Goal: Transaction & Acquisition: Book appointment/travel/reservation

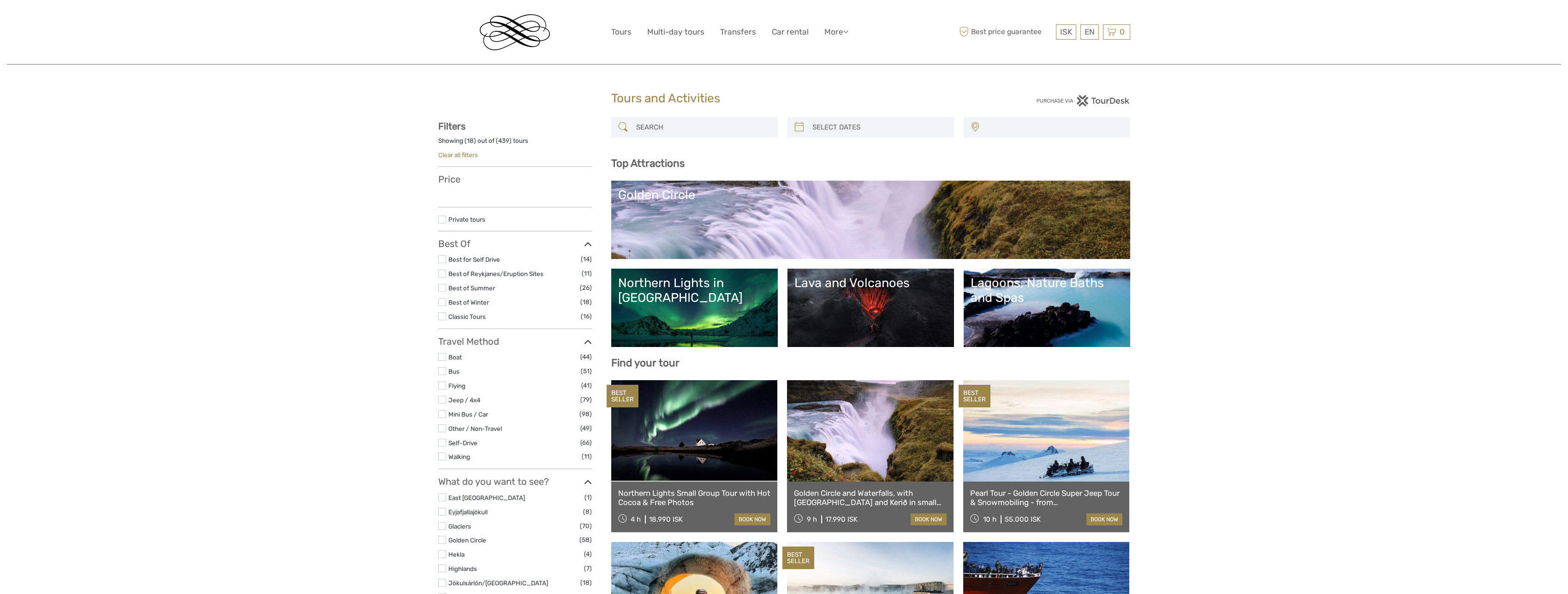
select select
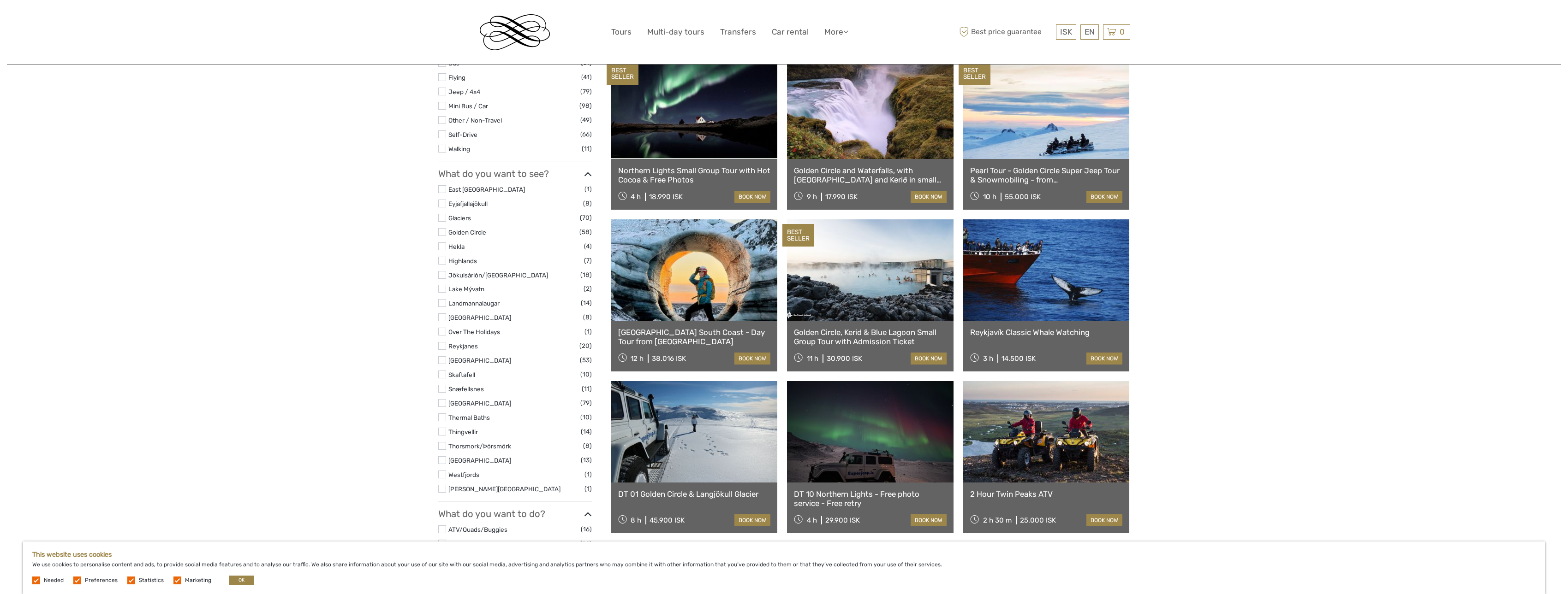
scroll to position [461, 0]
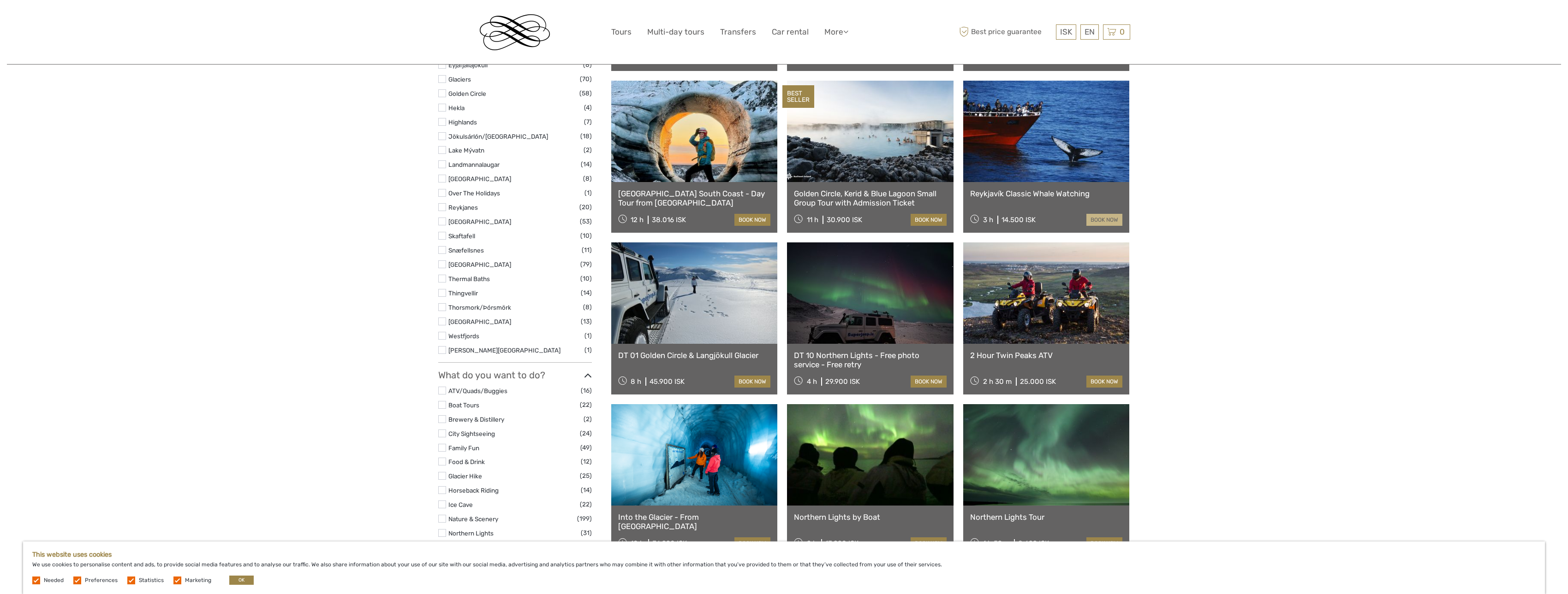
click at [1092, 221] on link "book now" at bounding box center [1104, 220] width 36 height 12
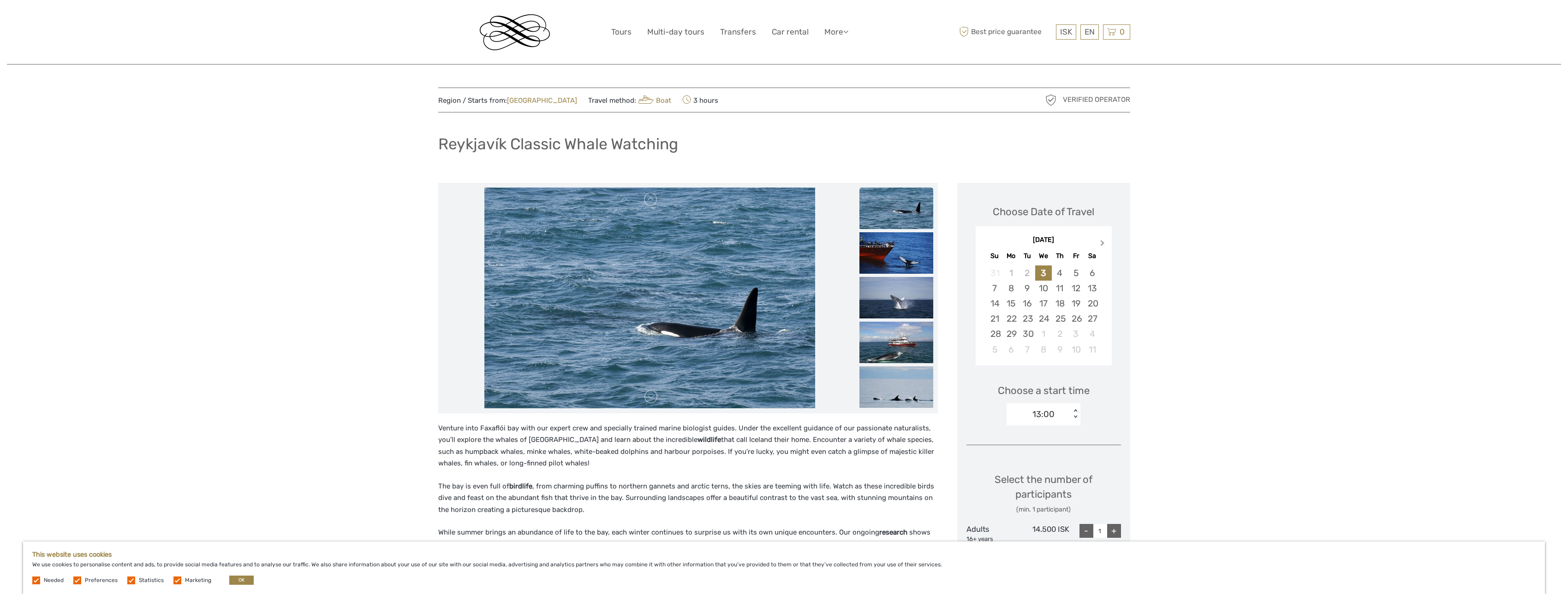
click at [1102, 242] on span "Next Month" at bounding box center [1102, 244] width 0 height 13
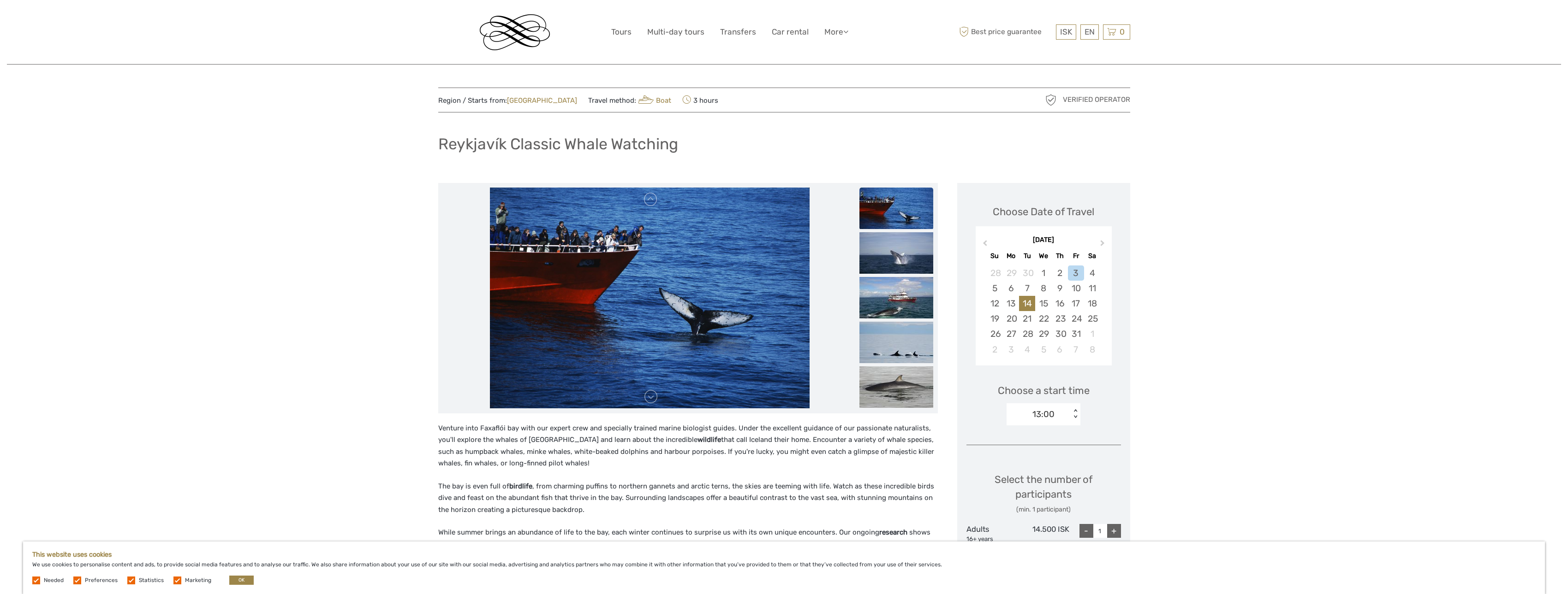
click at [1032, 299] on div "14" at bounding box center [1026, 304] width 16 height 16
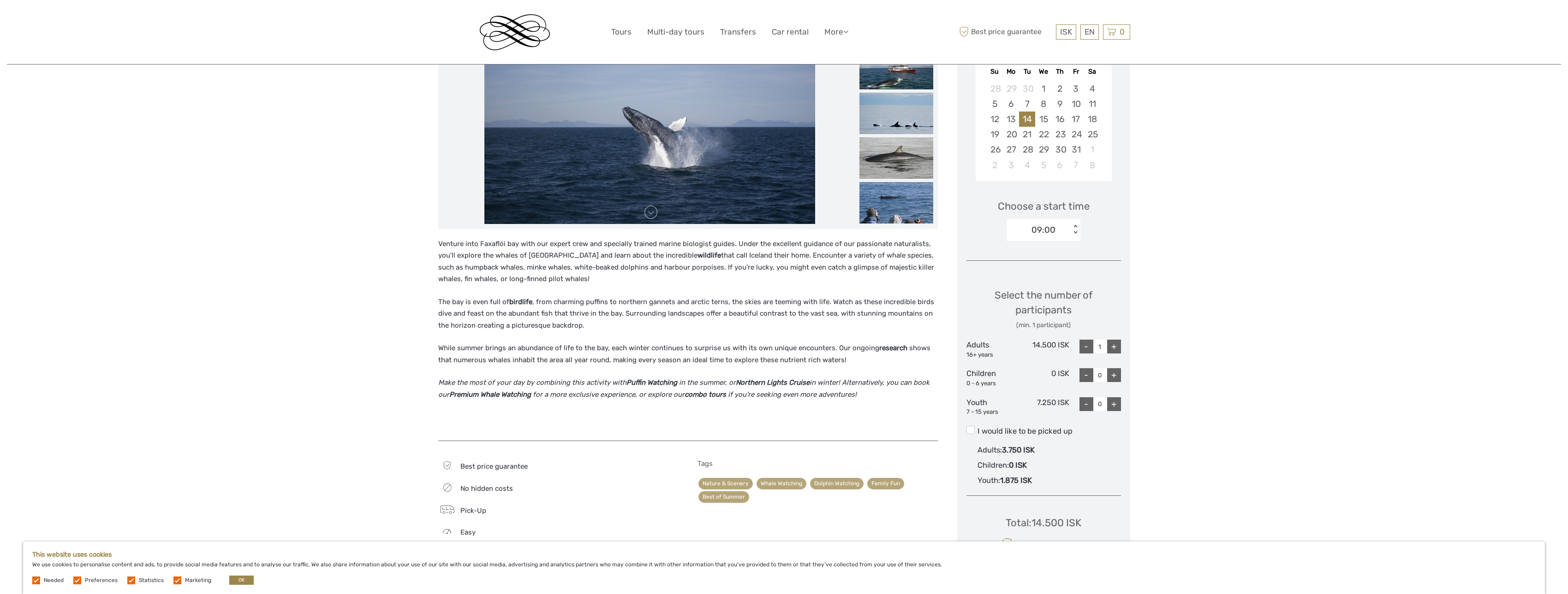
scroll to position [323, 0]
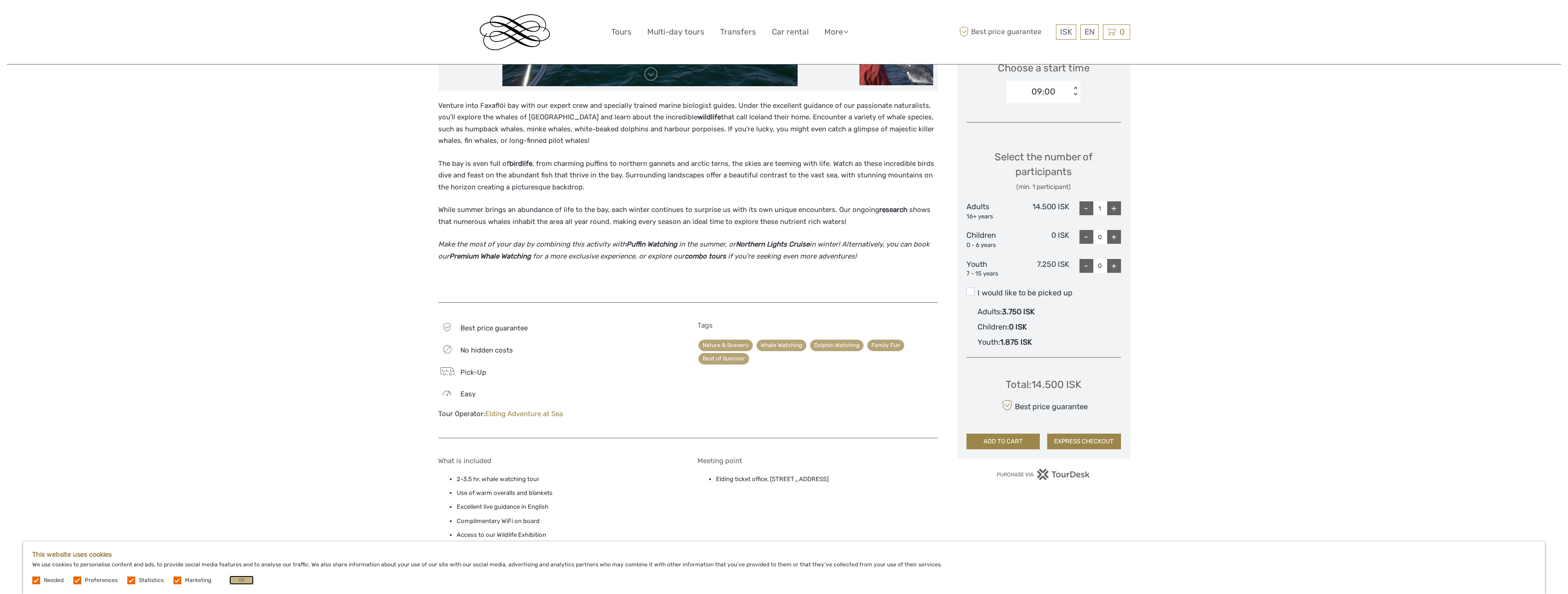
click at [244, 577] on button "OK" at bounding box center [241, 580] width 24 height 9
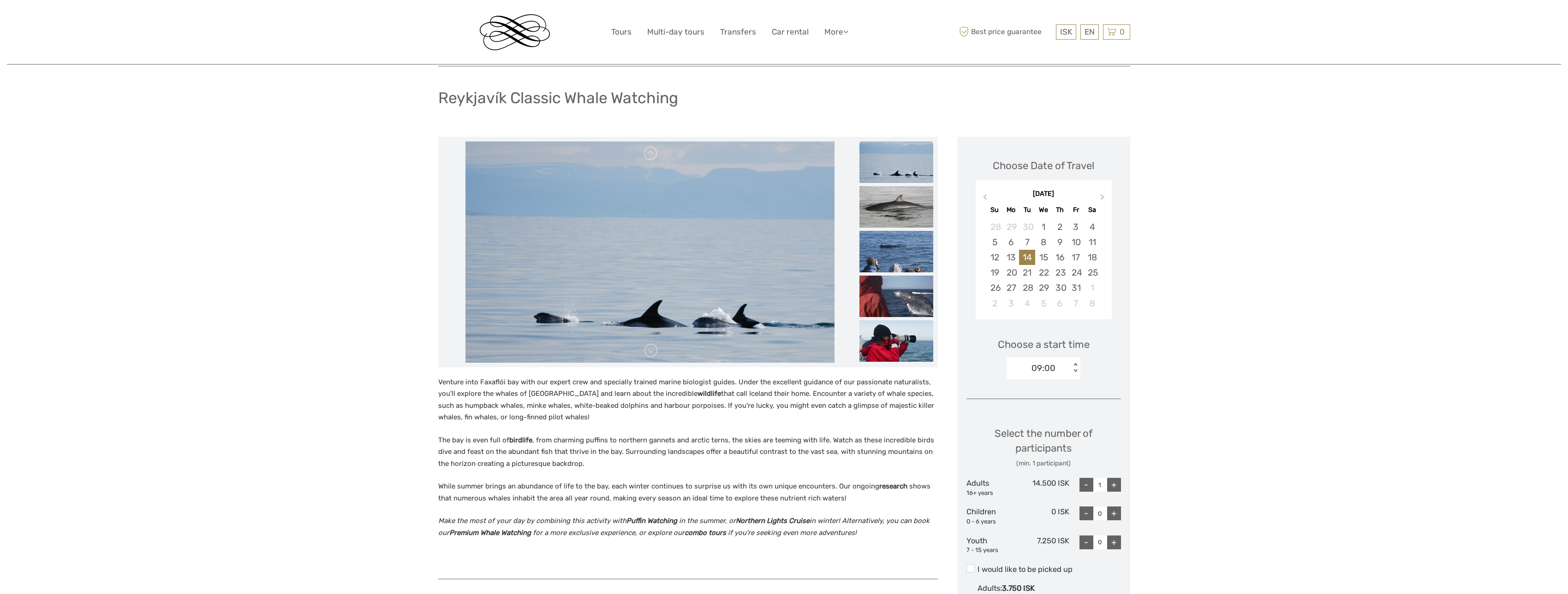
scroll to position [0, 0]
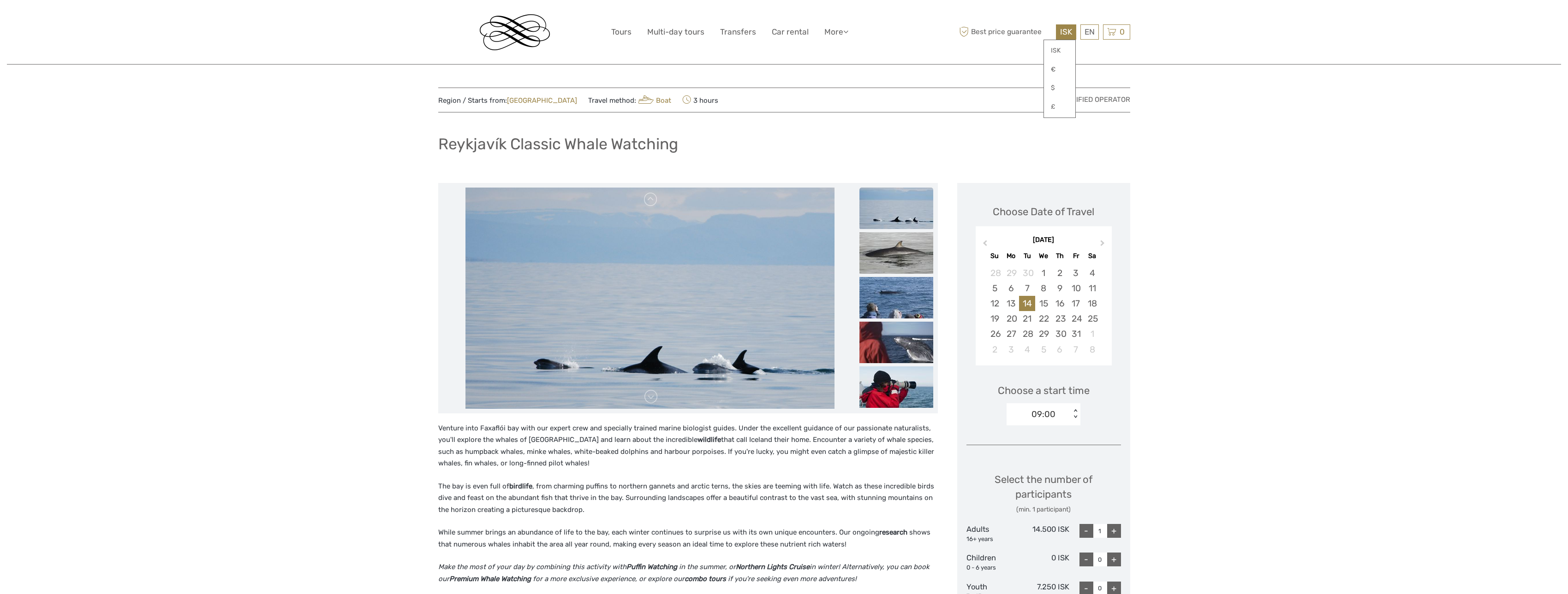
click at [1061, 29] on span "ISK" at bounding box center [1066, 31] width 12 height 9
click at [1057, 66] on link "€" at bounding box center [1059, 69] width 31 height 16
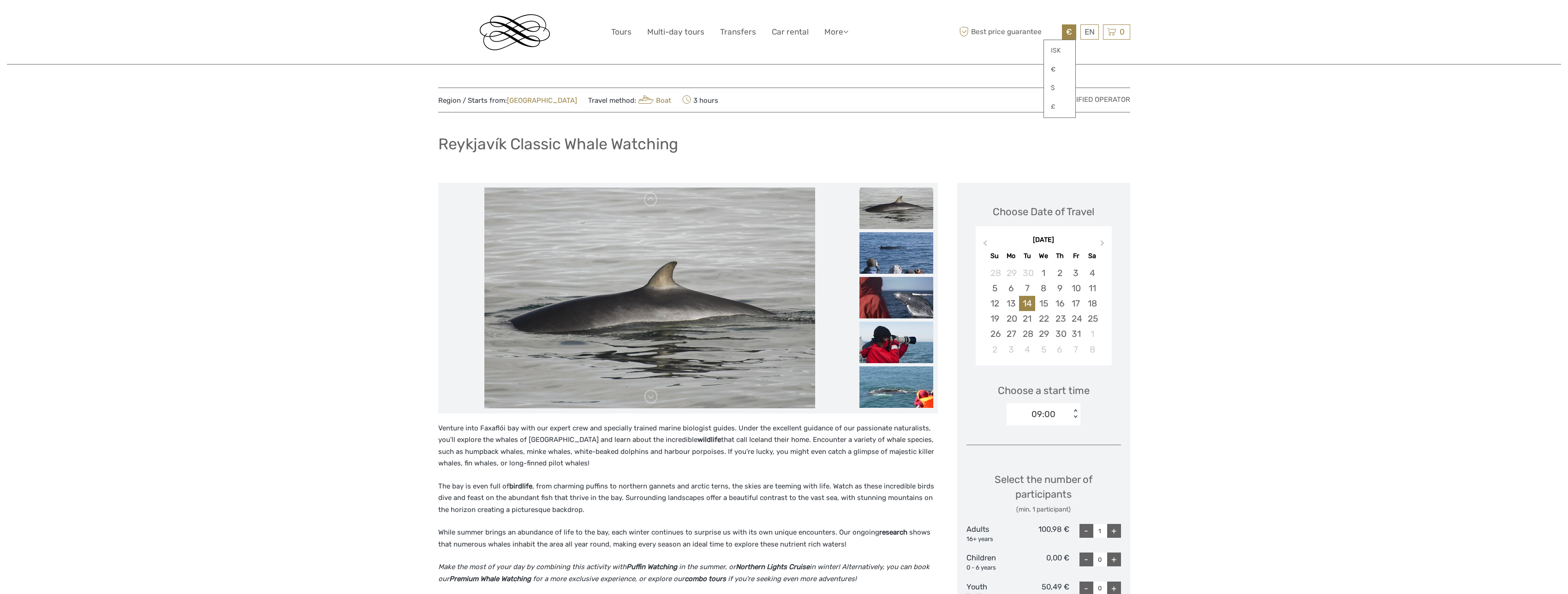
scroll to position [46, 0]
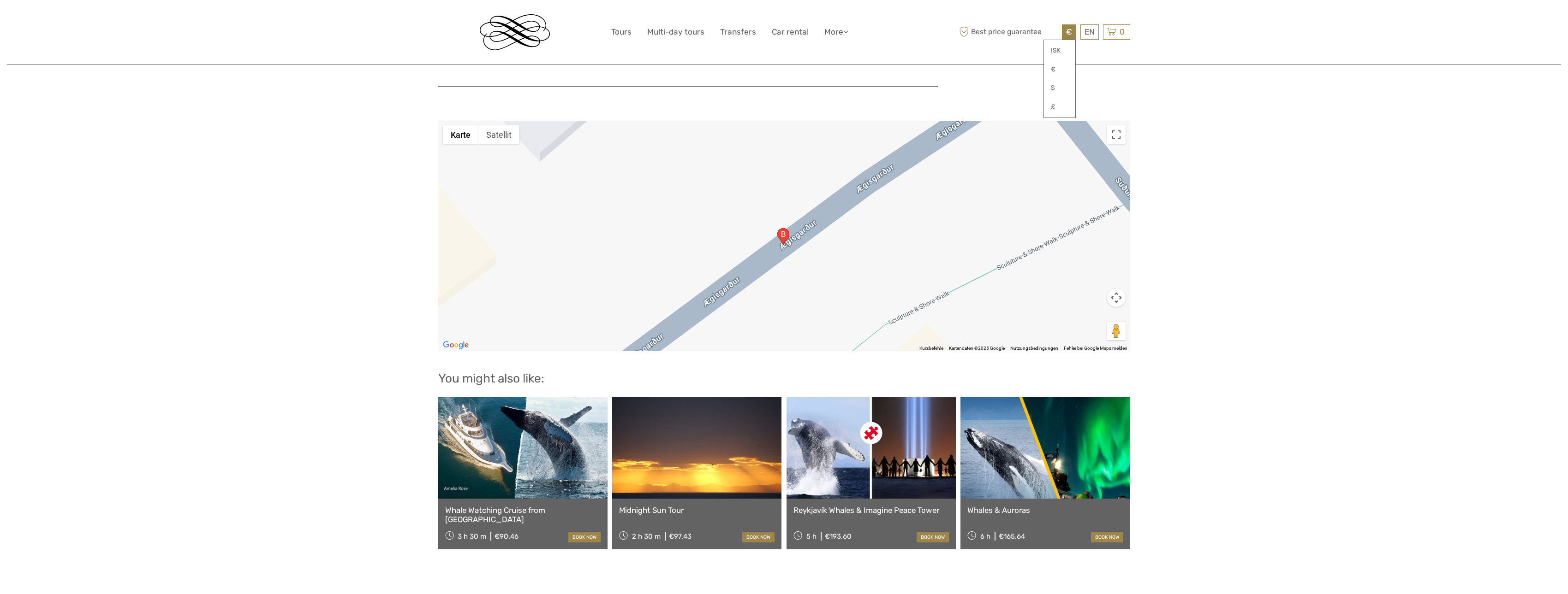
scroll to position [1106, 0]
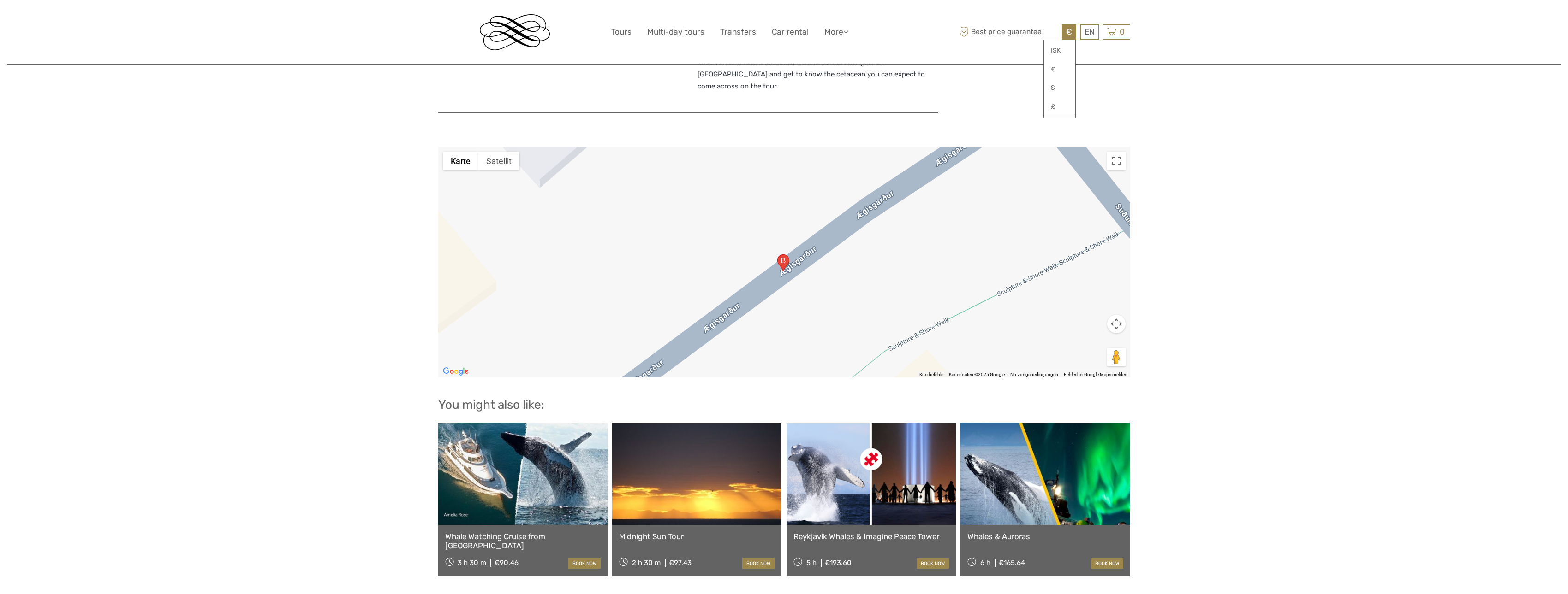
click at [956, 285] on div at bounding box center [784, 262] width 692 height 231
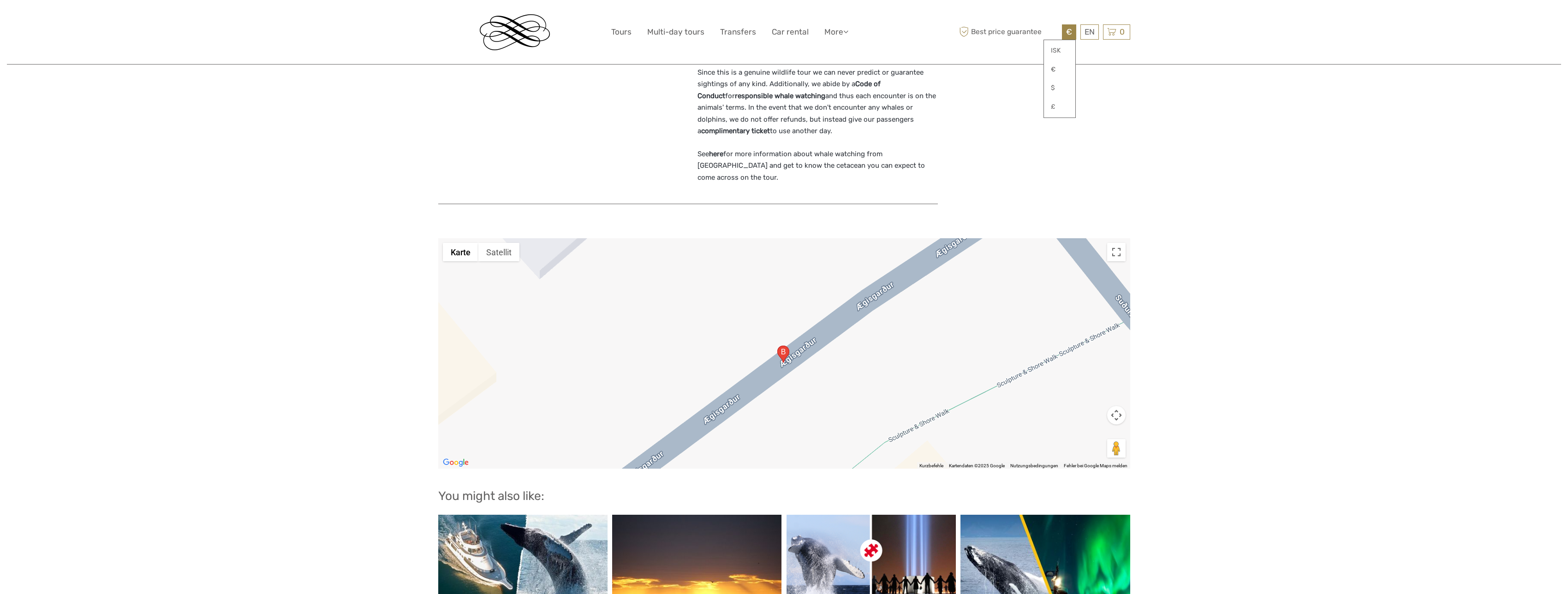
click at [893, 344] on div at bounding box center [784, 353] width 692 height 231
click at [1117, 407] on button "Kamerasteuerung für die Karte" at bounding box center [1115, 415] width 18 height 18
click at [1092, 430] on button "Verkleinern" at bounding box center [1093, 439] width 18 height 18
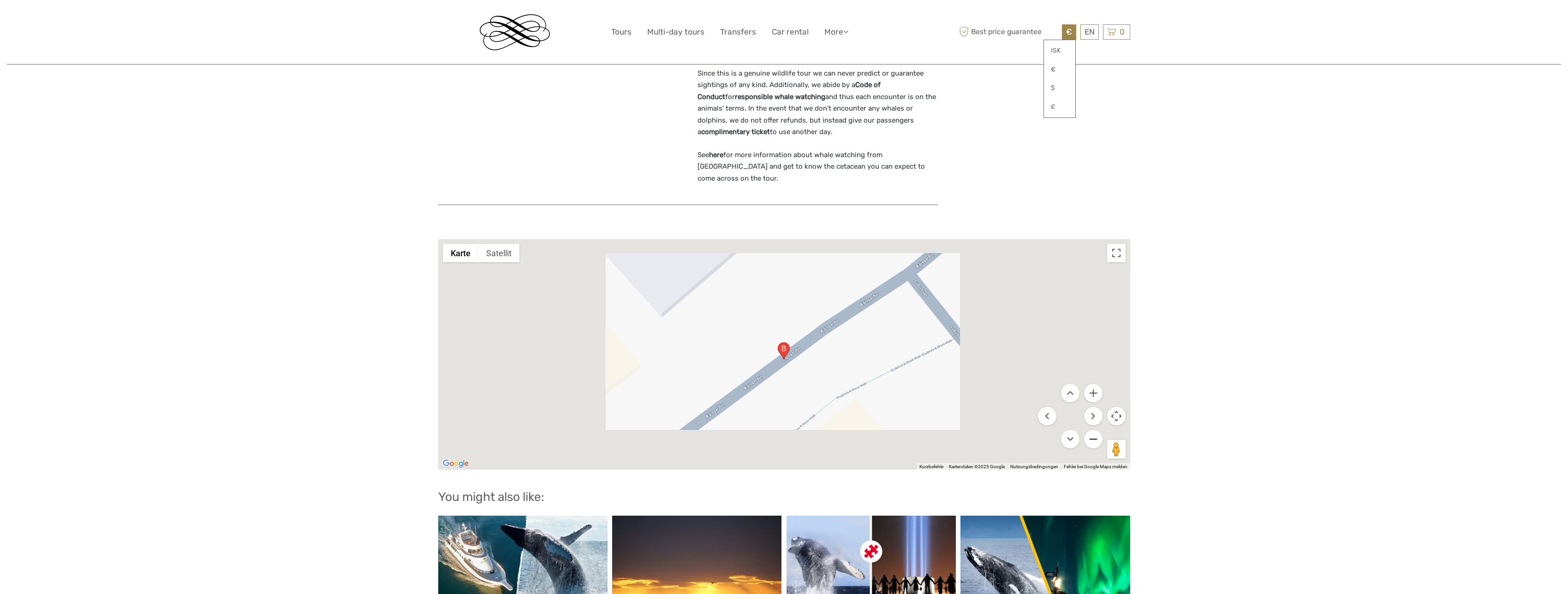
click at [1092, 430] on button "Verkleinern" at bounding box center [1093, 439] width 18 height 18
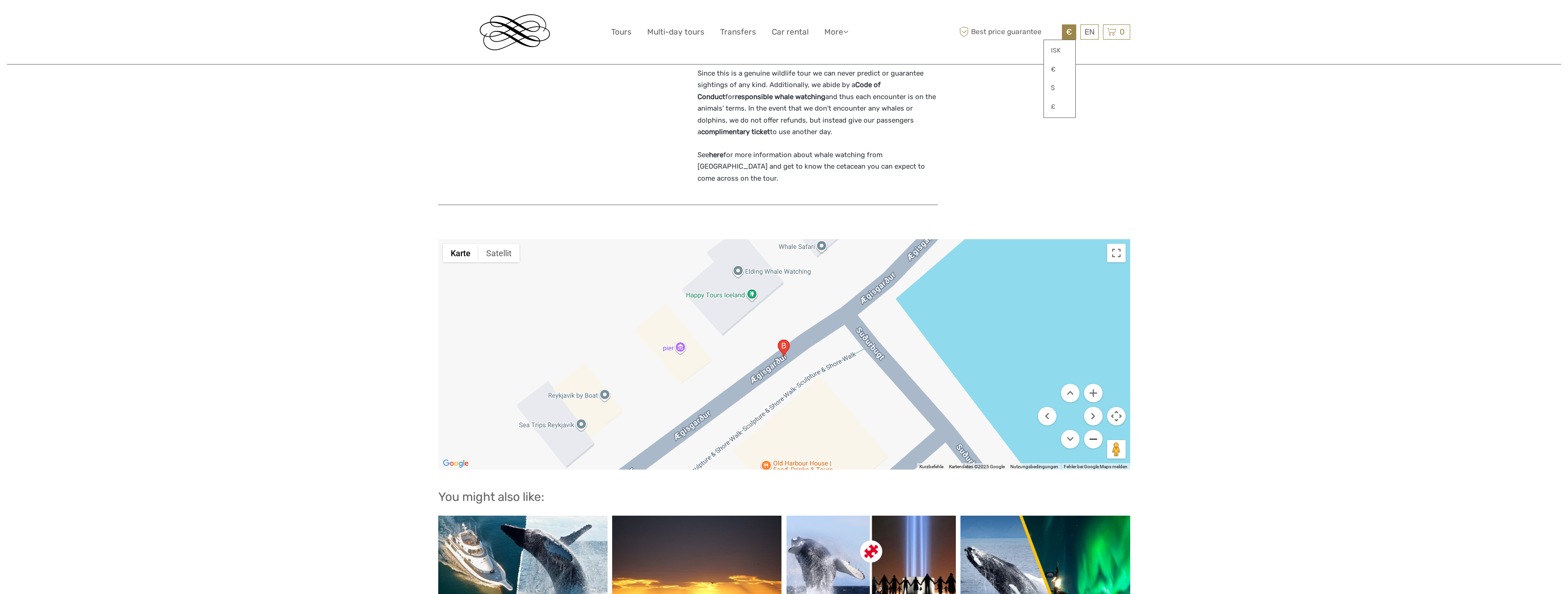
click at [1092, 430] on button "Verkleinern" at bounding box center [1093, 439] width 18 height 18
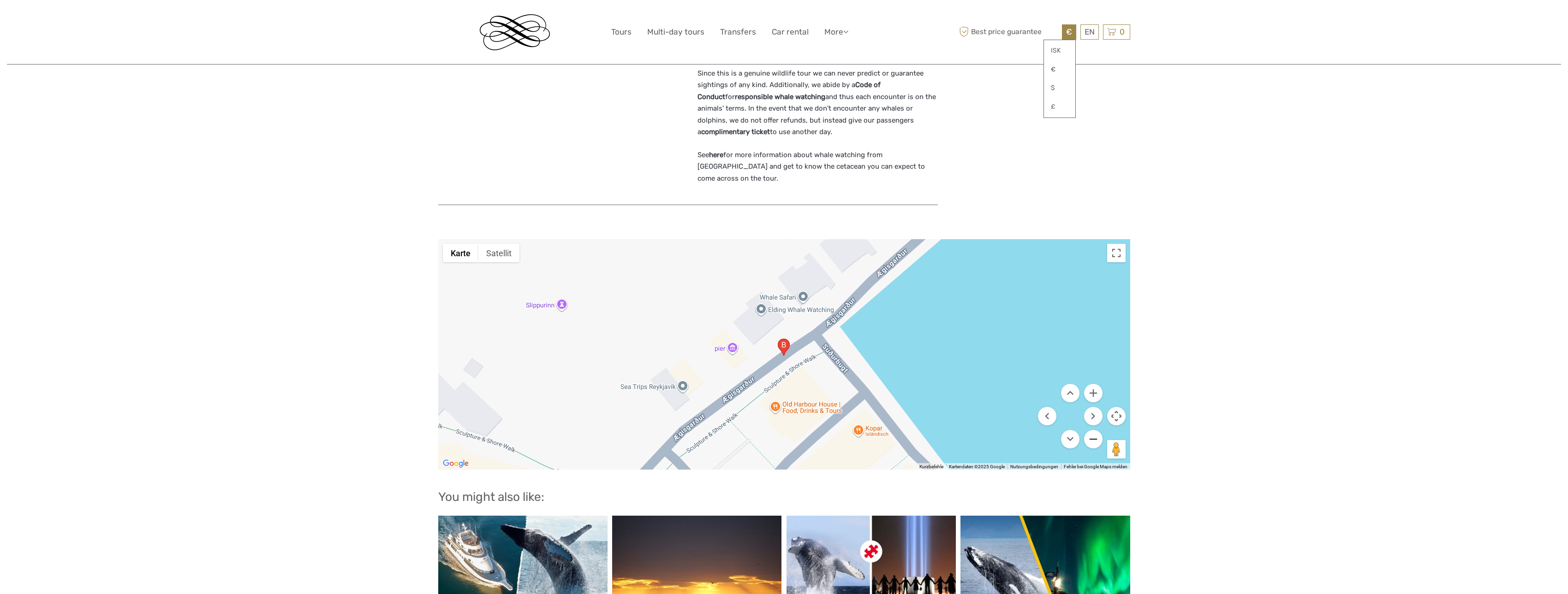
click at [1092, 430] on button "Verkleinern" at bounding box center [1093, 439] width 18 height 18
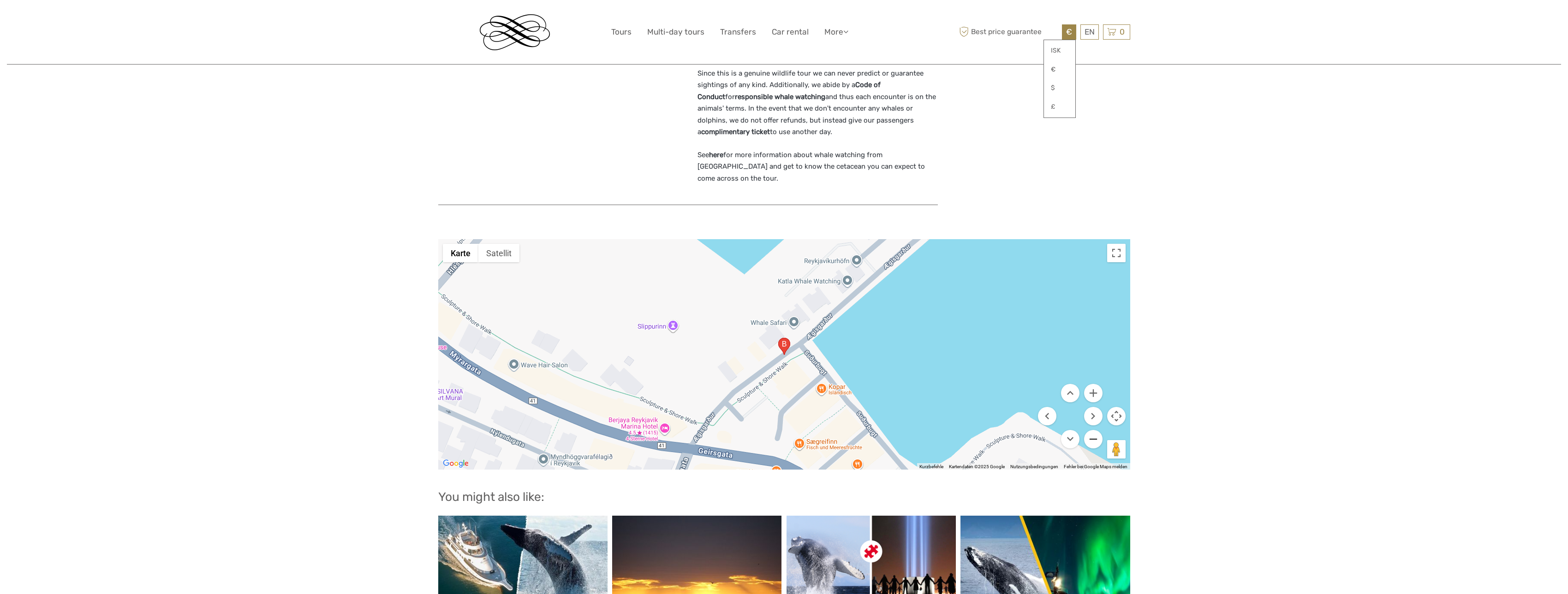
click at [1092, 430] on button "Verkleinern" at bounding box center [1093, 439] width 18 height 18
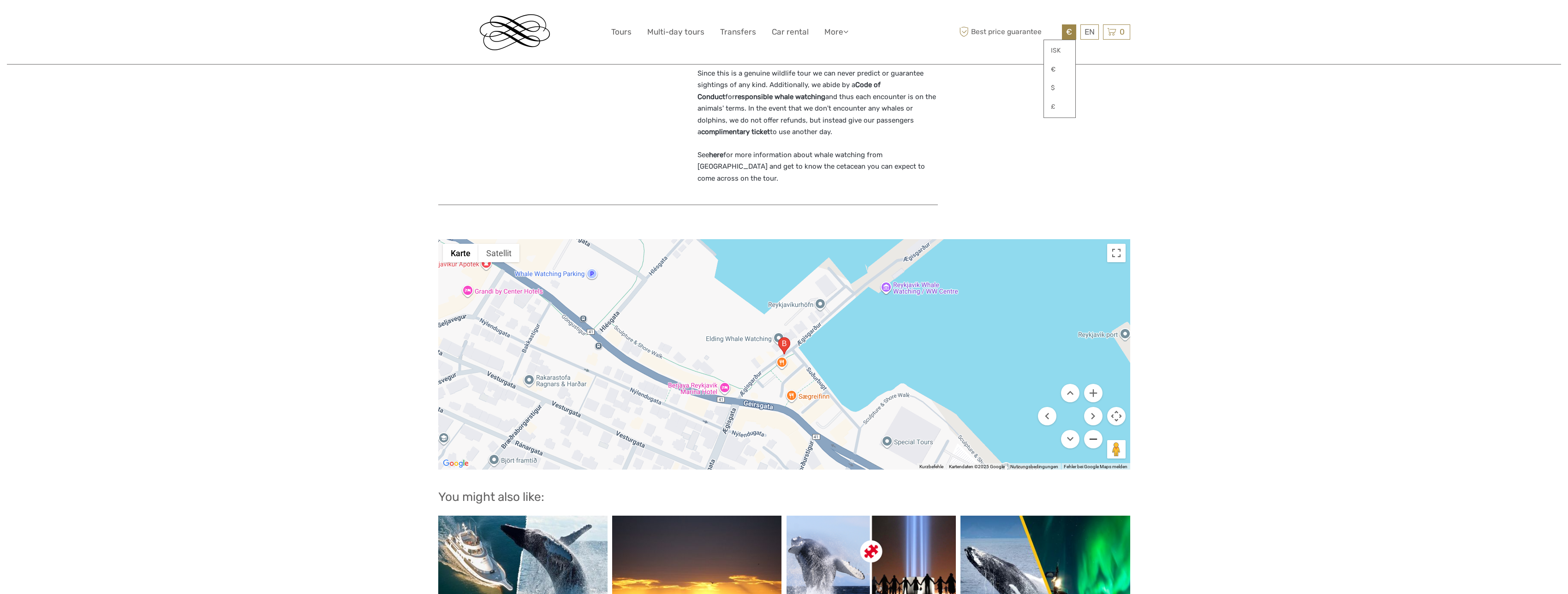
click at [1092, 430] on button "Verkleinern" at bounding box center [1093, 439] width 18 height 18
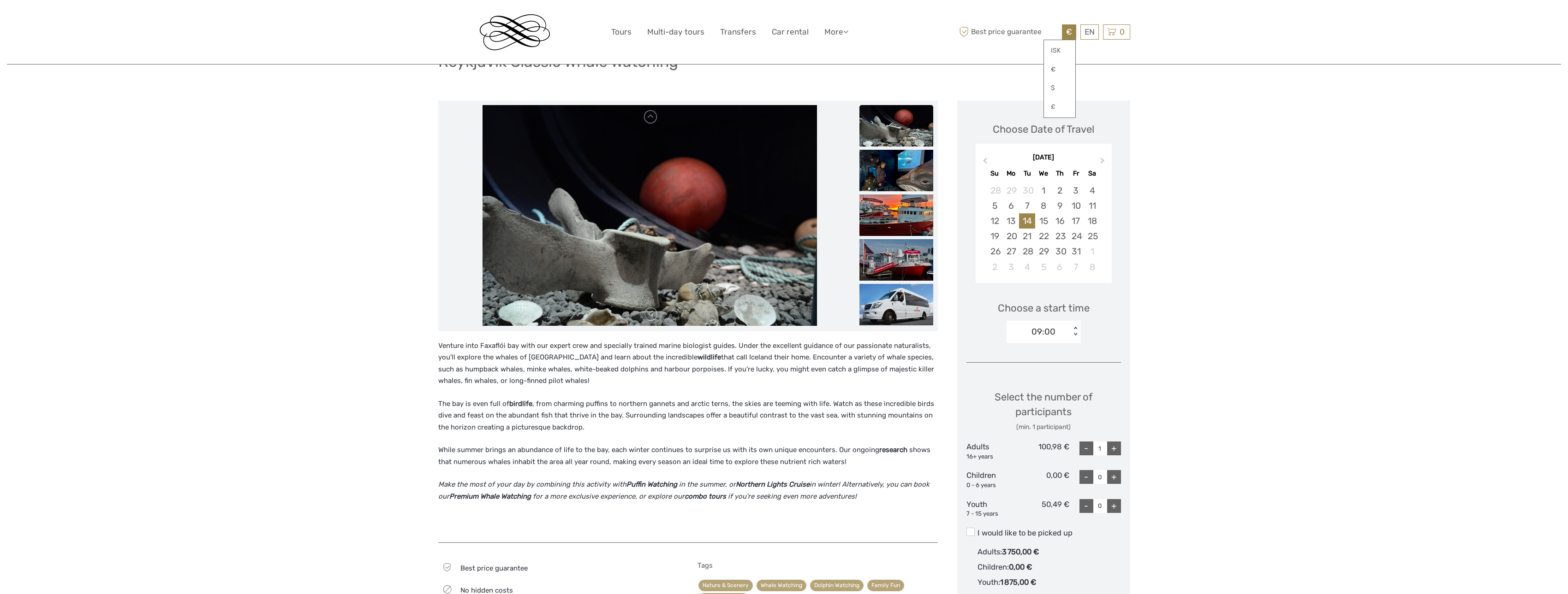
scroll to position [0, 0]
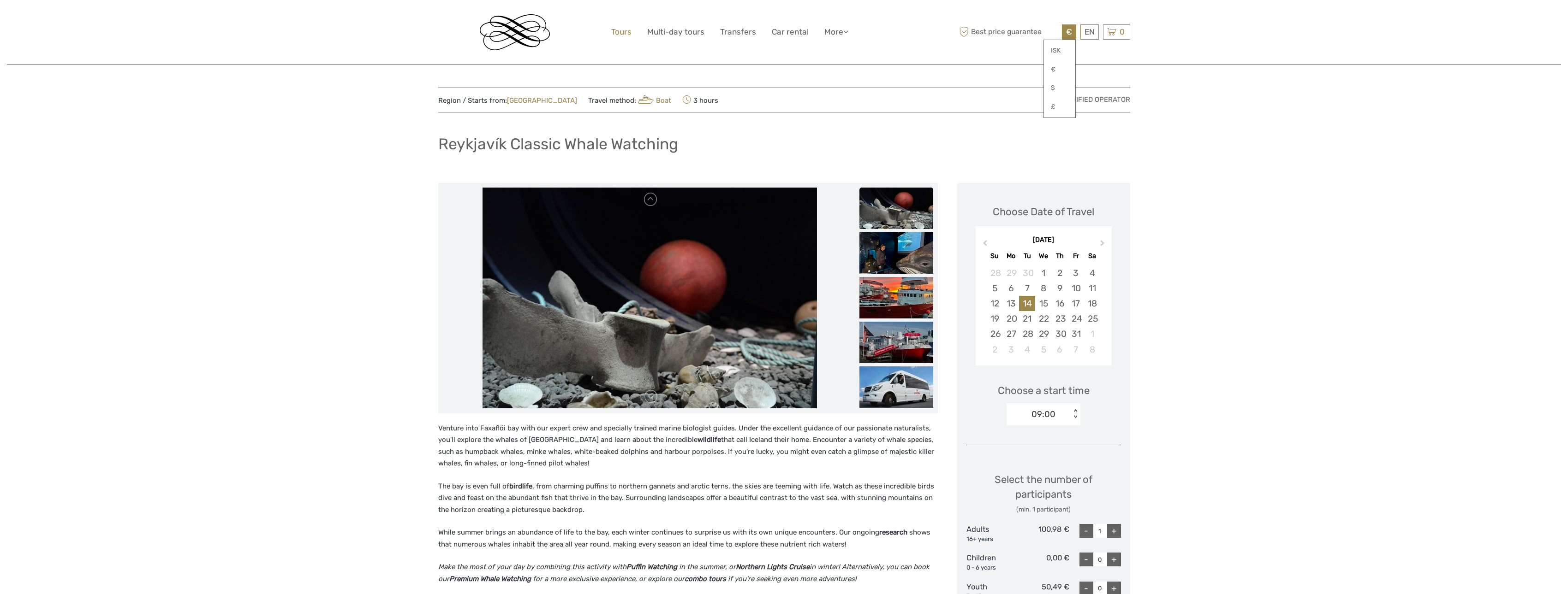
click at [626, 36] on link "Tours" at bounding box center [620, 31] width 20 height 13
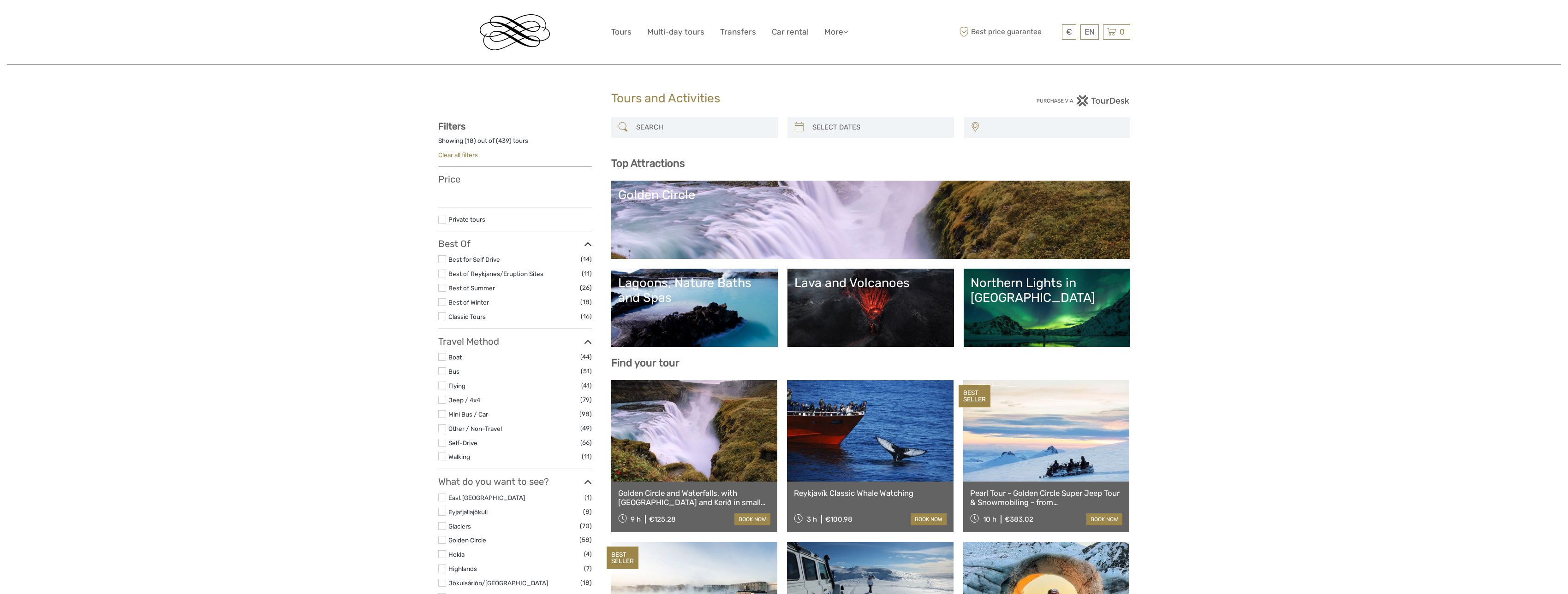
select select
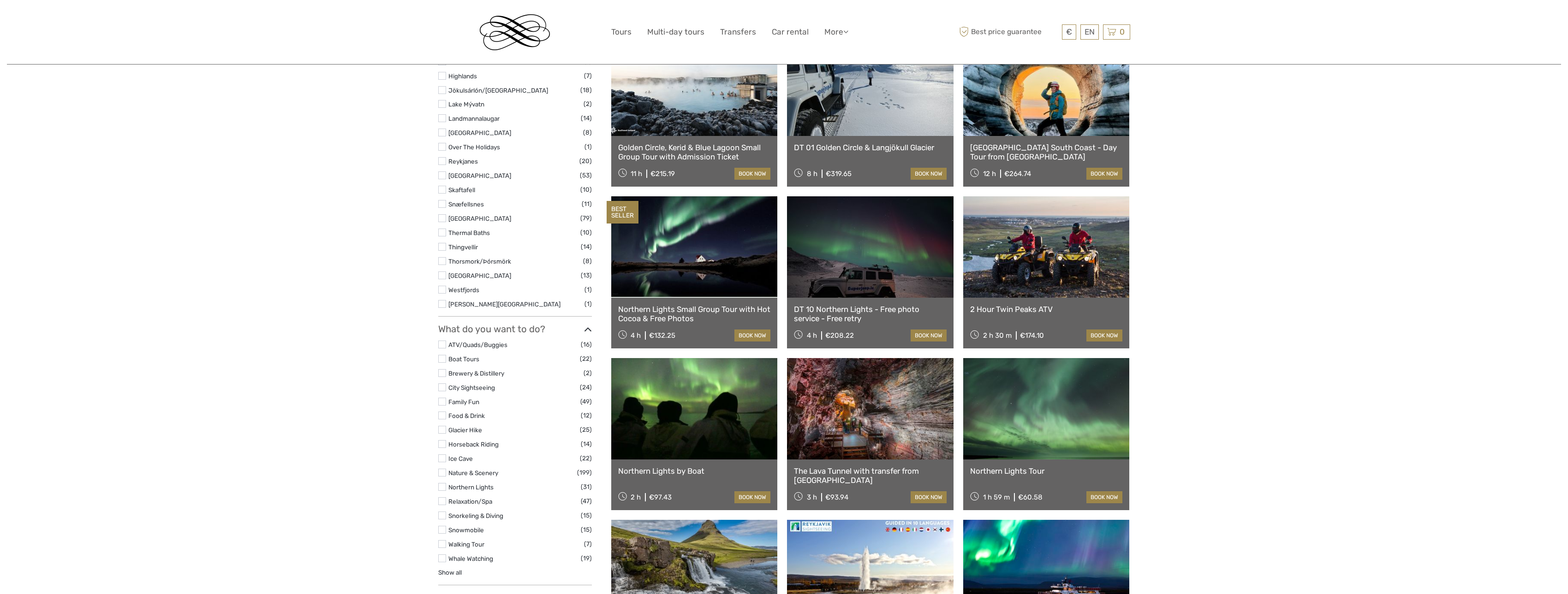
scroll to position [553, 0]
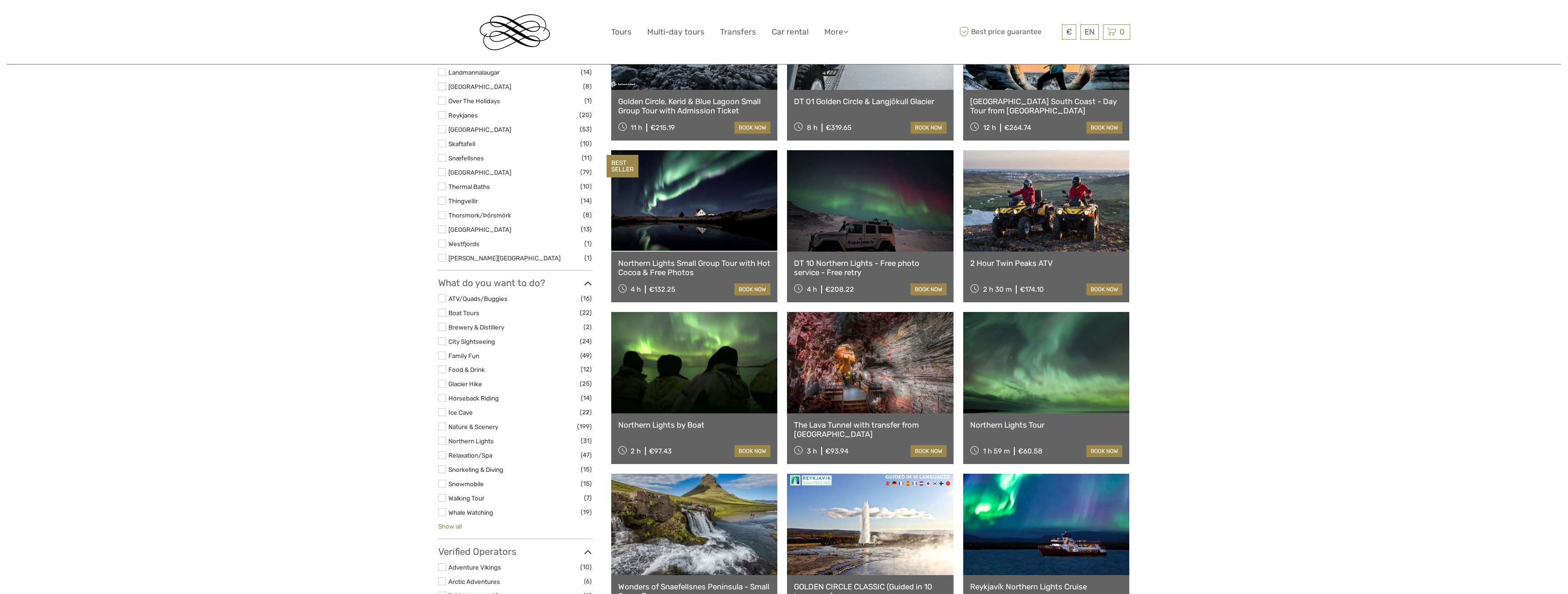
click at [459, 528] on link "Show all" at bounding box center [449, 526] width 23 height 8
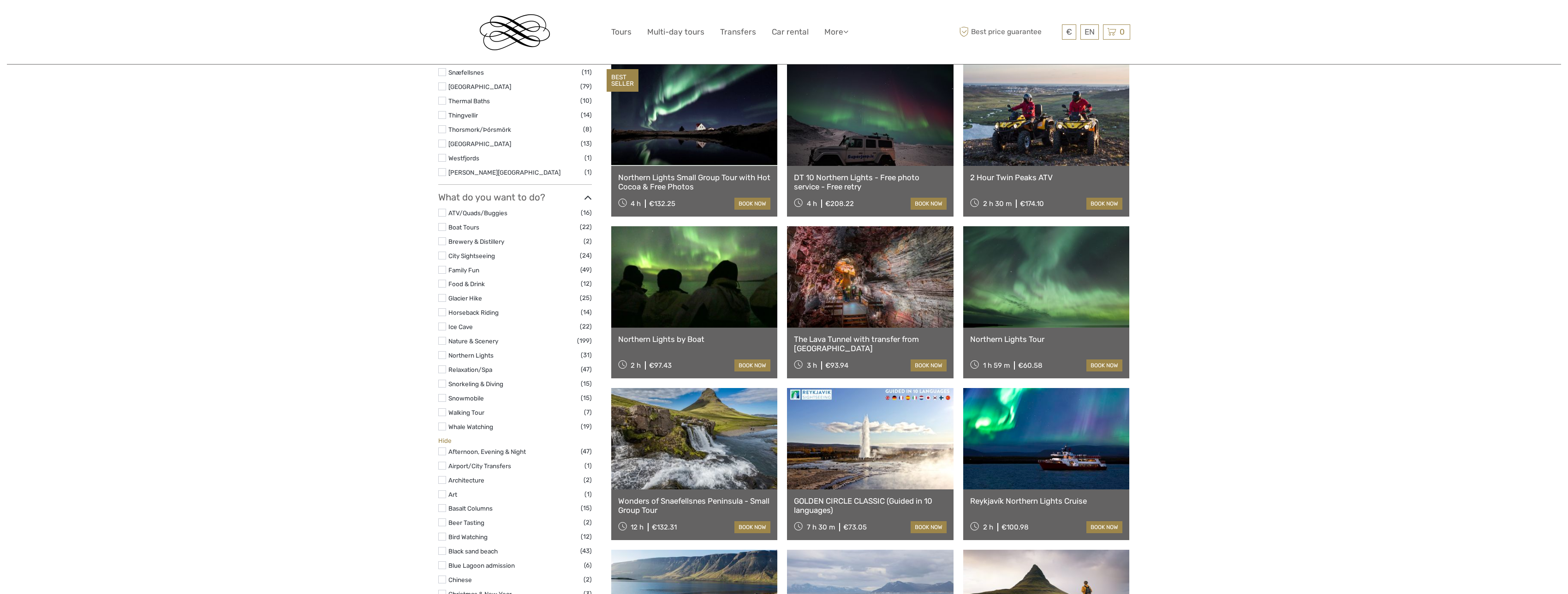
scroll to position [645, 0]
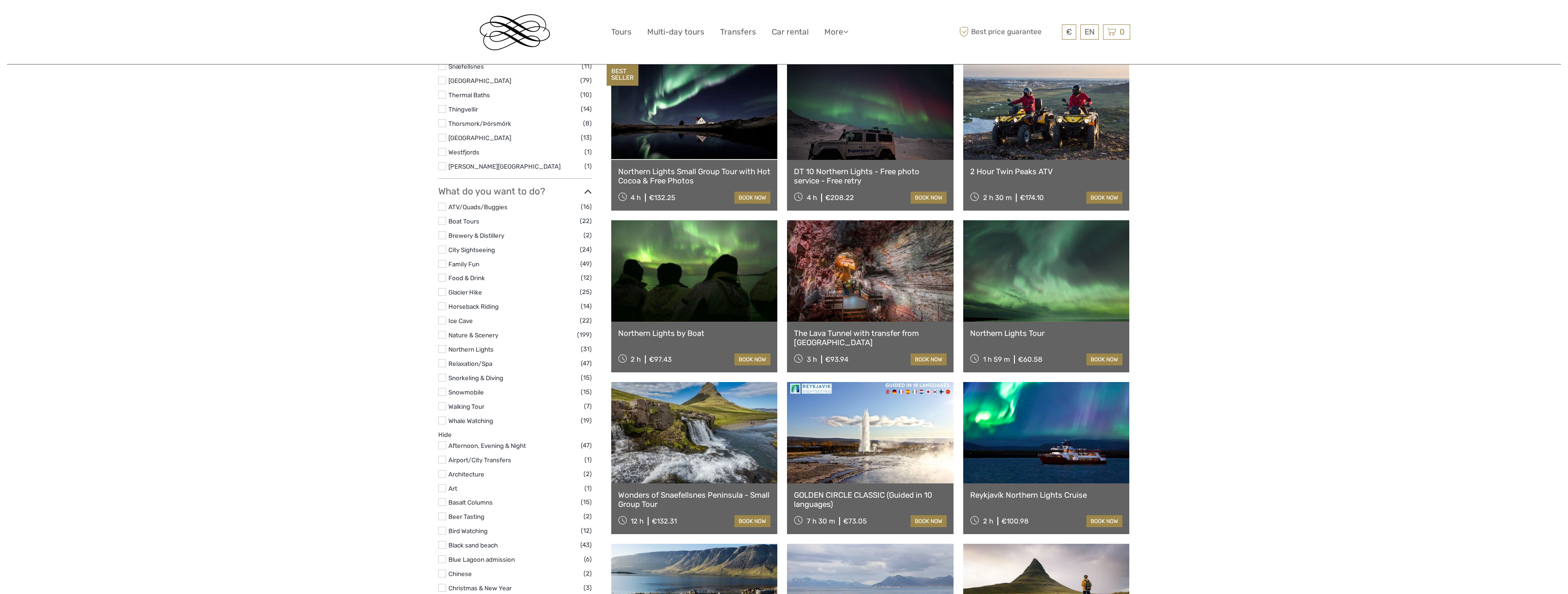
click at [444, 265] on label at bounding box center [441, 263] width 8 height 8
click at [0, 0] on input "checkbox" at bounding box center [0, 0] width 0 height 0
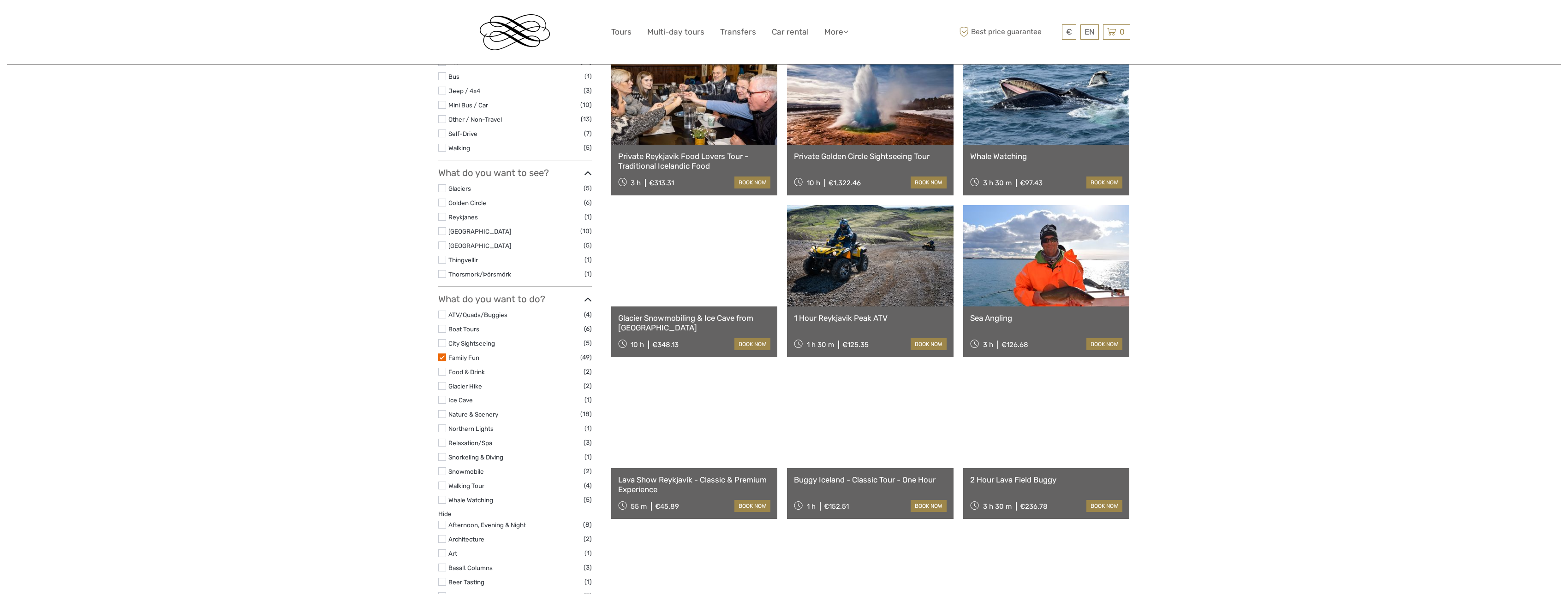
scroll to position [420, 0]
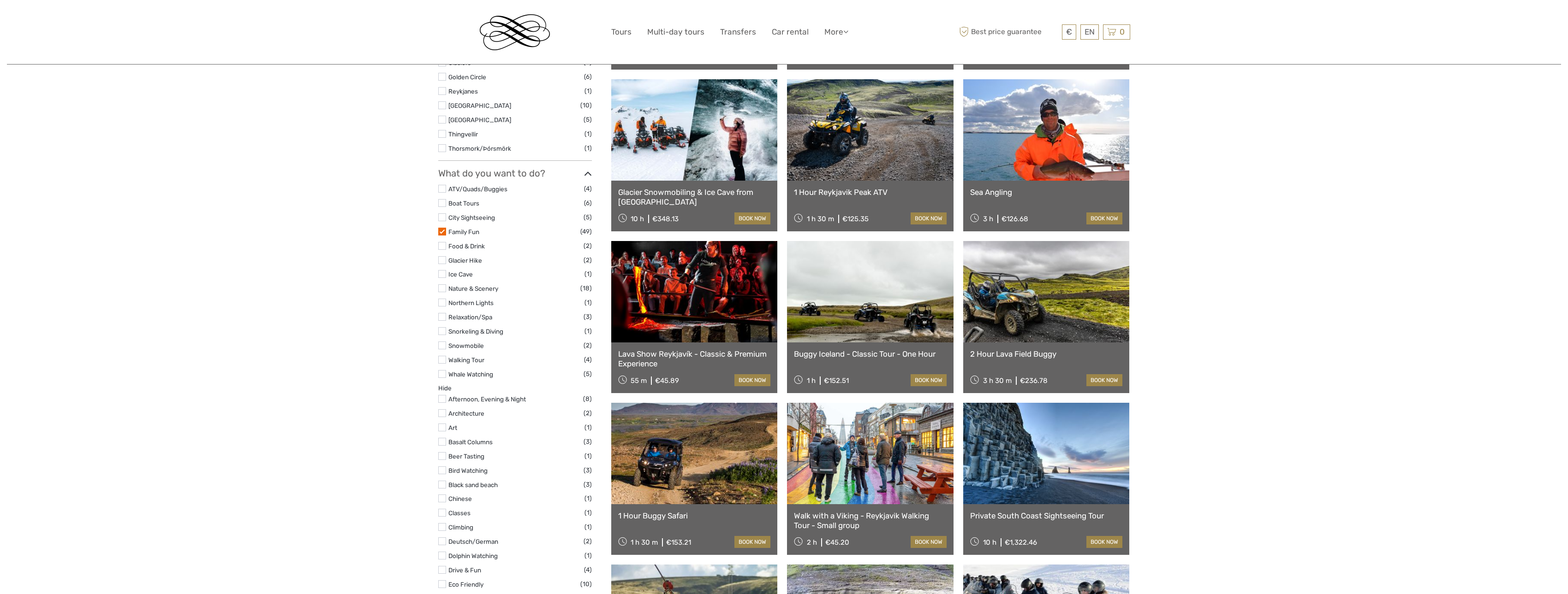
click at [446, 374] on label at bounding box center [441, 374] width 8 height 8
click at [0, 0] on input "checkbox" at bounding box center [0, 0] width 0 height 0
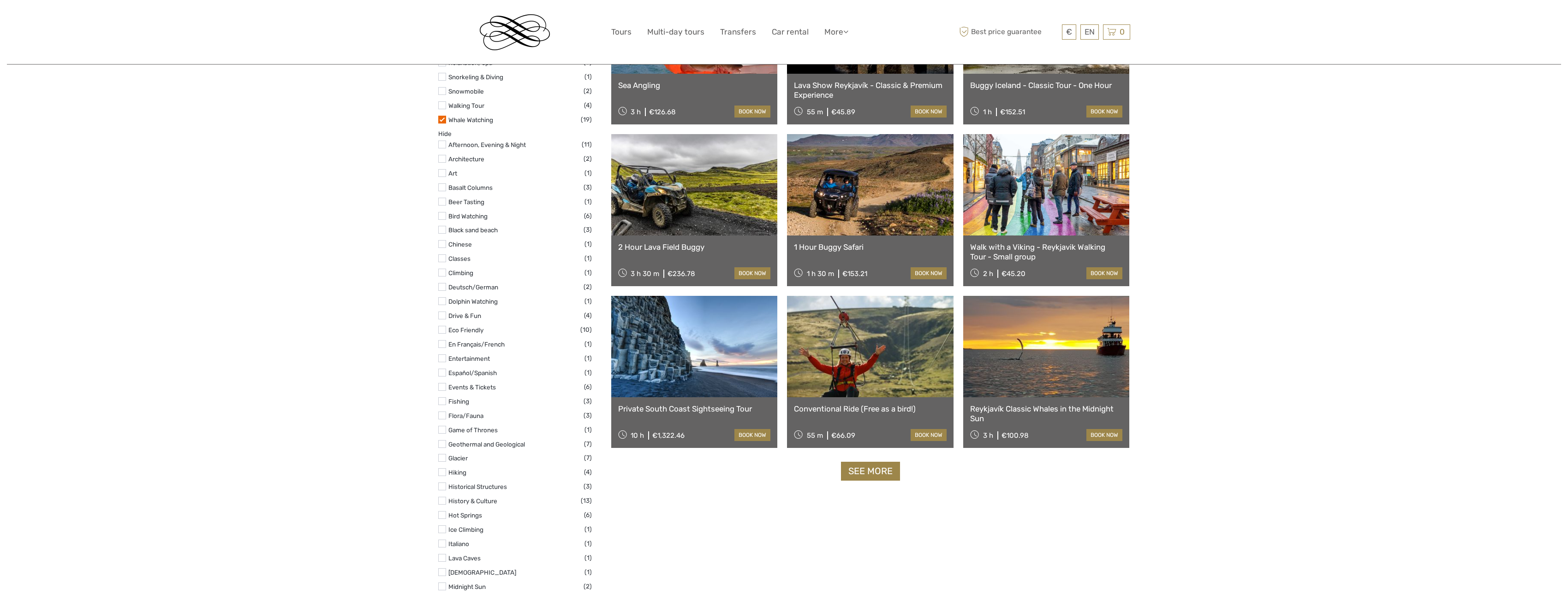
scroll to position [692, 0]
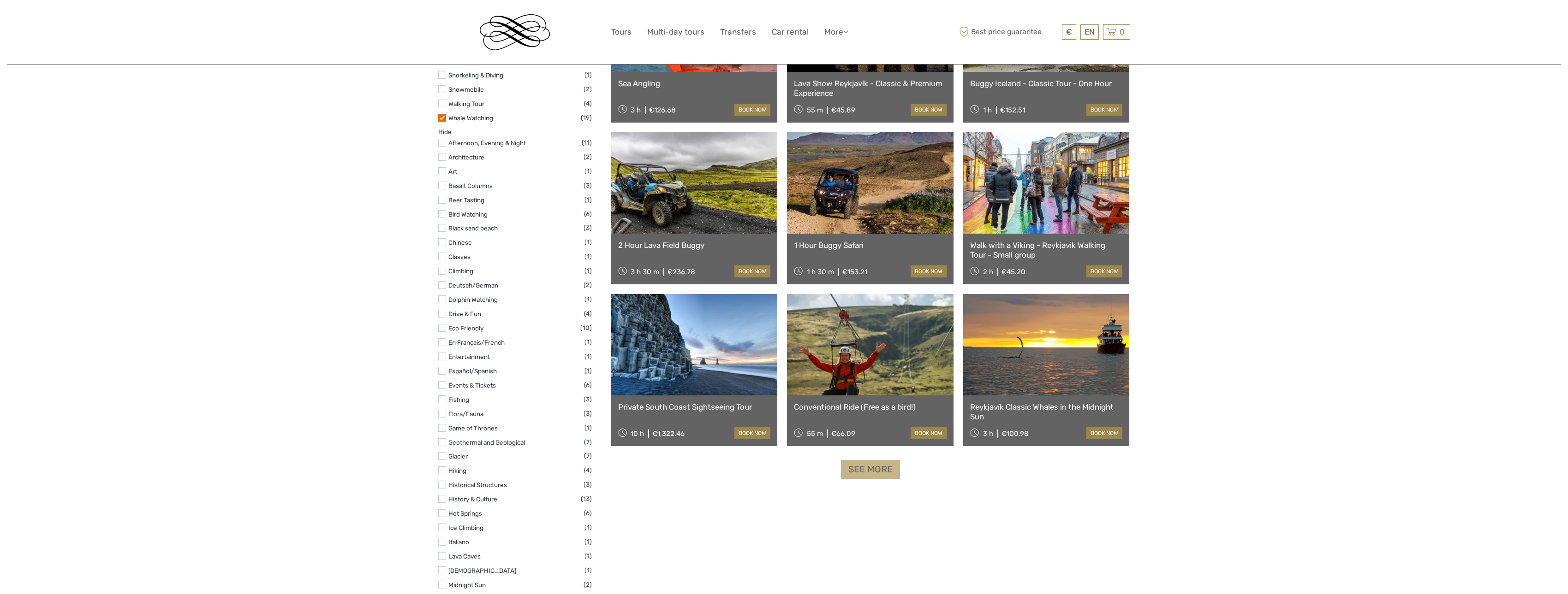
click at [878, 471] on link "See more" at bounding box center [870, 470] width 59 height 19
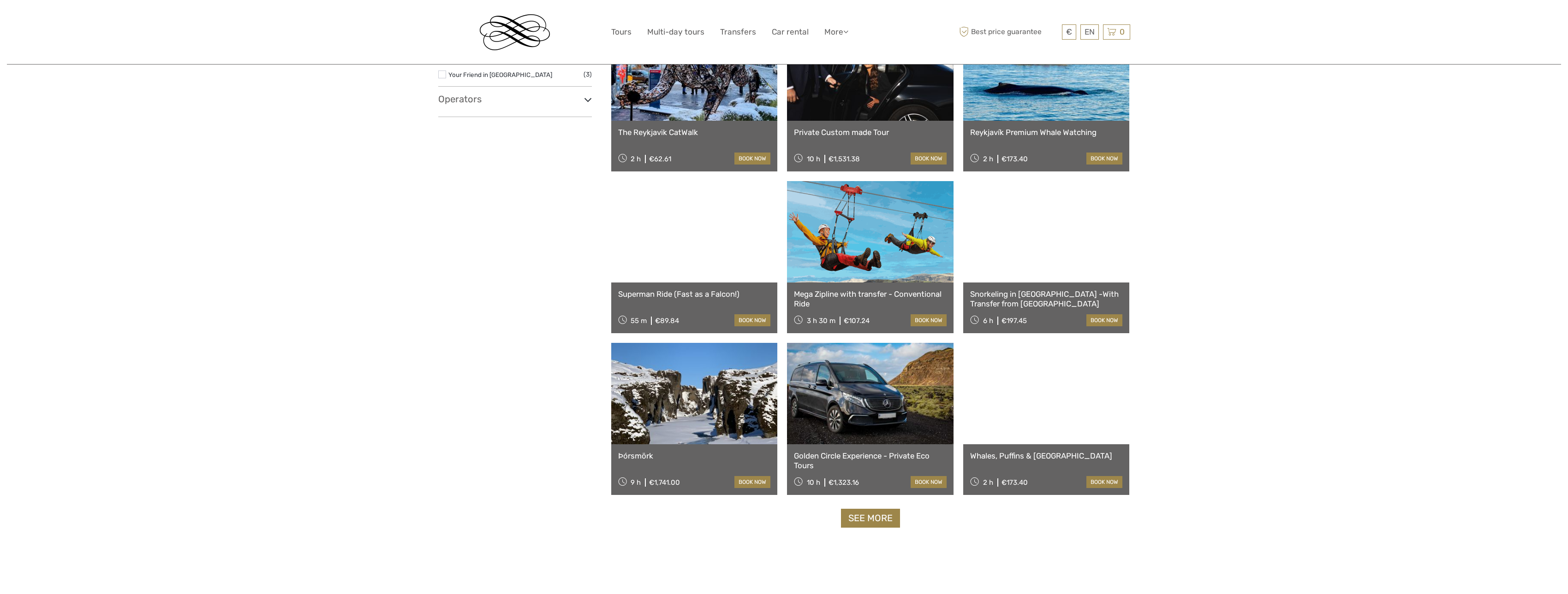
scroll to position [1705, 0]
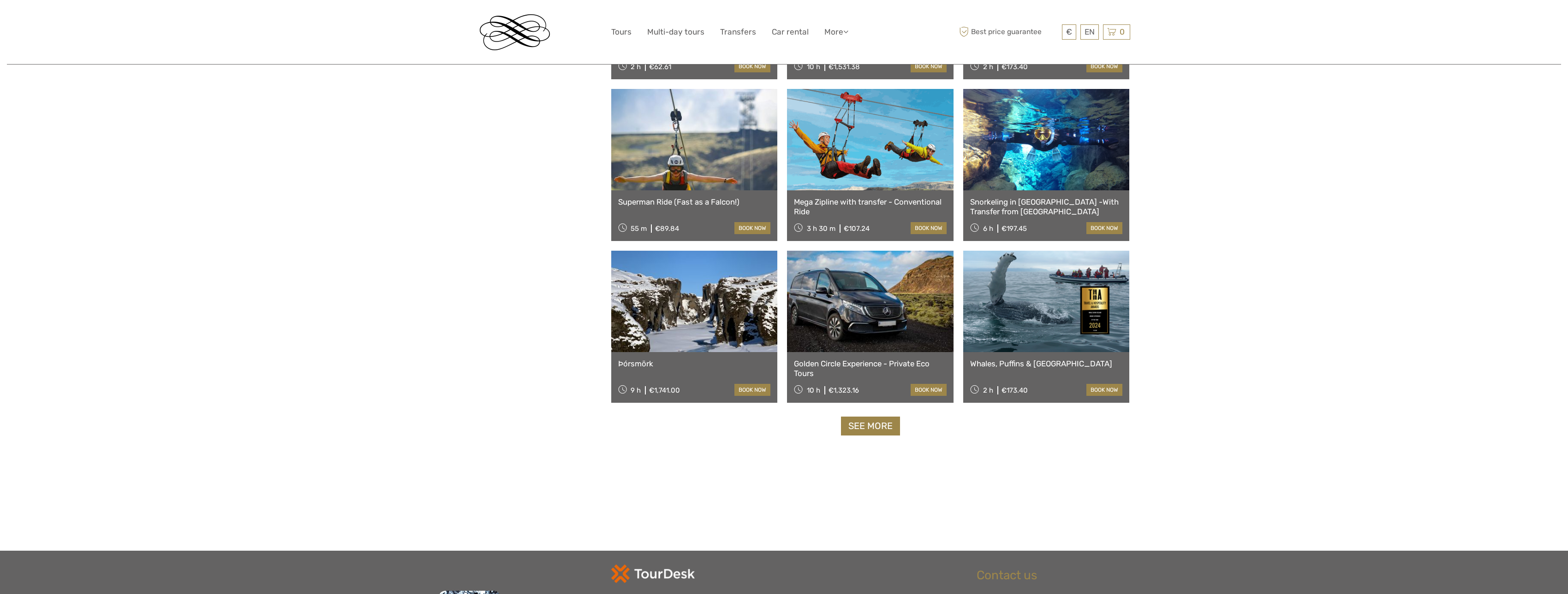
click at [1100, 319] on link at bounding box center [1046, 300] width 167 height 101
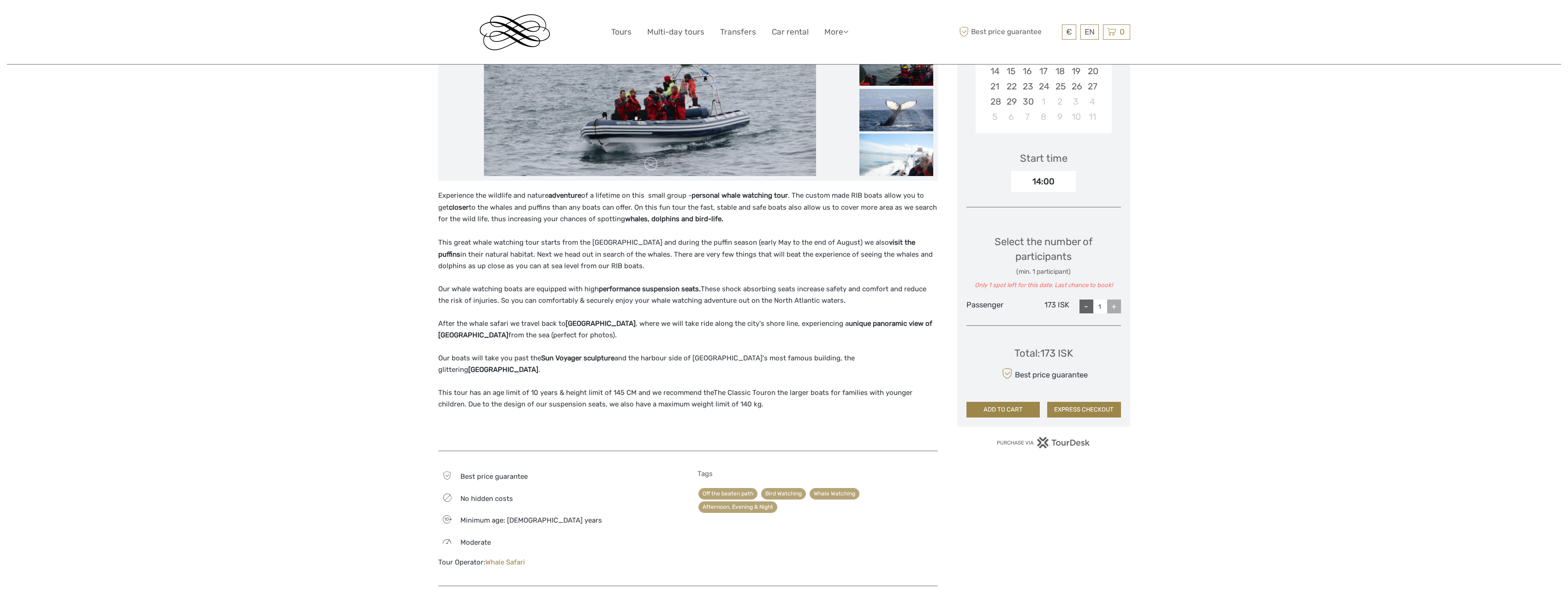
scroll to position [185, 0]
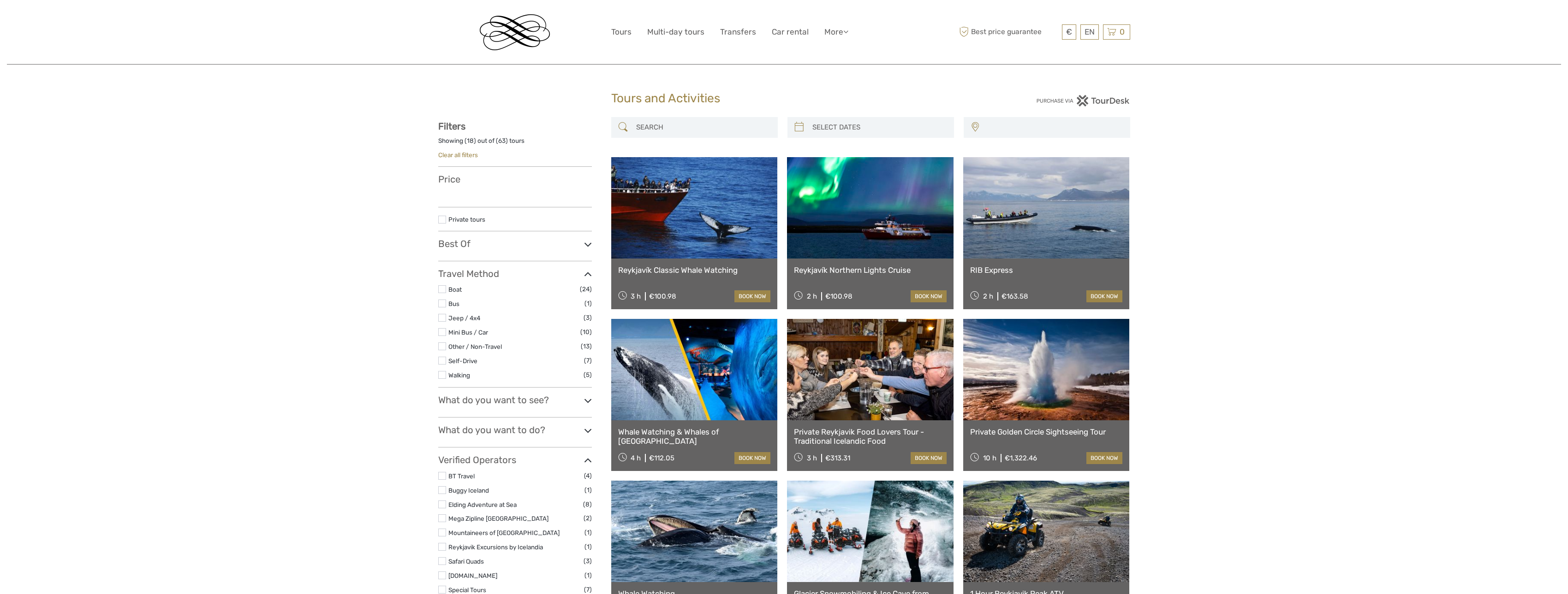
select select
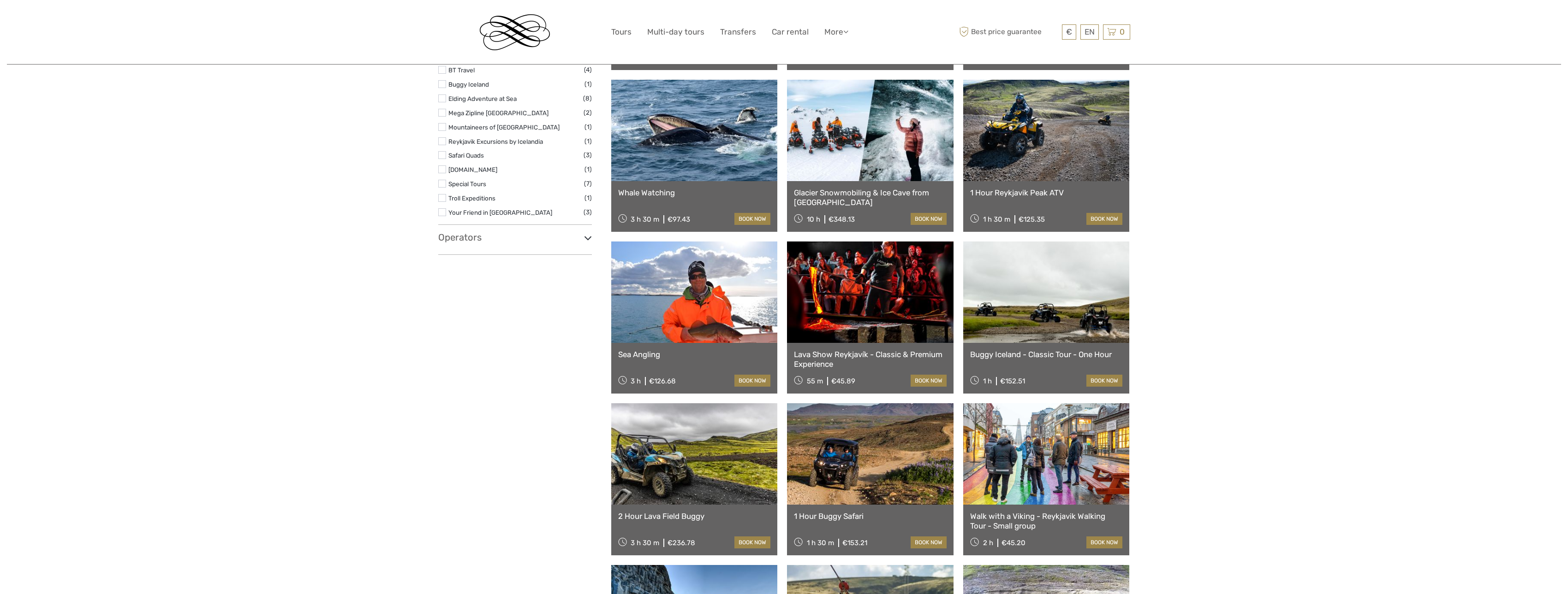
scroll to position [98, 0]
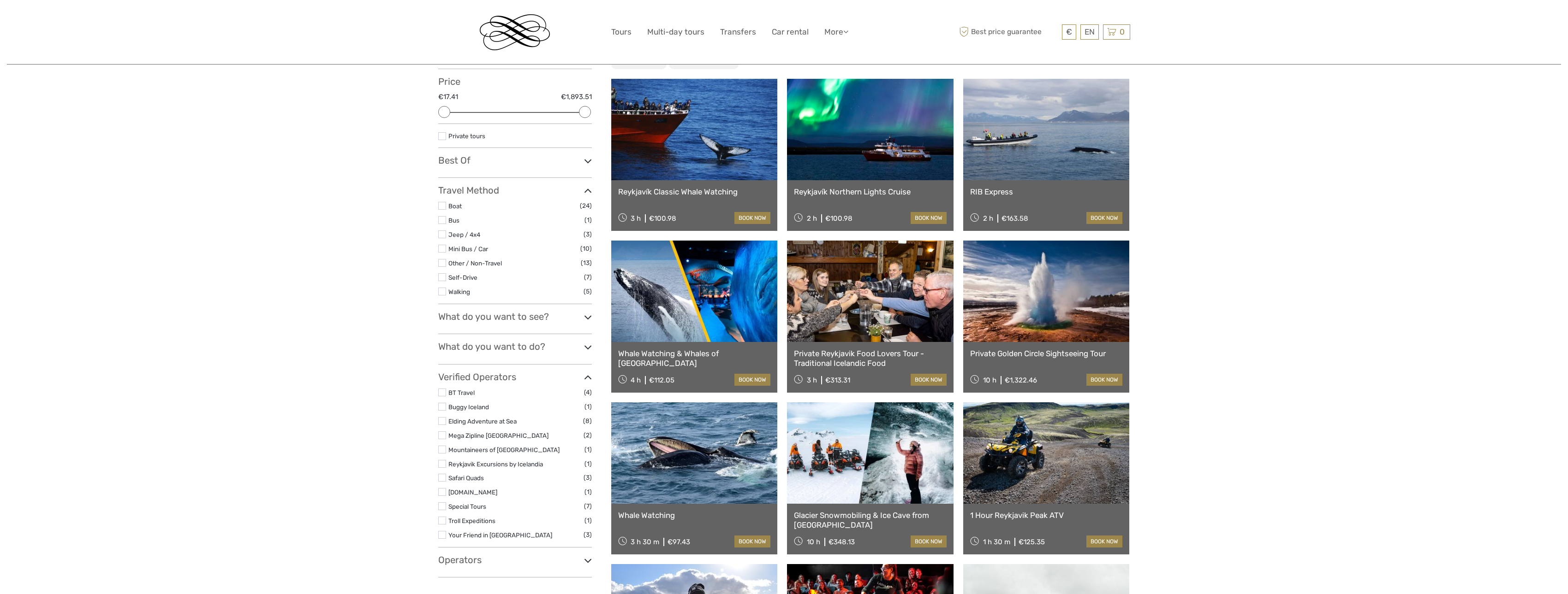
click at [685, 366] on link "Whale Watching & Whales of Iceland Museum" at bounding box center [694, 358] width 153 height 19
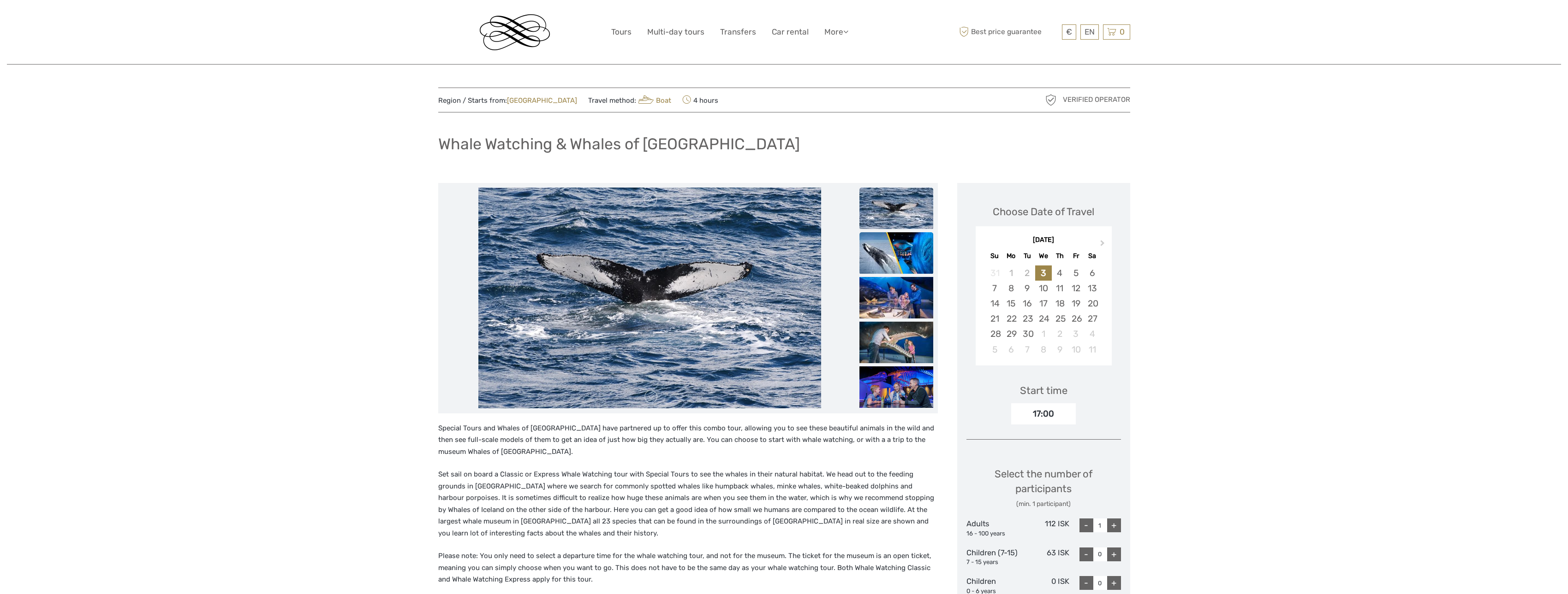
click at [923, 253] on img at bounding box center [896, 253] width 73 height 41
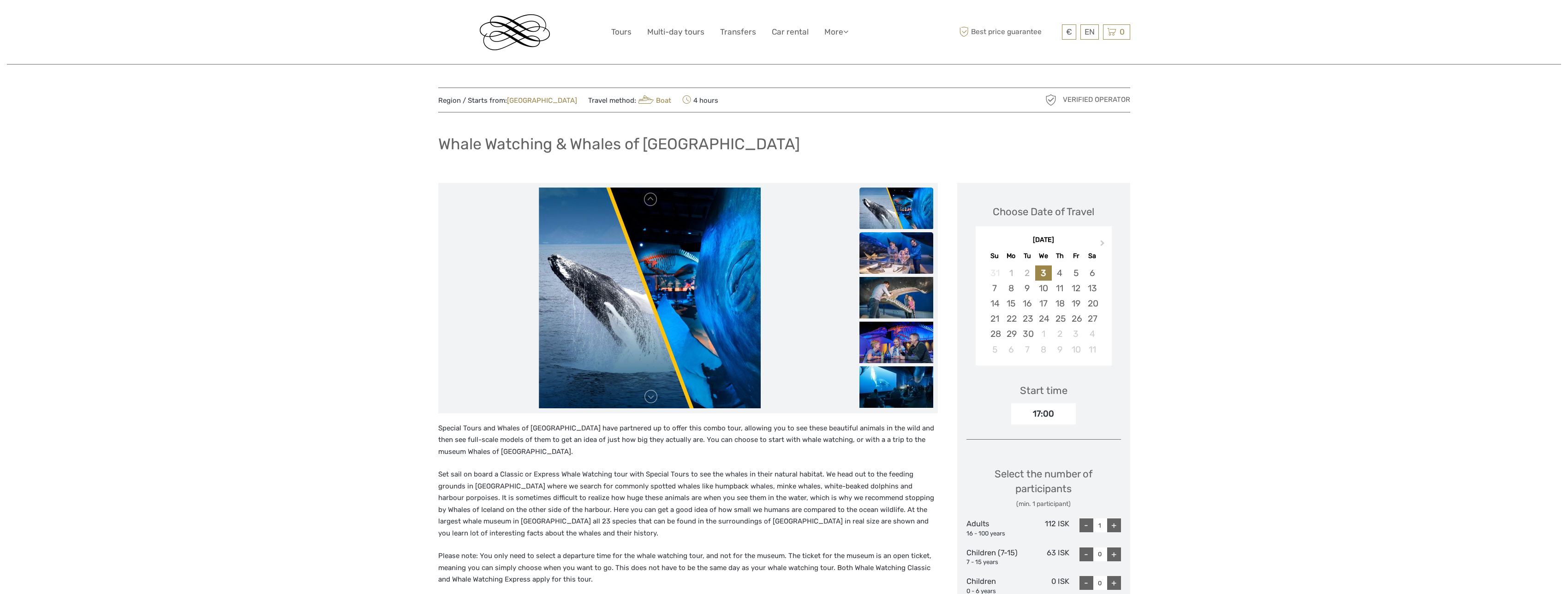
click at [912, 274] on img at bounding box center [896, 253] width 73 height 41
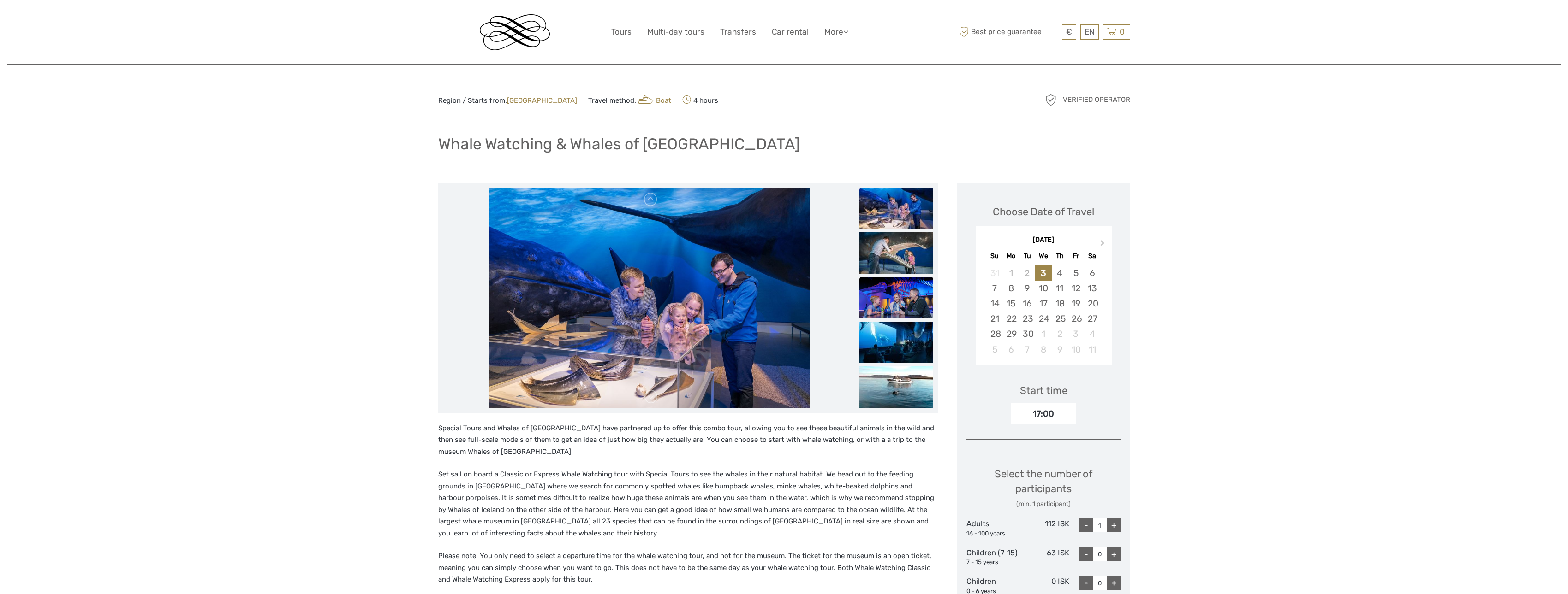
click at [912, 289] on img at bounding box center [896, 298] width 73 height 41
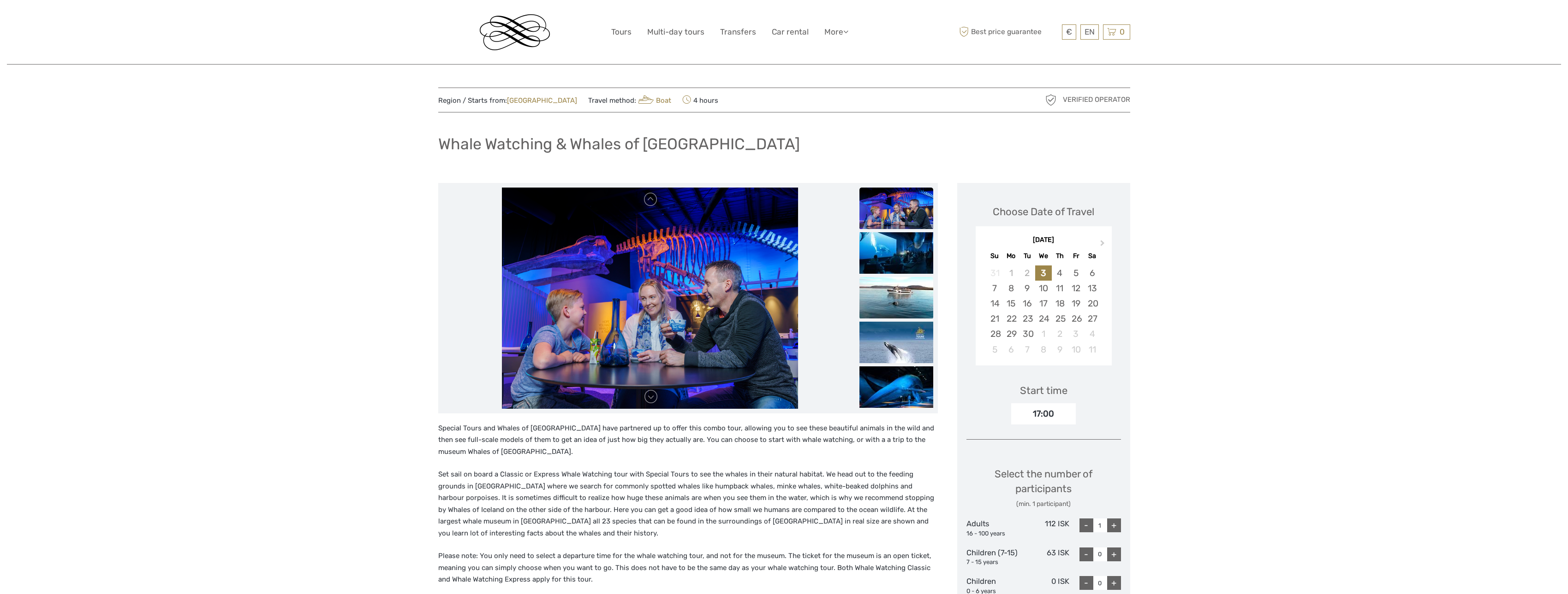
click at [911, 304] on img at bounding box center [896, 298] width 73 height 41
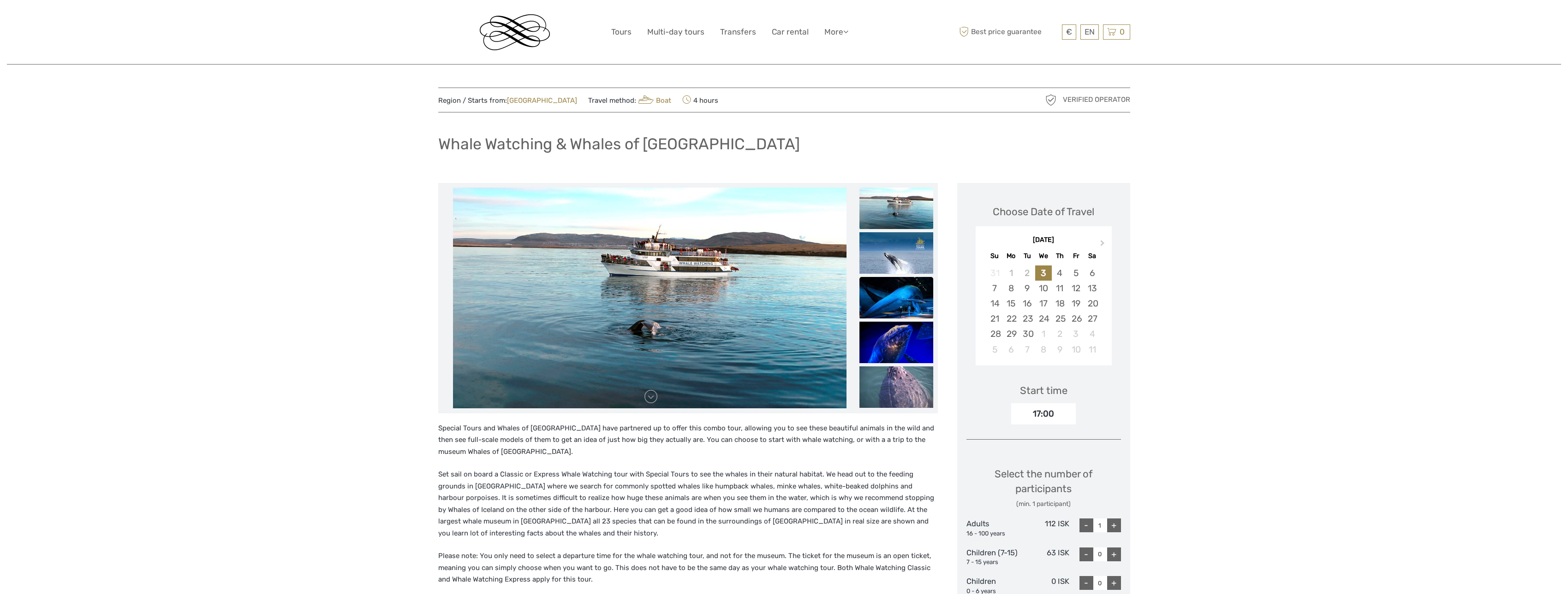
click at [911, 306] on img at bounding box center [896, 298] width 73 height 41
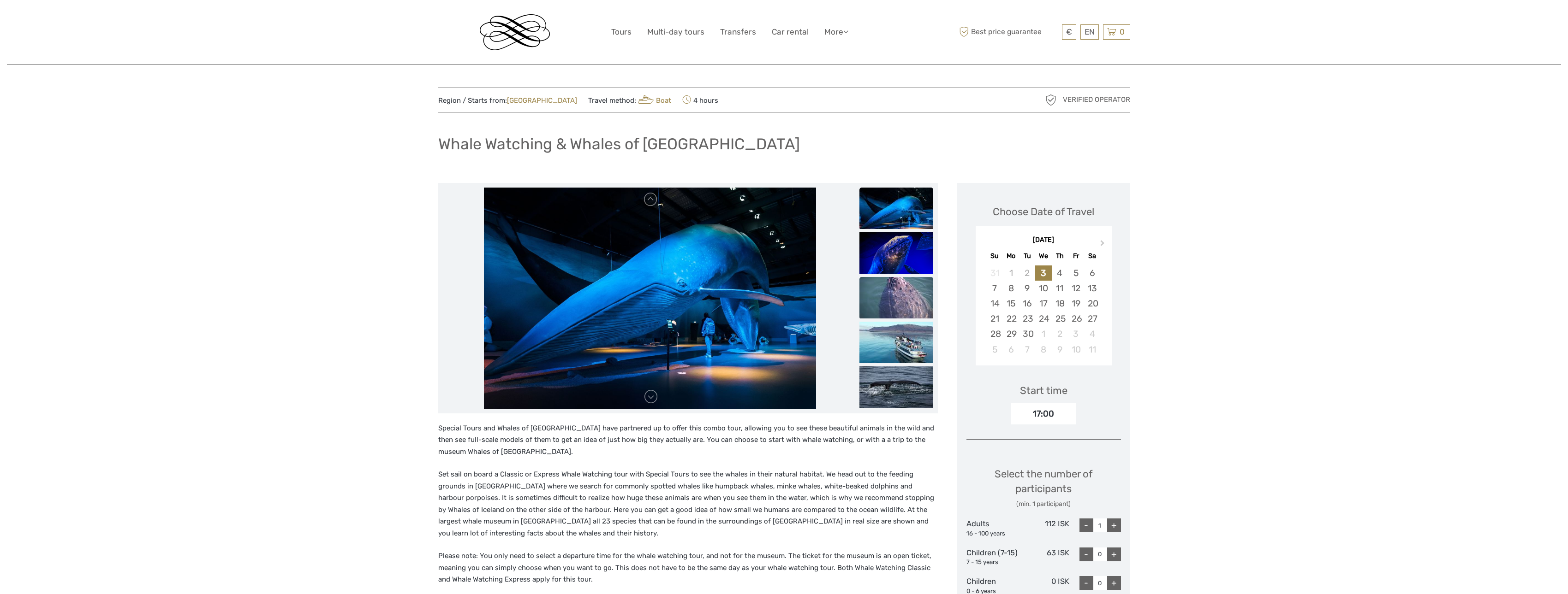
click at [910, 312] on img at bounding box center [896, 298] width 73 height 41
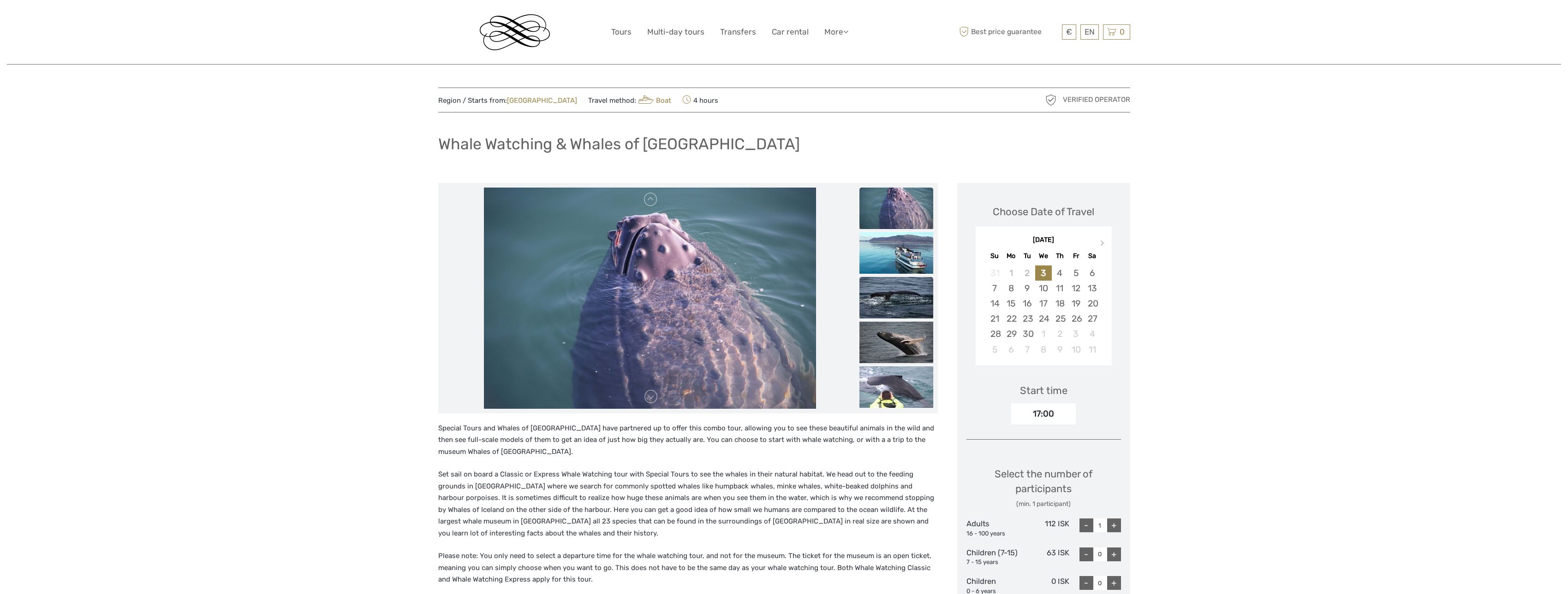
click at [909, 309] on img at bounding box center [896, 298] width 73 height 41
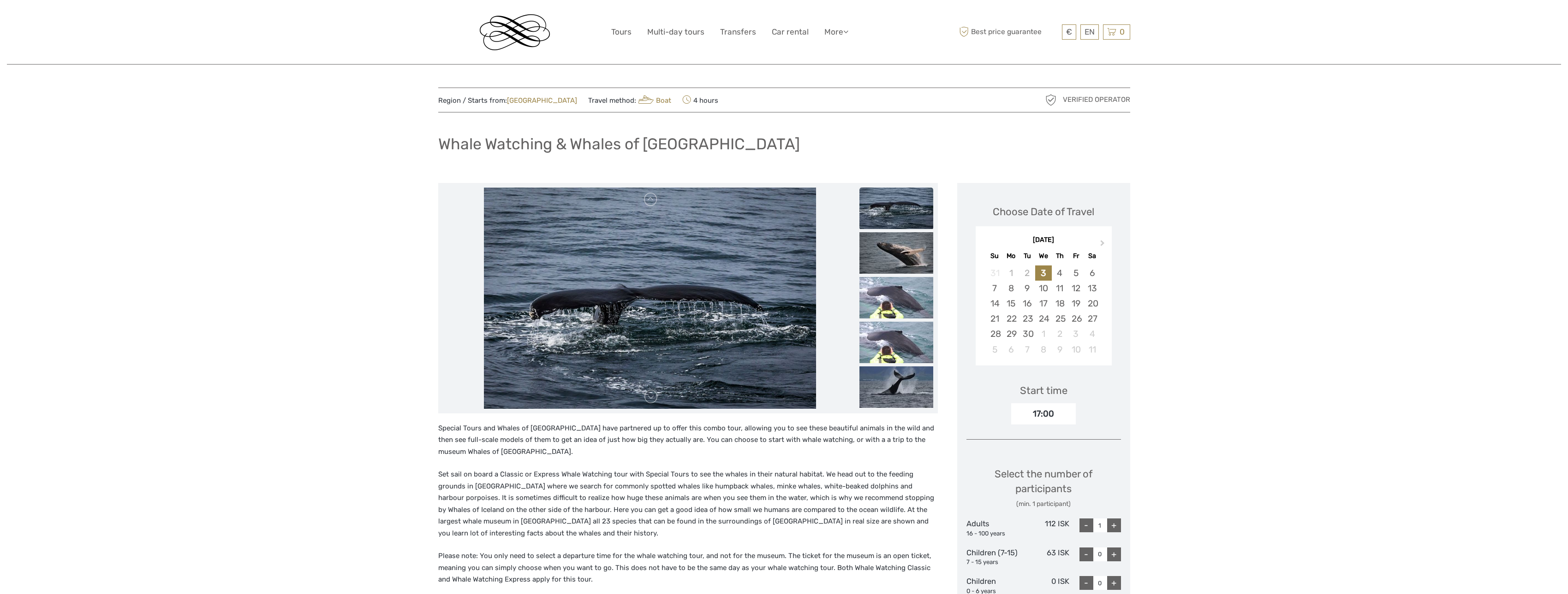
click at [909, 319] on img at bounding box center [896, 298] width 73 height 41
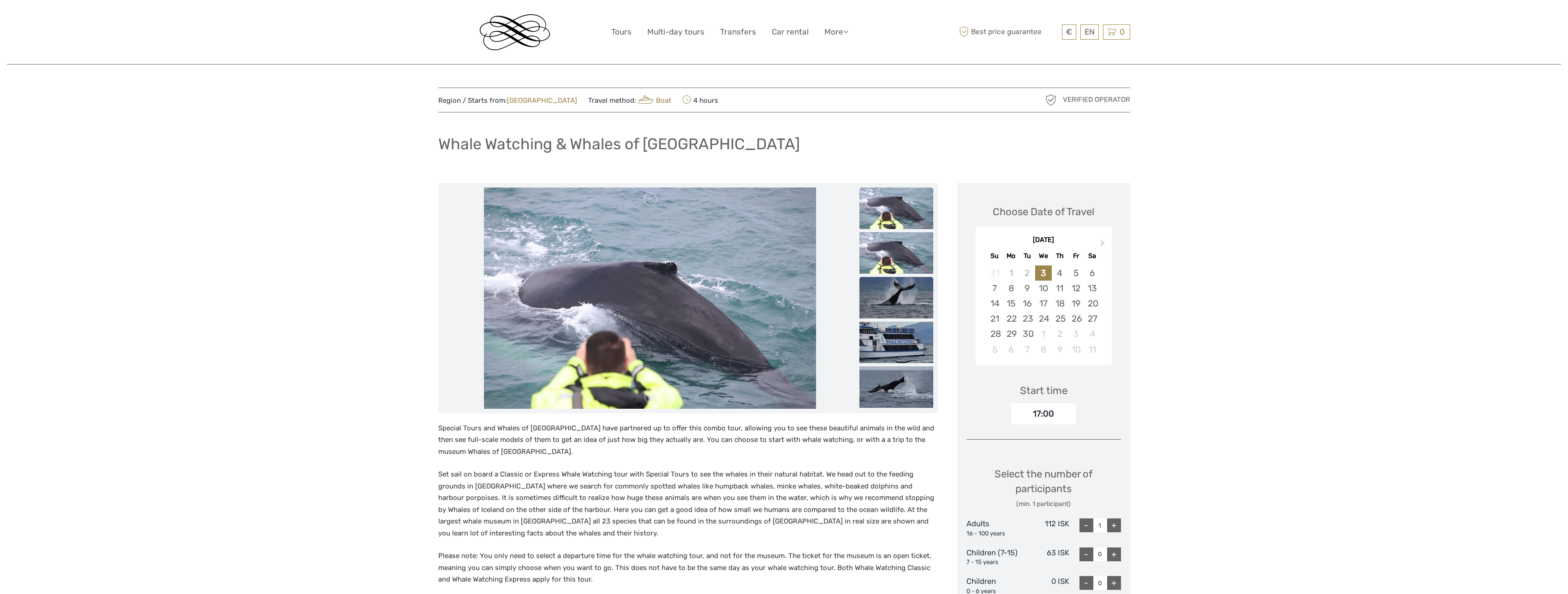
click at [910, 306] on img at bounding box center [896, 298] width 73 height 41
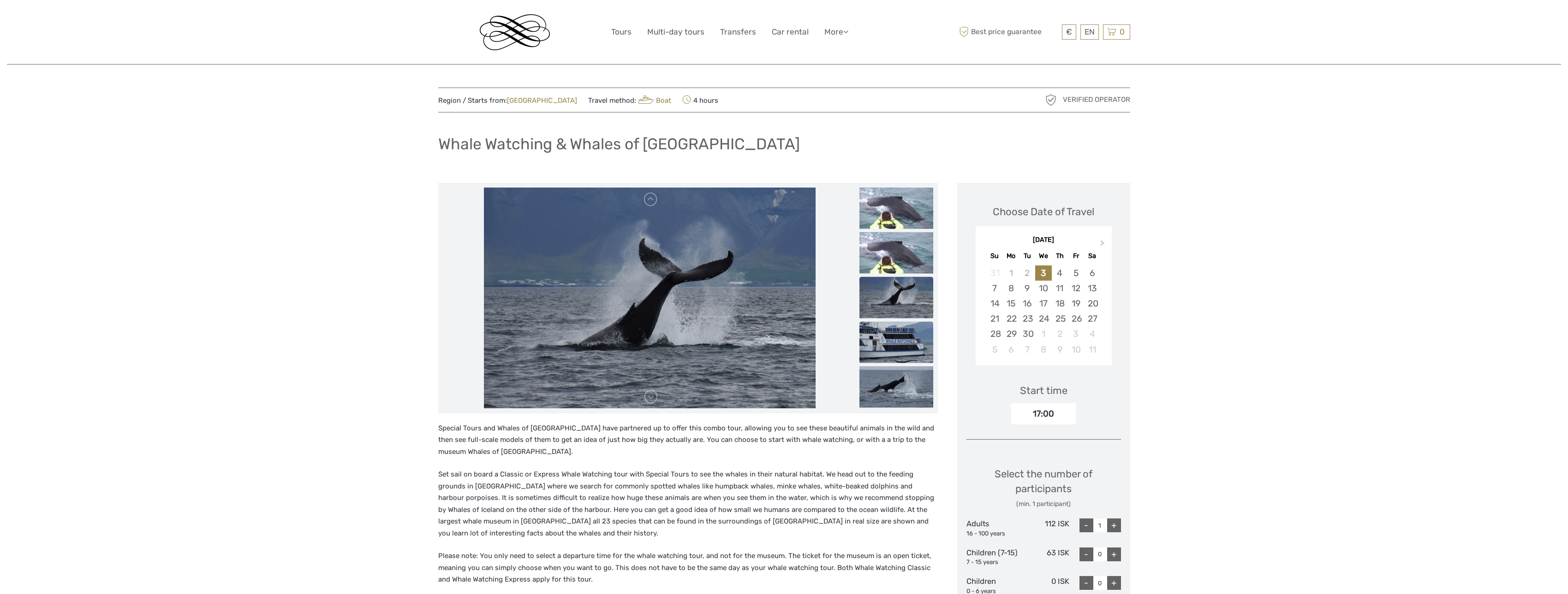
click at [910, 321] on img at bounding box center [896, 342] width 73 height 41
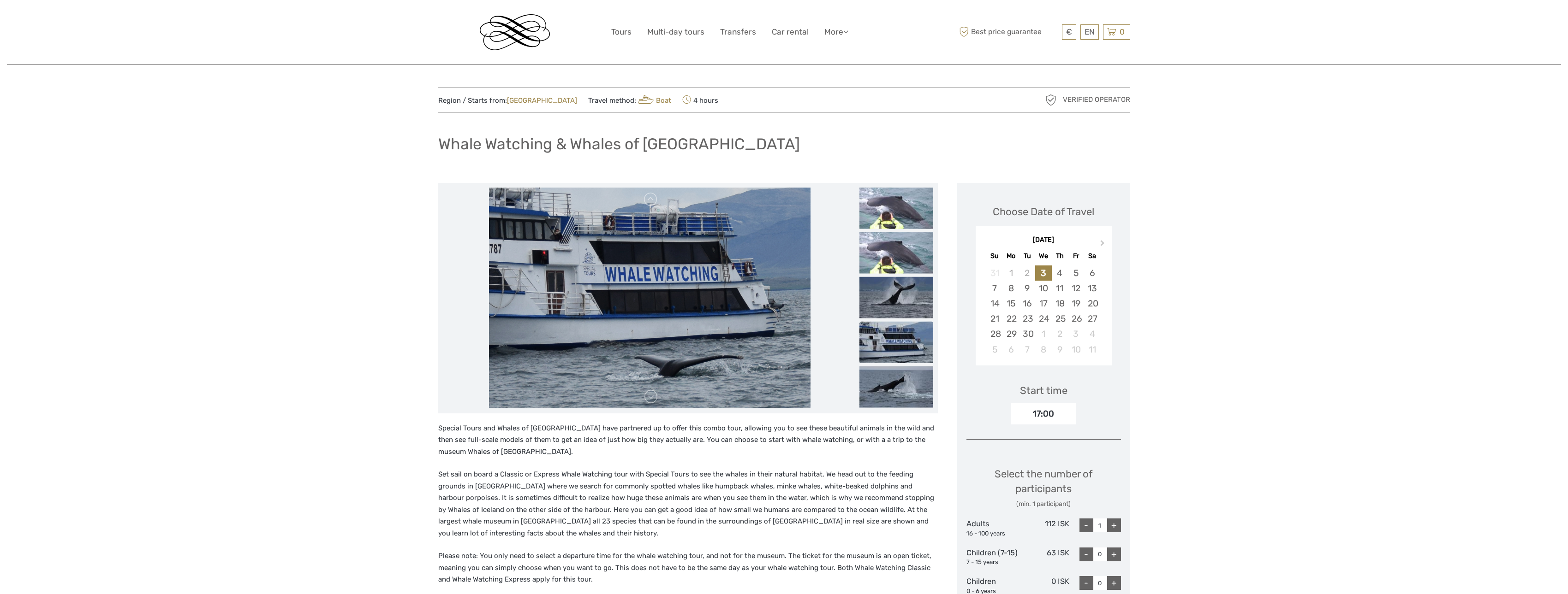
click at [908, 335] on img at bounding box center [896, 342] width 73 height 41
click at [905, 366] on img at bounding box center [896, 387] width 73 height 41
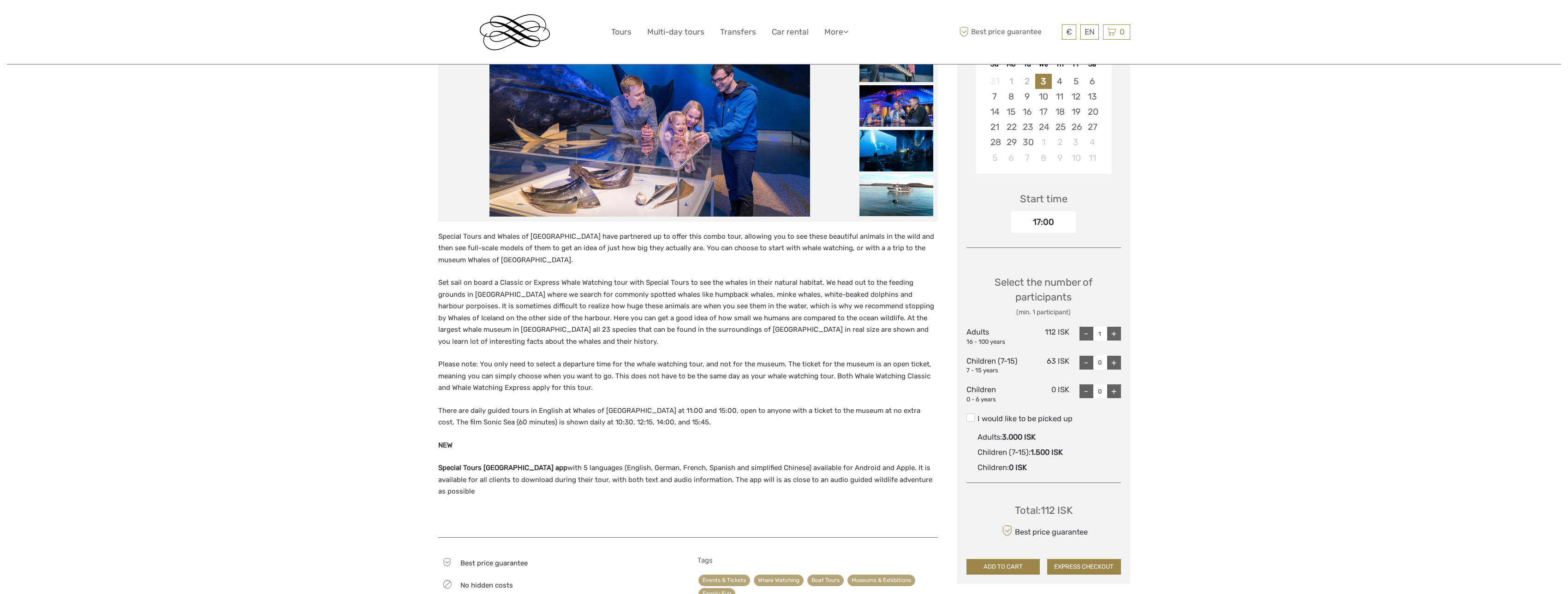
scroll to position [323, 0]
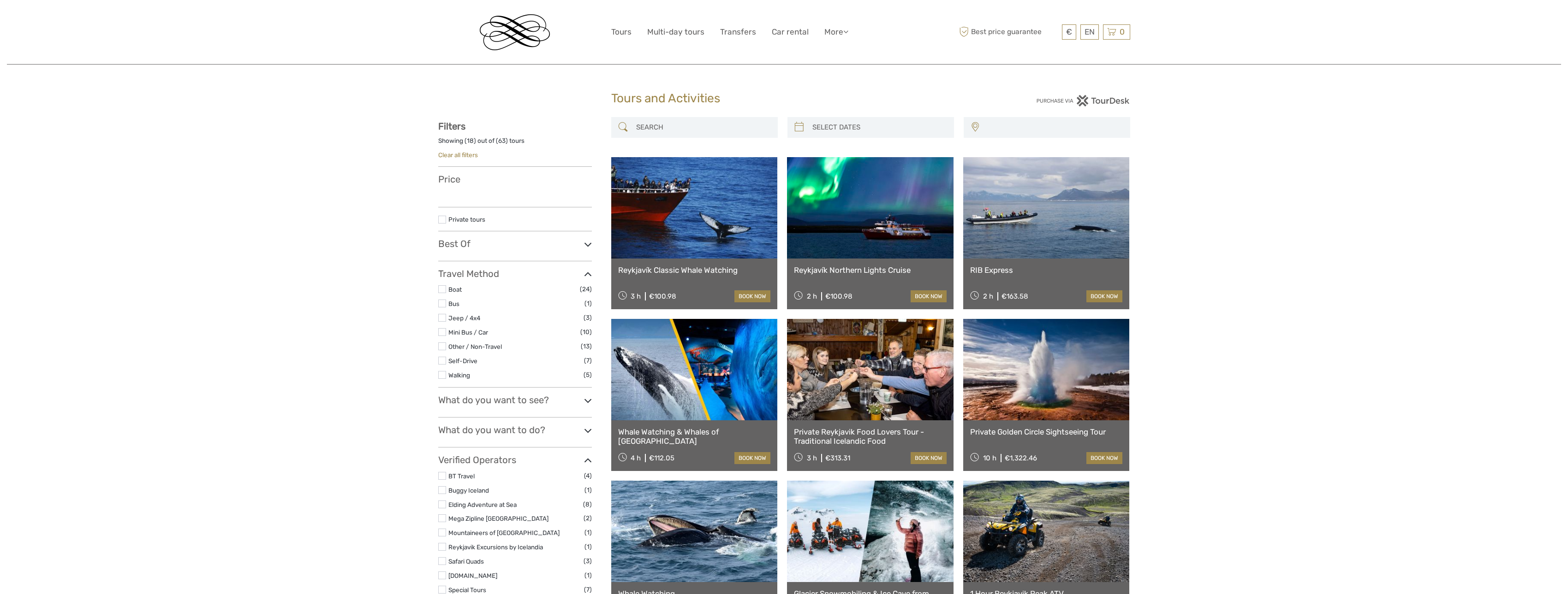
select select
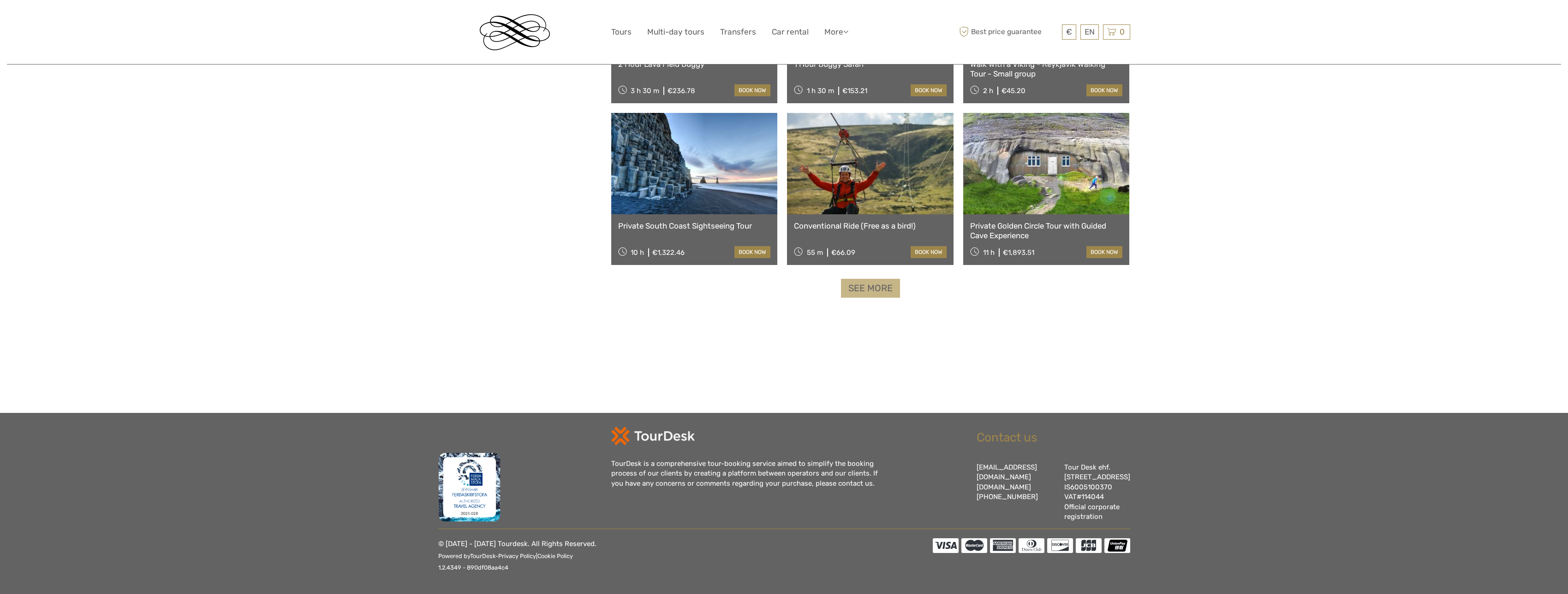
click at [865, 283] on link "See more" at bounding box center [870, 288] width 59 height 19
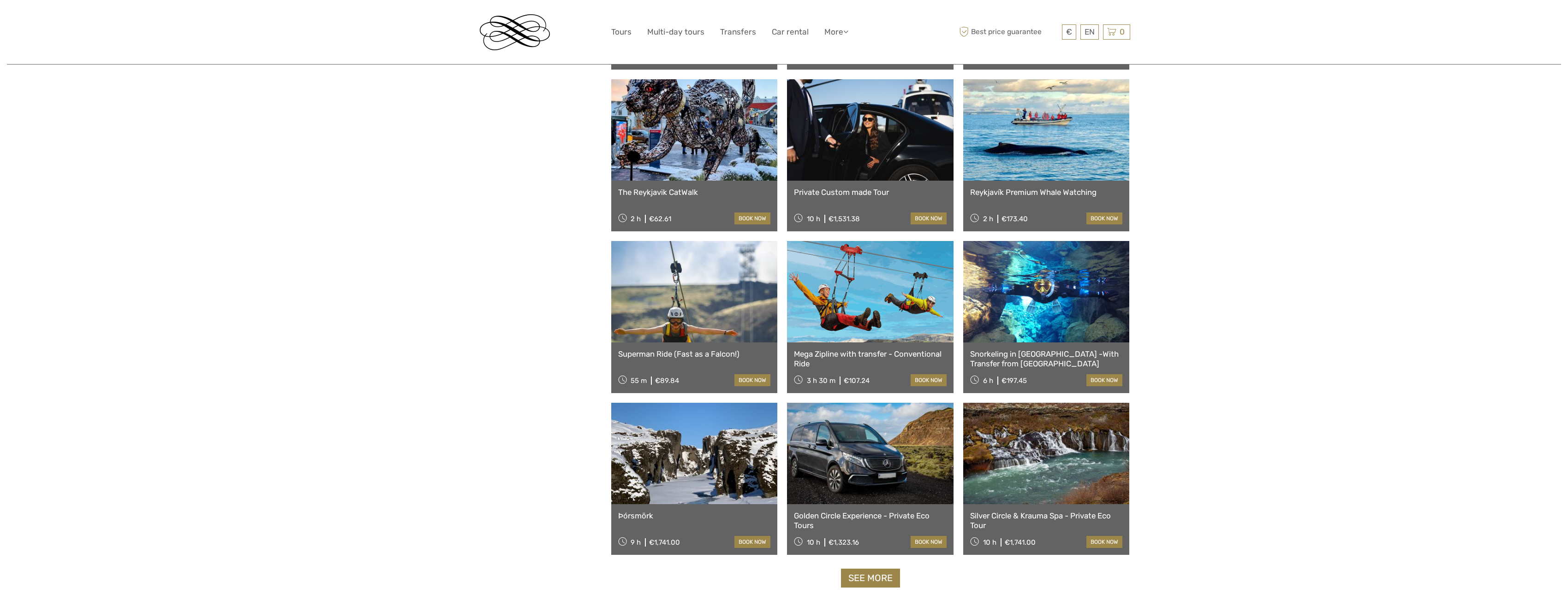
scroll to position [1619, 0]
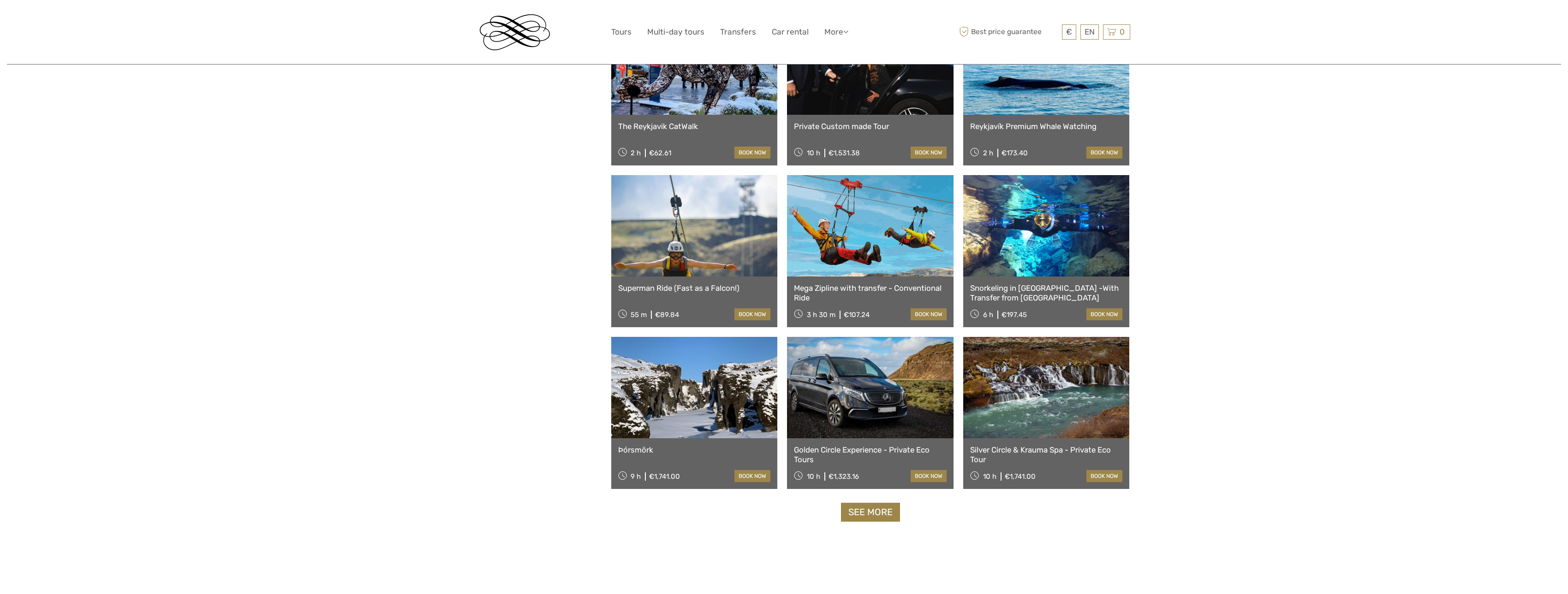
click at [873, 514] on link "See more" at bounding box center [870, 512] width 59 height 19
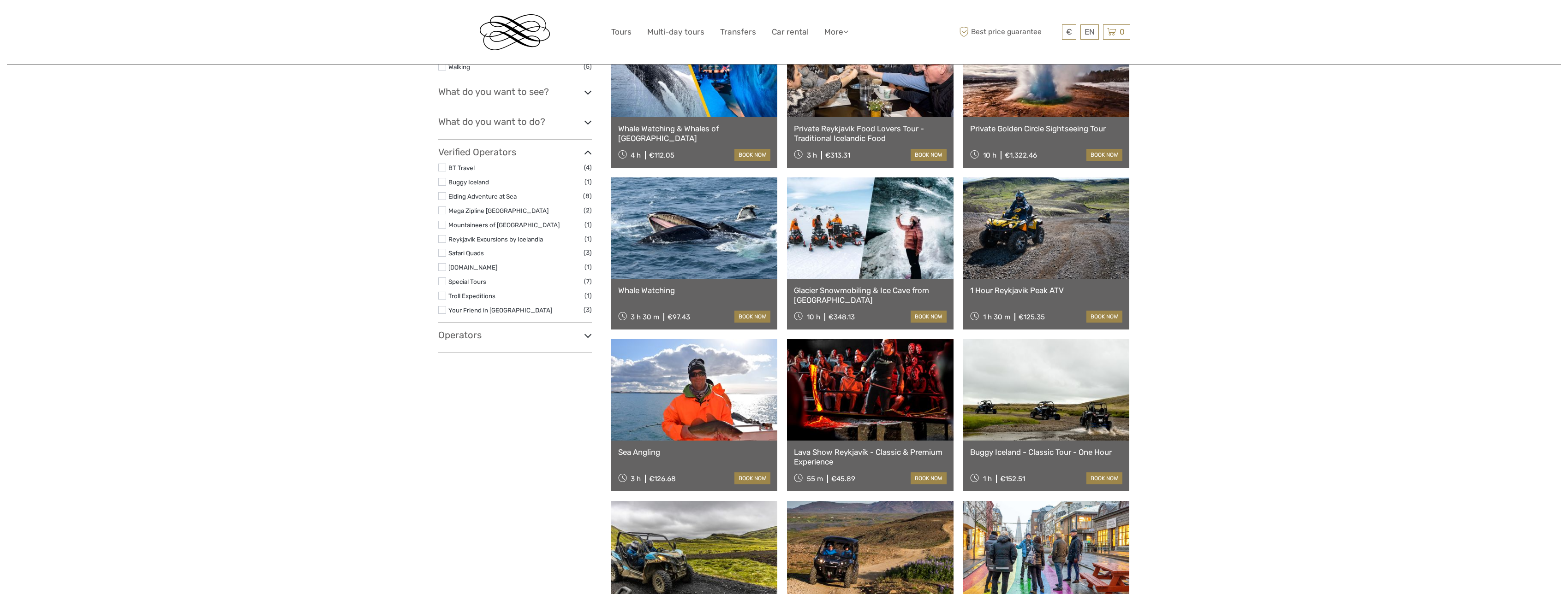
scroll to position [138, 0]
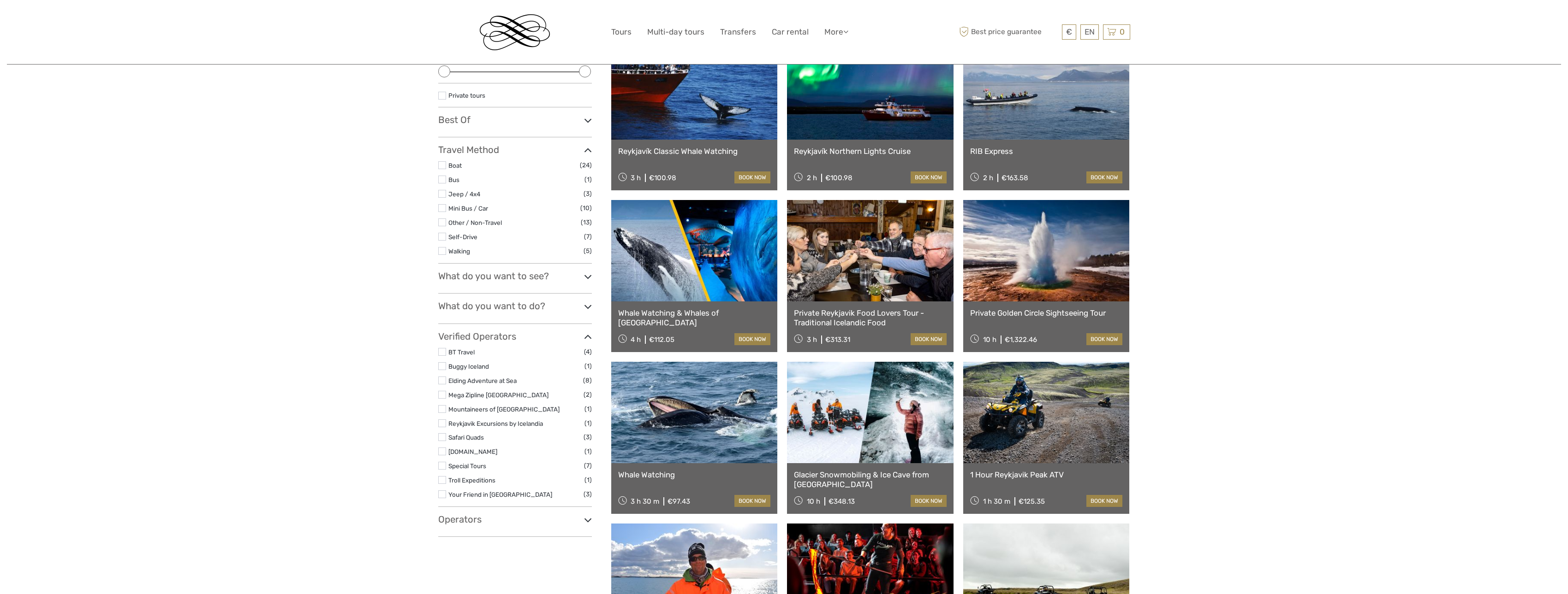
click at [586, 300] on icon at bounding box center [587, 306] width 8 height 12
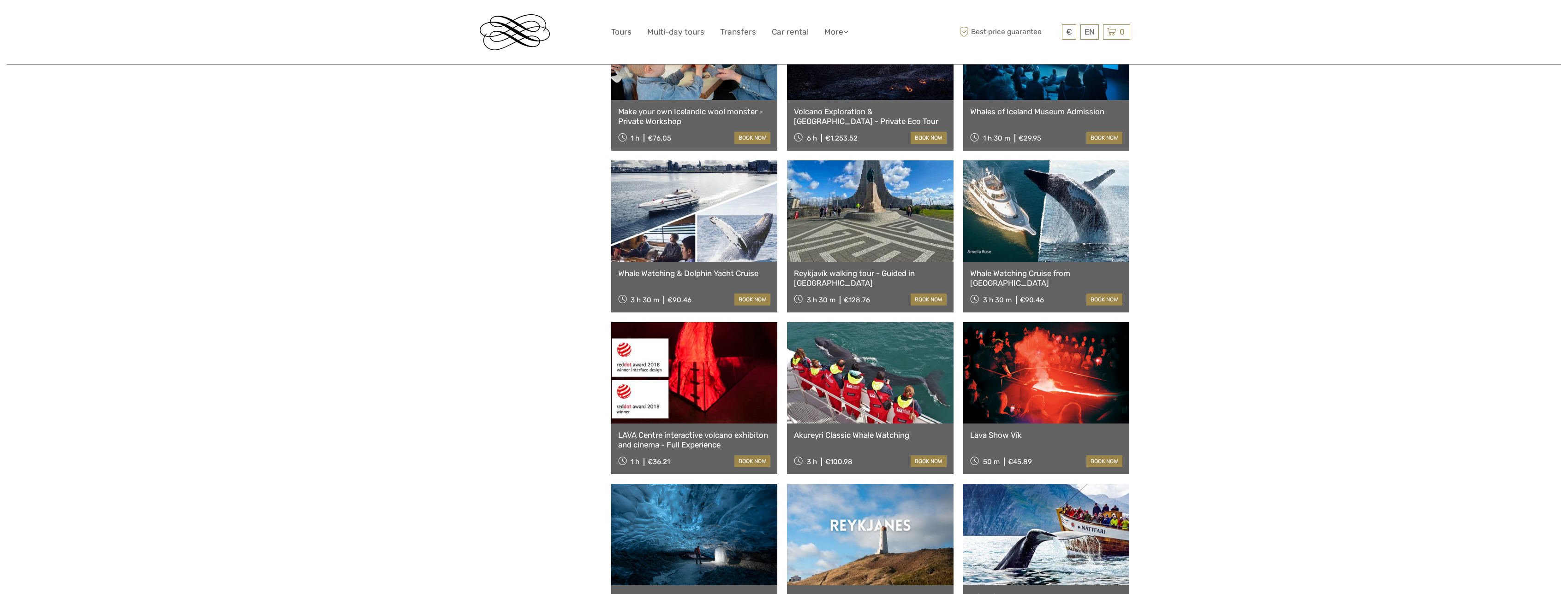
scroll to position [2351, 0]
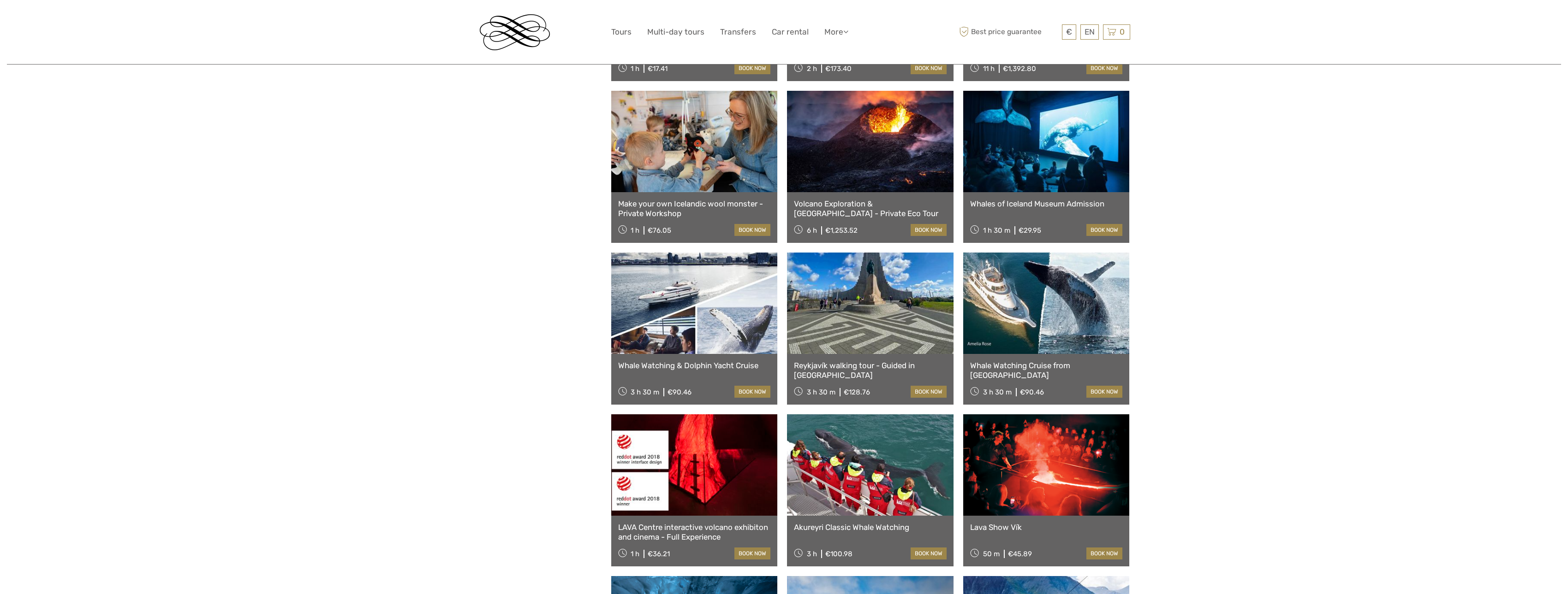
click at [667, 371] on div "Whale Watching & Dolphin Yacht Cruise 3 h 30 m €90.46 book now" at bounding box center [694, 379] width 167 height 51
click at [708, 369] on link "Whale Watching & Dolphin Yacht Cruise" at bounding box center [694, 365] width 153 height 9
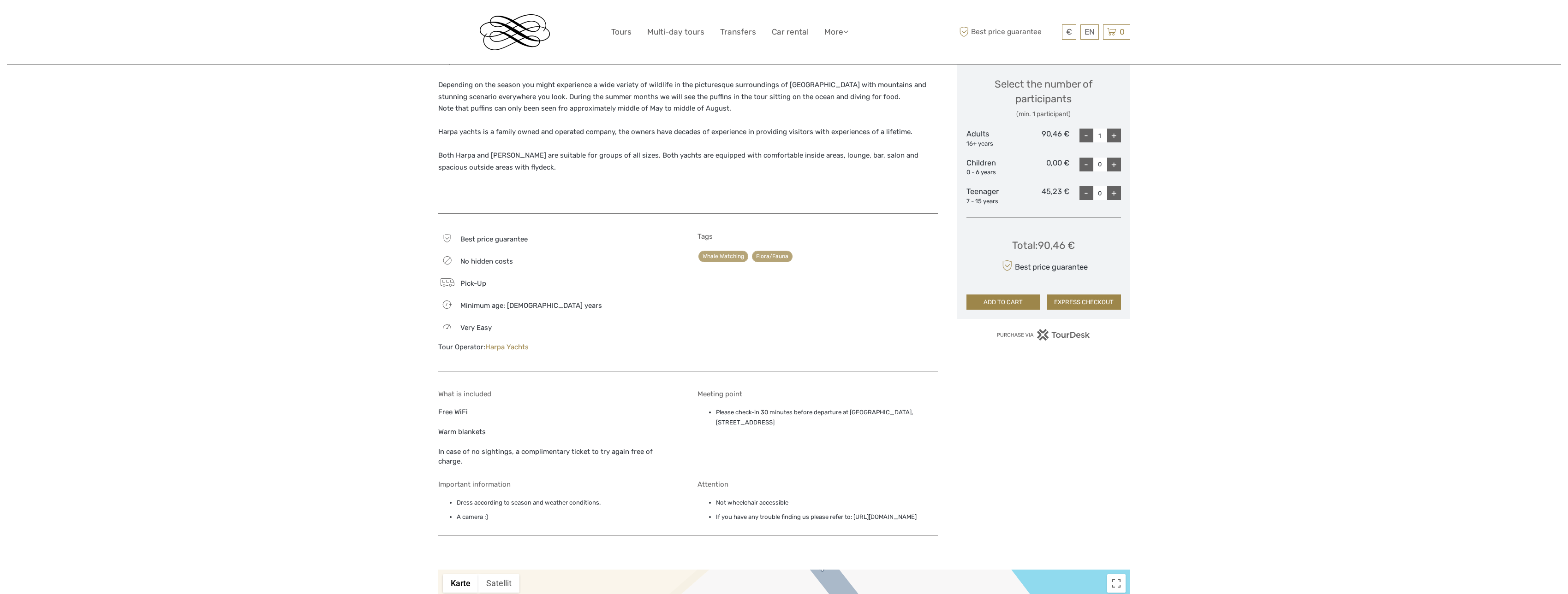
scroll to position [553, 0]
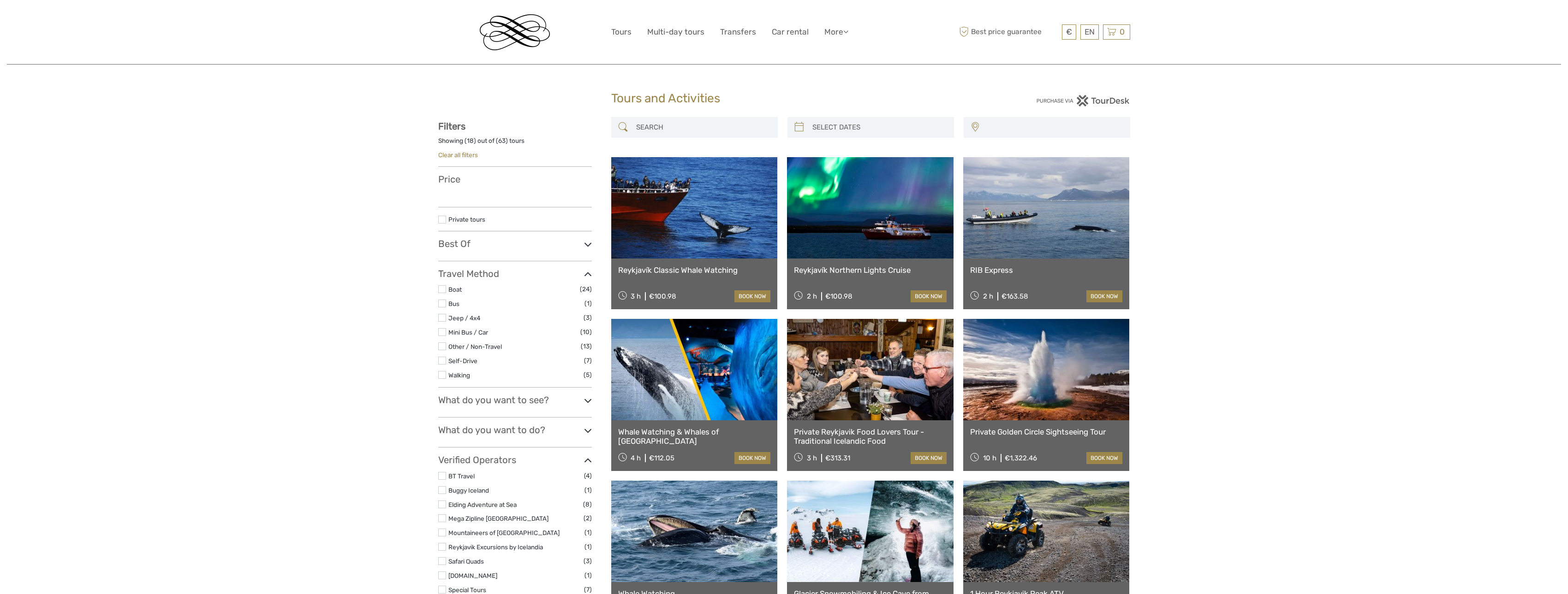
select select
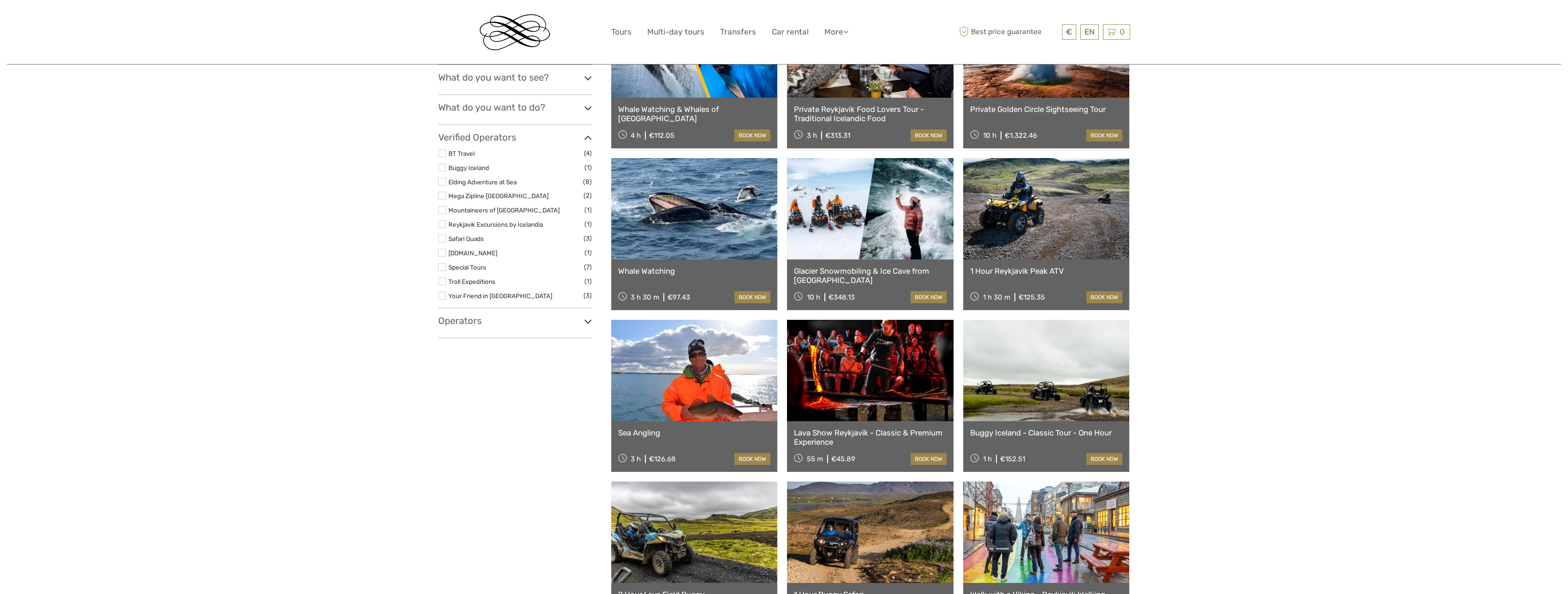
select select
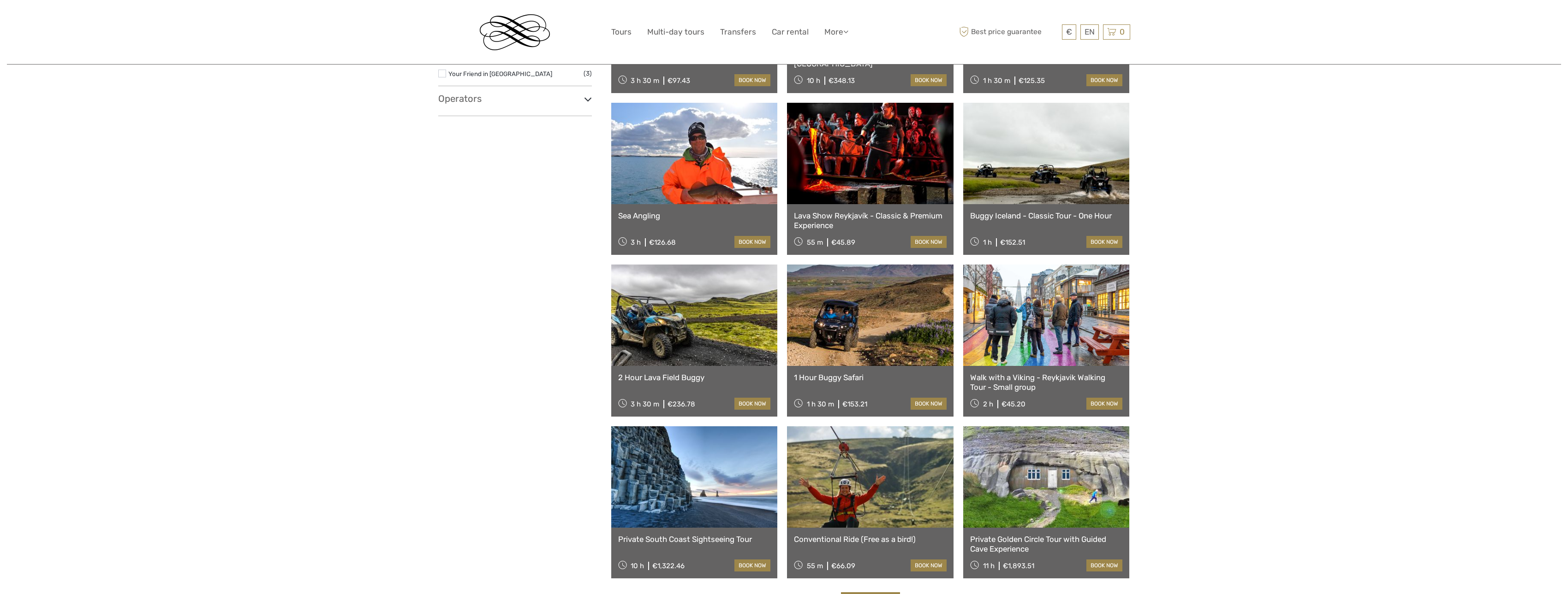
scroll to position [789, 0]
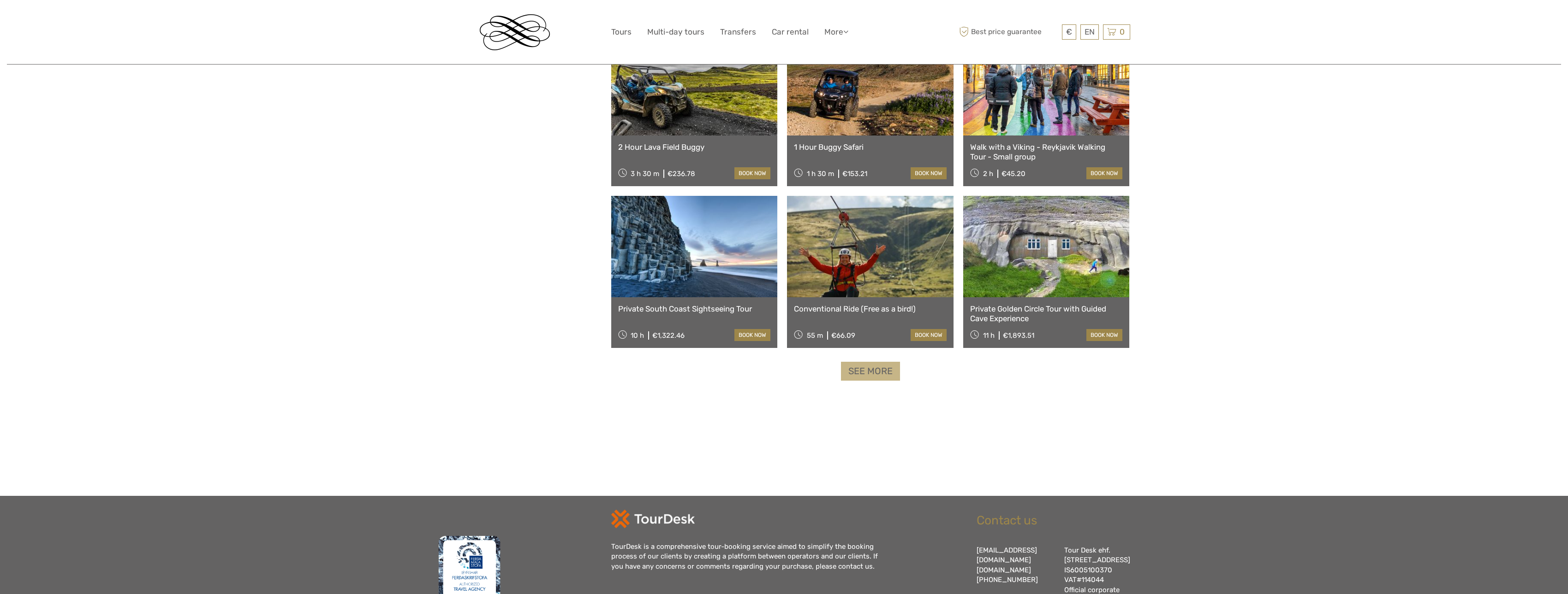
click at [885, 372] on link "See more" at bounding box center [870, 371] width 59 height 19
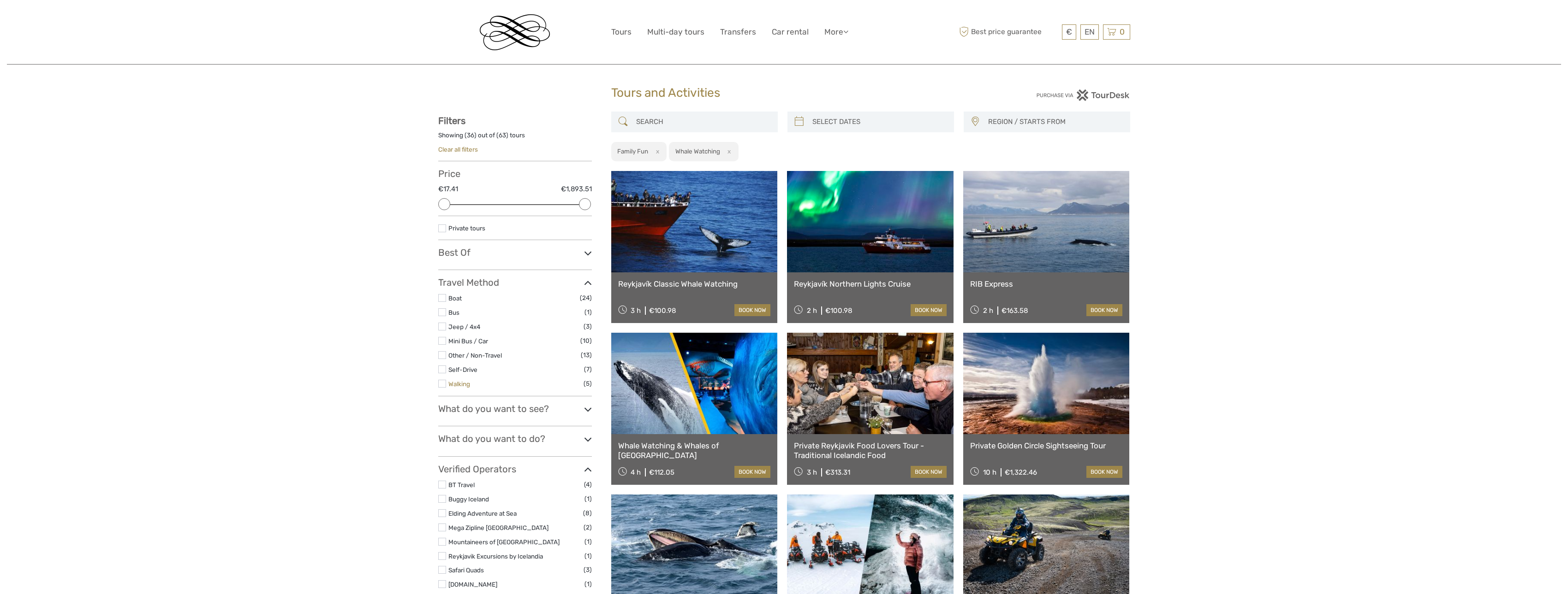
scroll to position [0, 0]
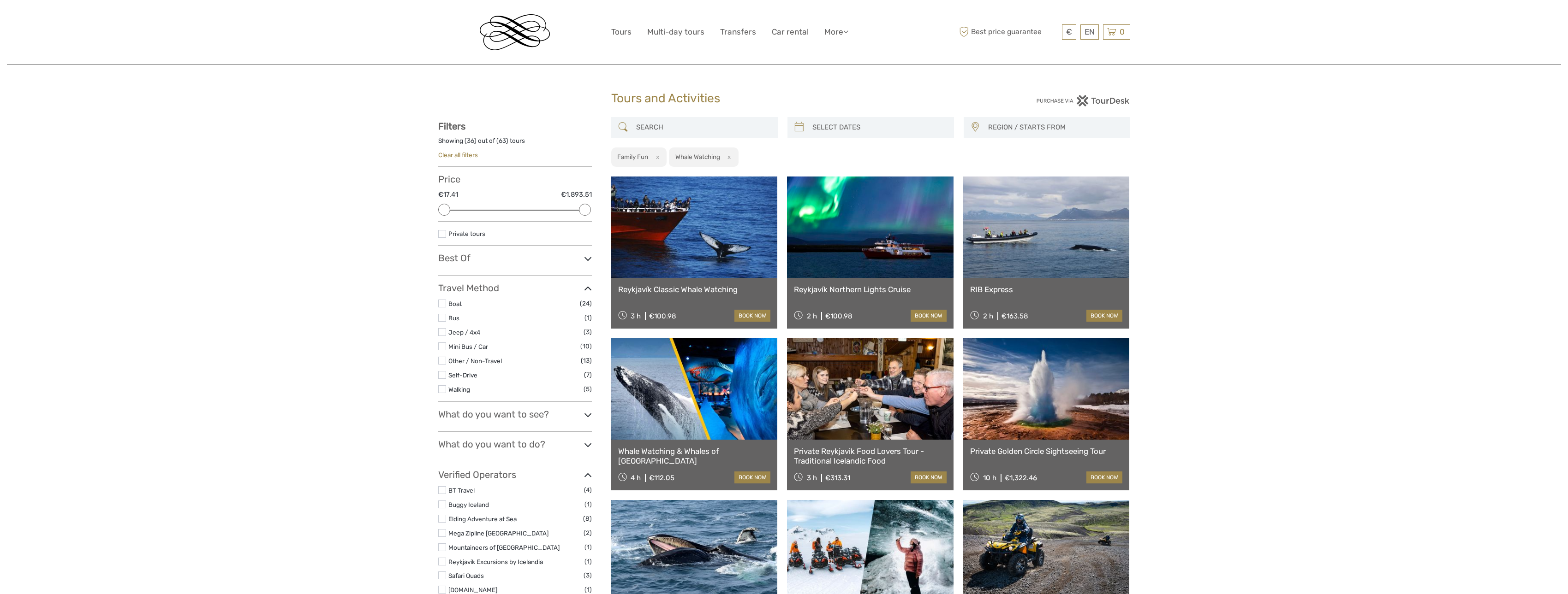
click at [541, 416] on h3 "What do you want to see?" at bounding box center [515, 414] width 154 height 11
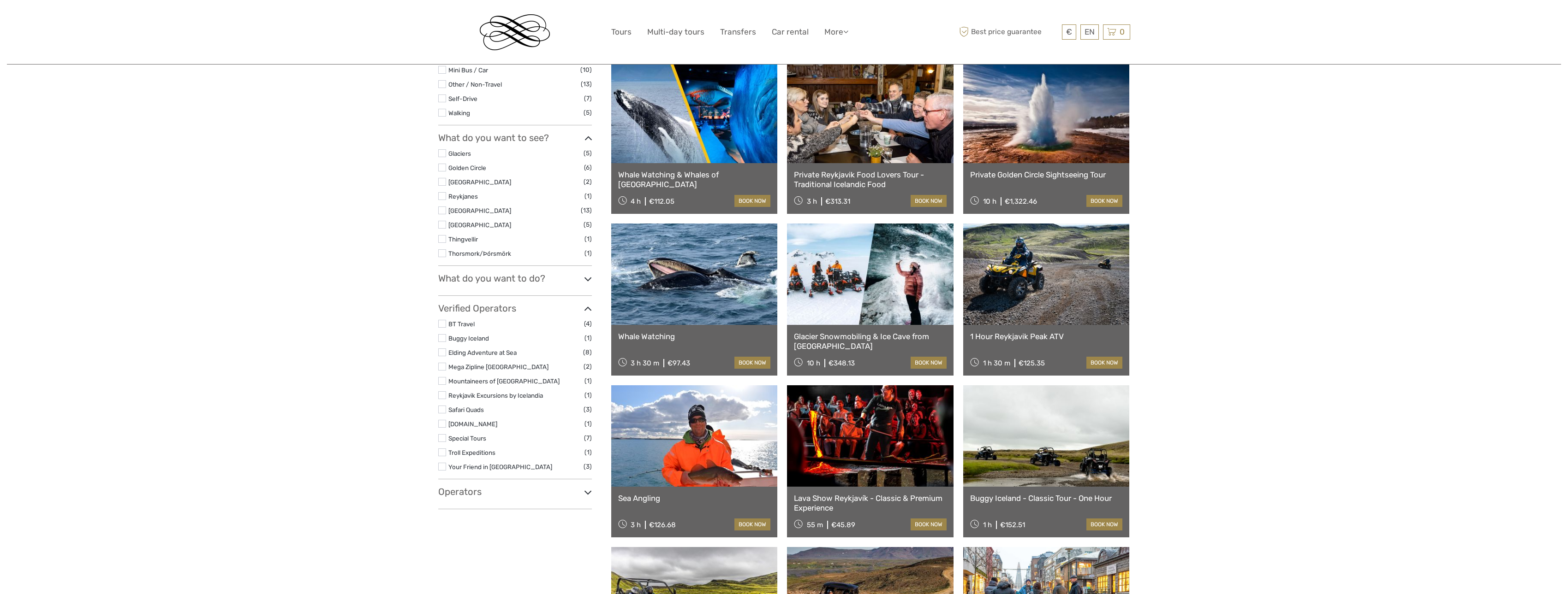
click at [524, 273] on h3 "What do you want to do?" at bounding box center [515, 278] width 154 height 11
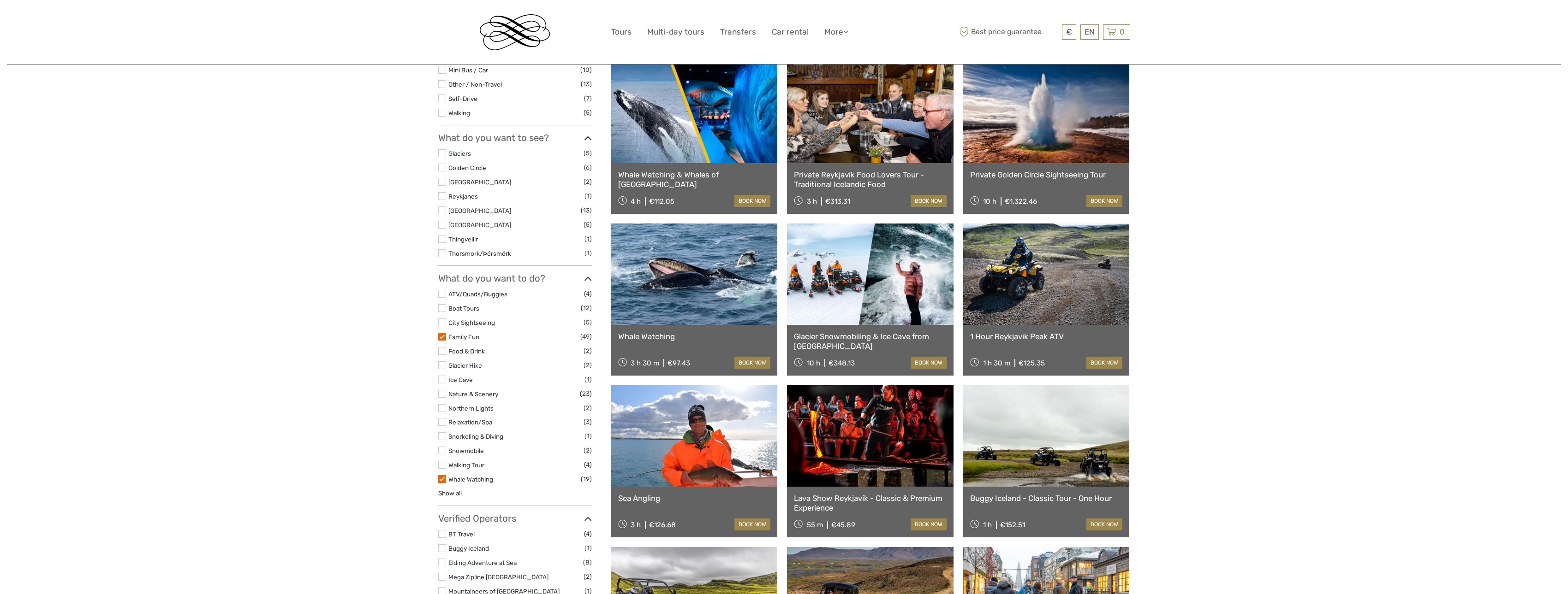
click at [442, 478] on label at bounding box center [441, 478] width 8 height 8
click at [0, 0] on input "checkbox" at bounding box center [0, 0] width 0 height 0
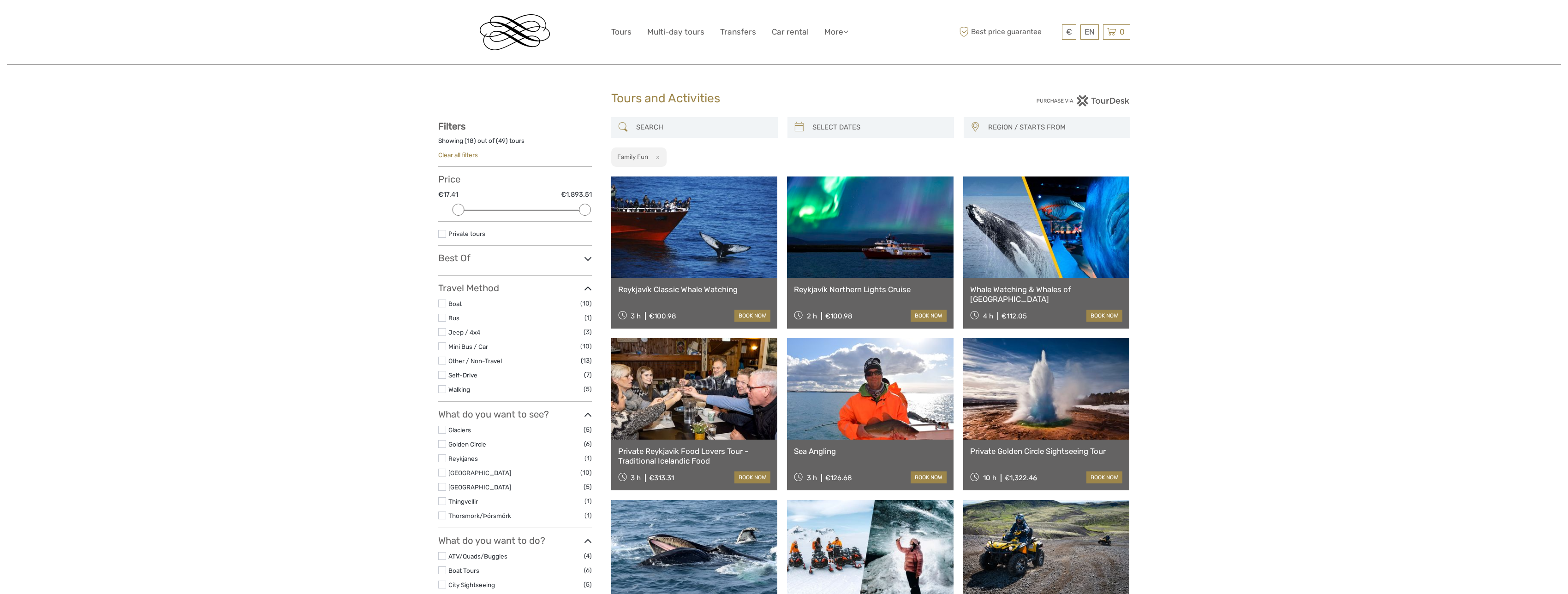
click at [851, 123] on input "search" at bounding box center [879, 127] width 141 height 16
type input "03/09/2025"
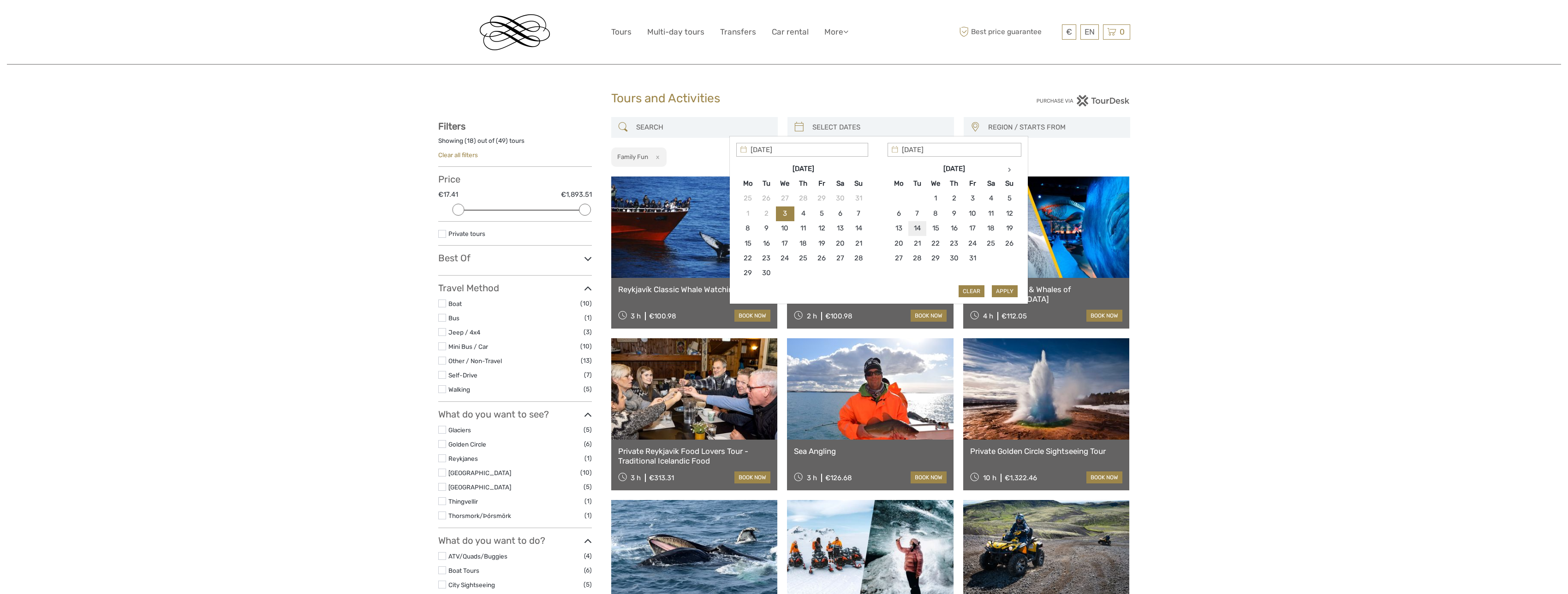
type input "14/10/2025"
type input "16/10/2025"
type input "14/10/2025"
click at [1004, 289] on button "Apply" at bounding box center [1005, 291] width 26 height 12
type input "14/10/2025 - 16/10/2025"
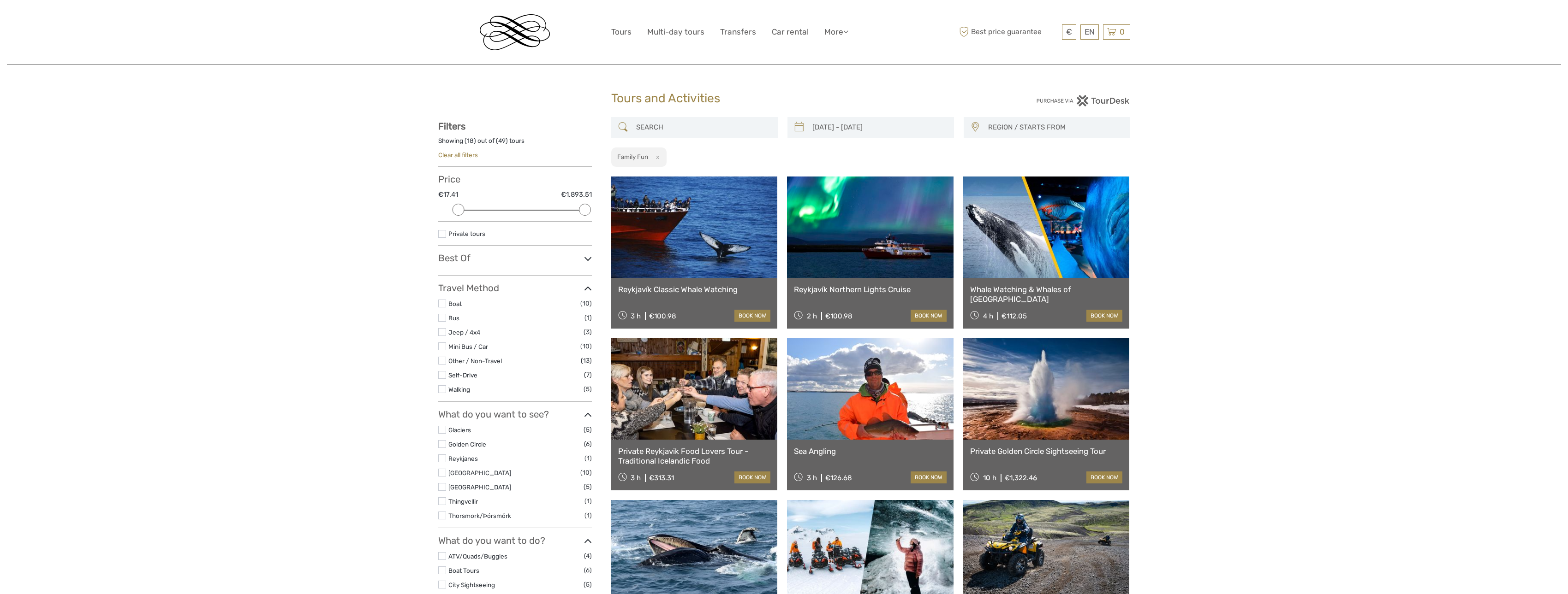
scroll to position [16, 0]
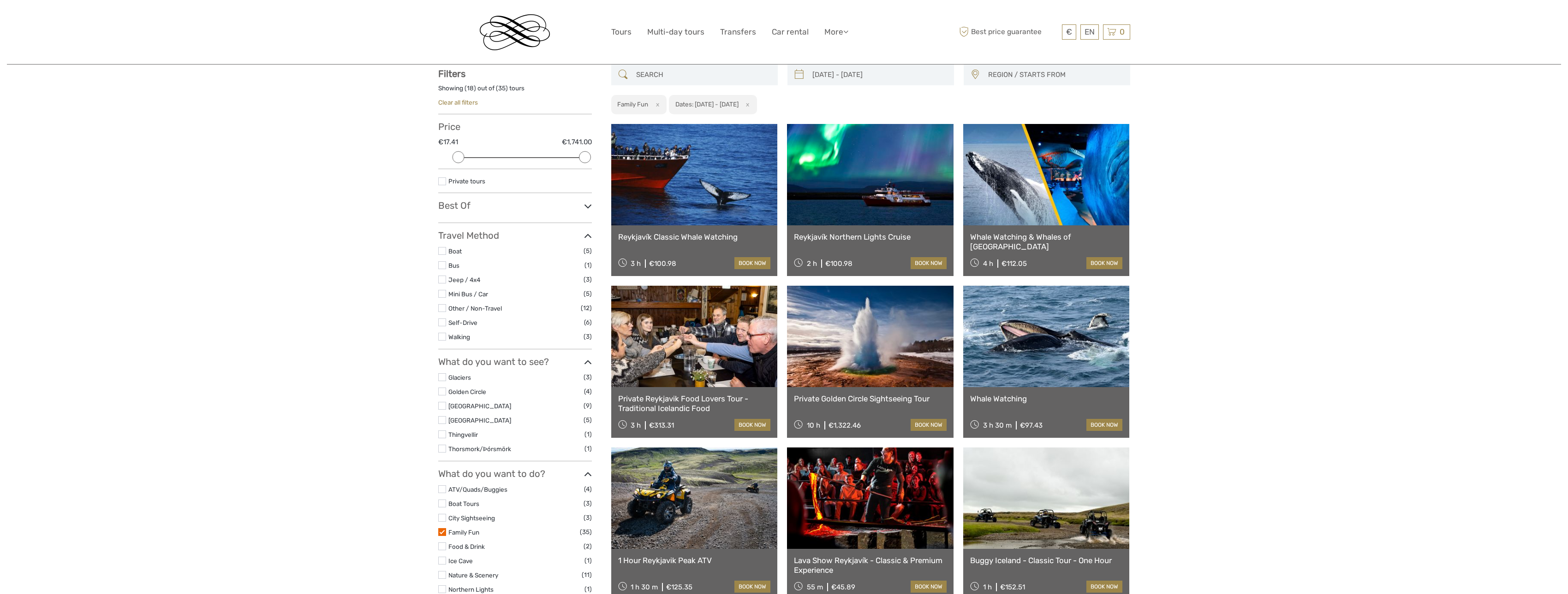
scroll to position [6, 0]
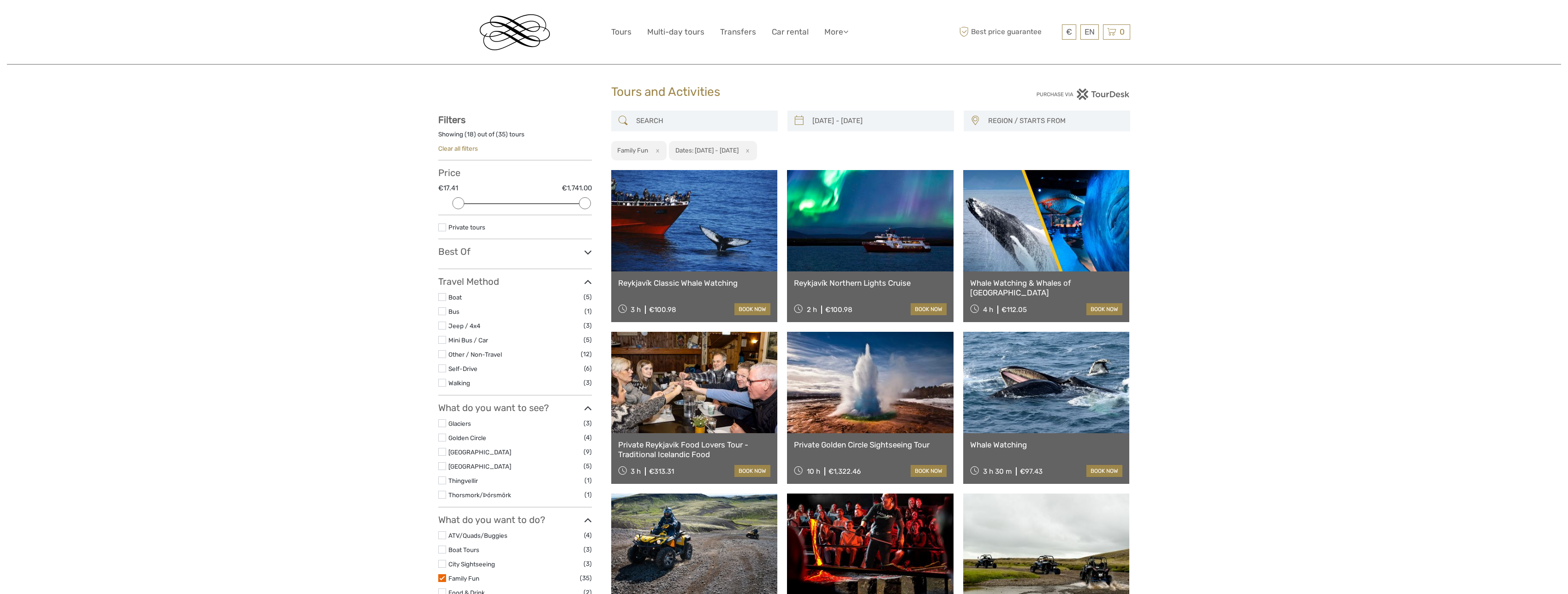
click at [892, 274] on div "Reykjavík Northern Lights Cruise 2 h €100.98 book now" at bounding box center [870, 296] width 167 height 51
click at [889, 292] on div "Reykjavík Northern Lights Cruise 2 h €100.98 book now" at bounding box center [870, 296] width 167 height 51
click at [898, 281] on link "Reykjavík Northern Lights Cruise" at bounding box center [870, 282] width 153 height 9
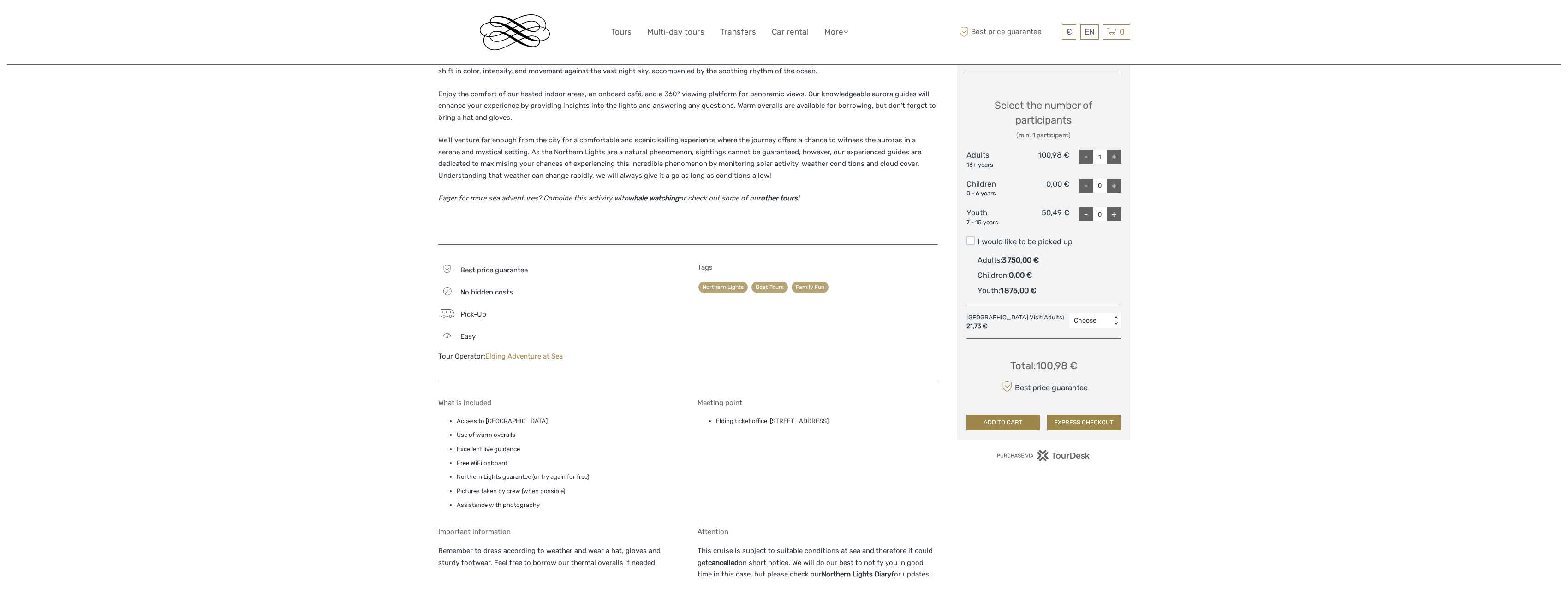
scroll to position [414, 0]
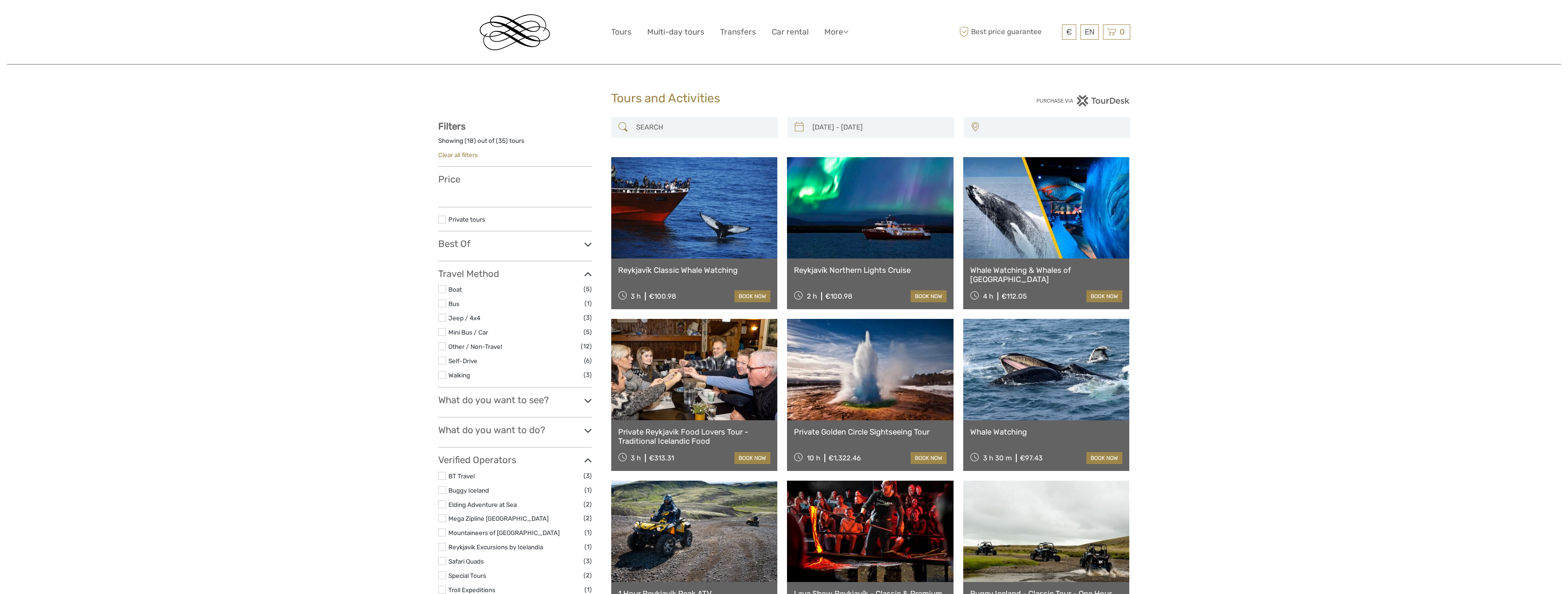
type input "[DATE] - [DATE]"
select select
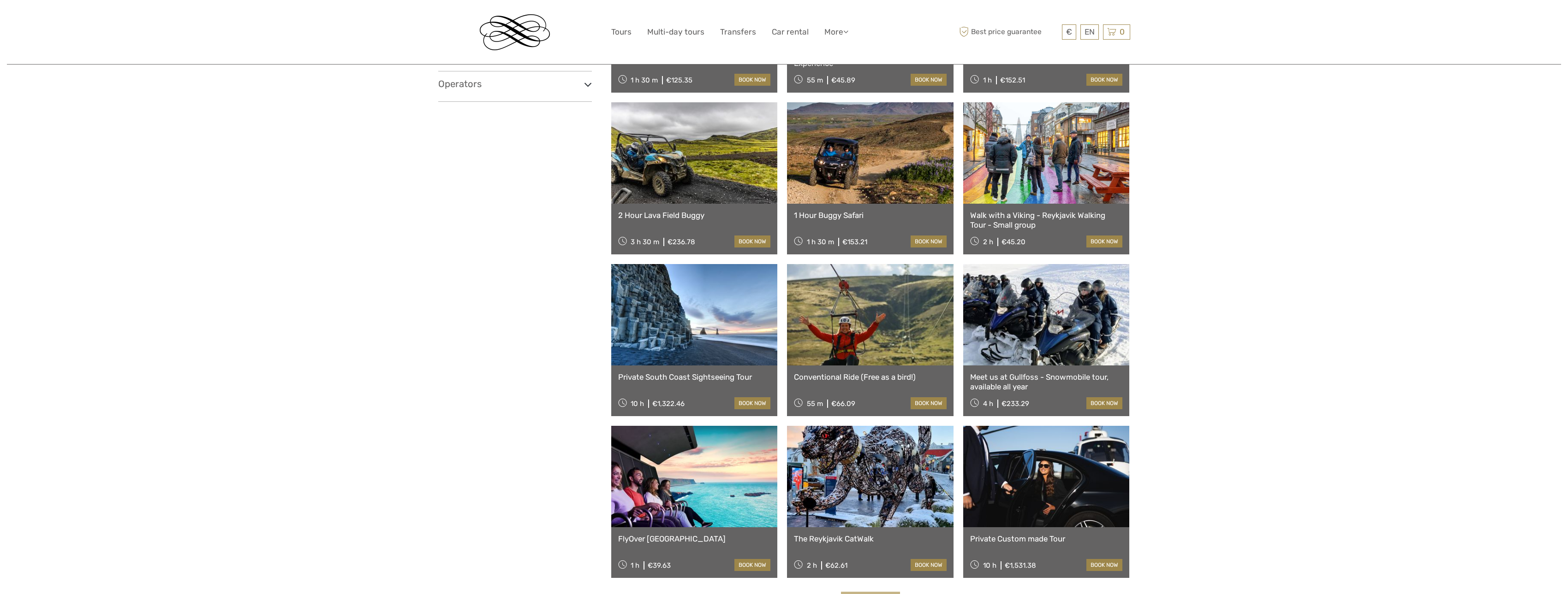
scroll to position [882, 0]
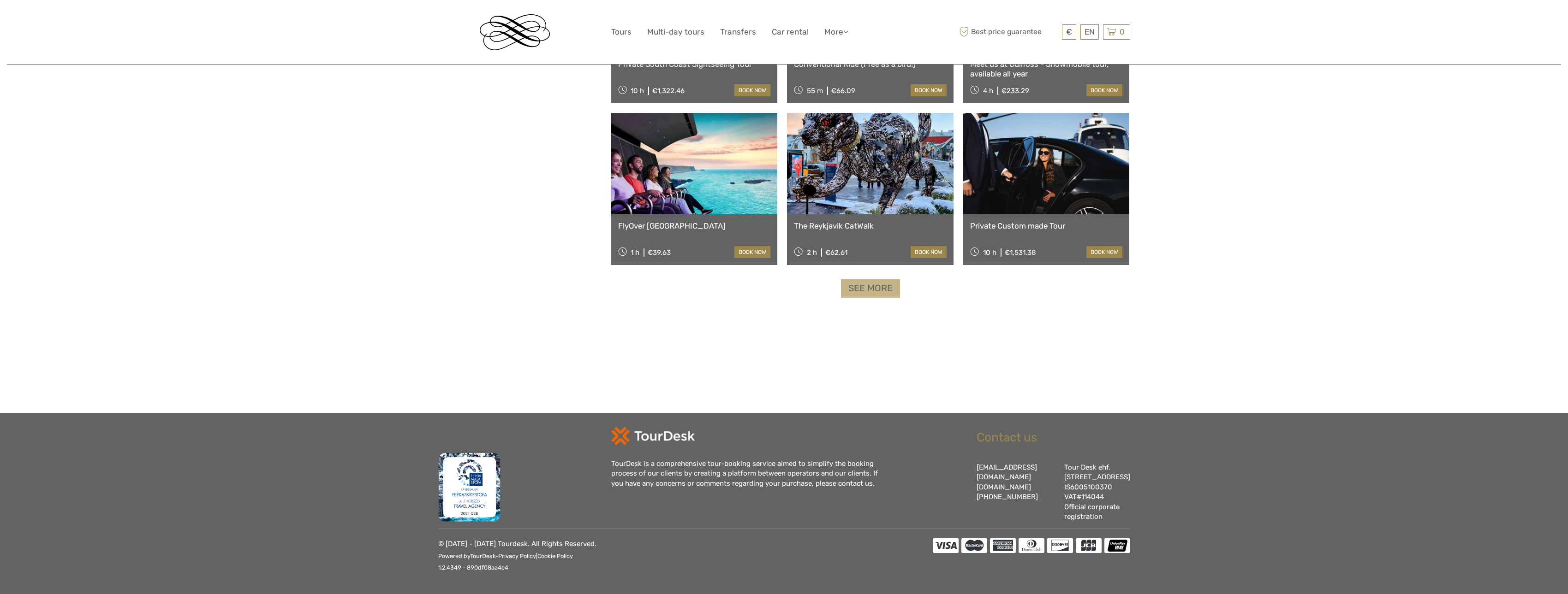
click at [880, 280] on link "See more" at bounding box center [870, 288] width 59 height 19
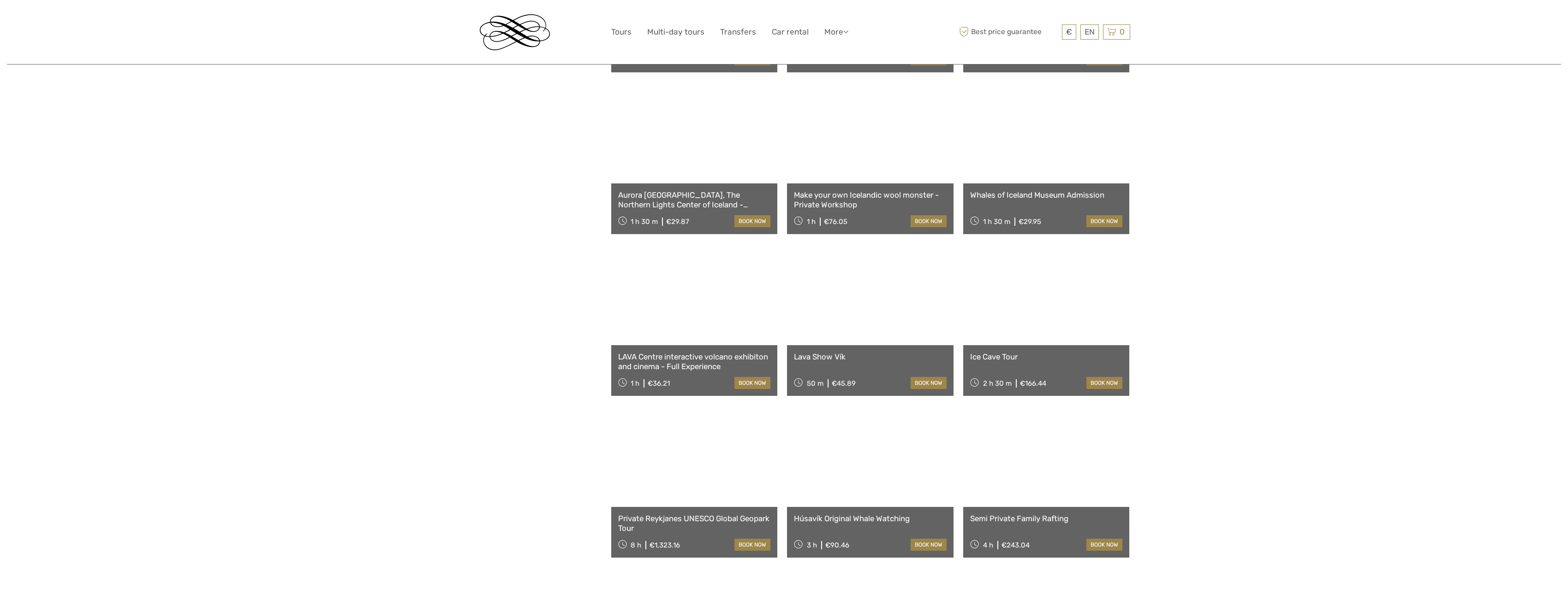
scroll to position [1527, 0]
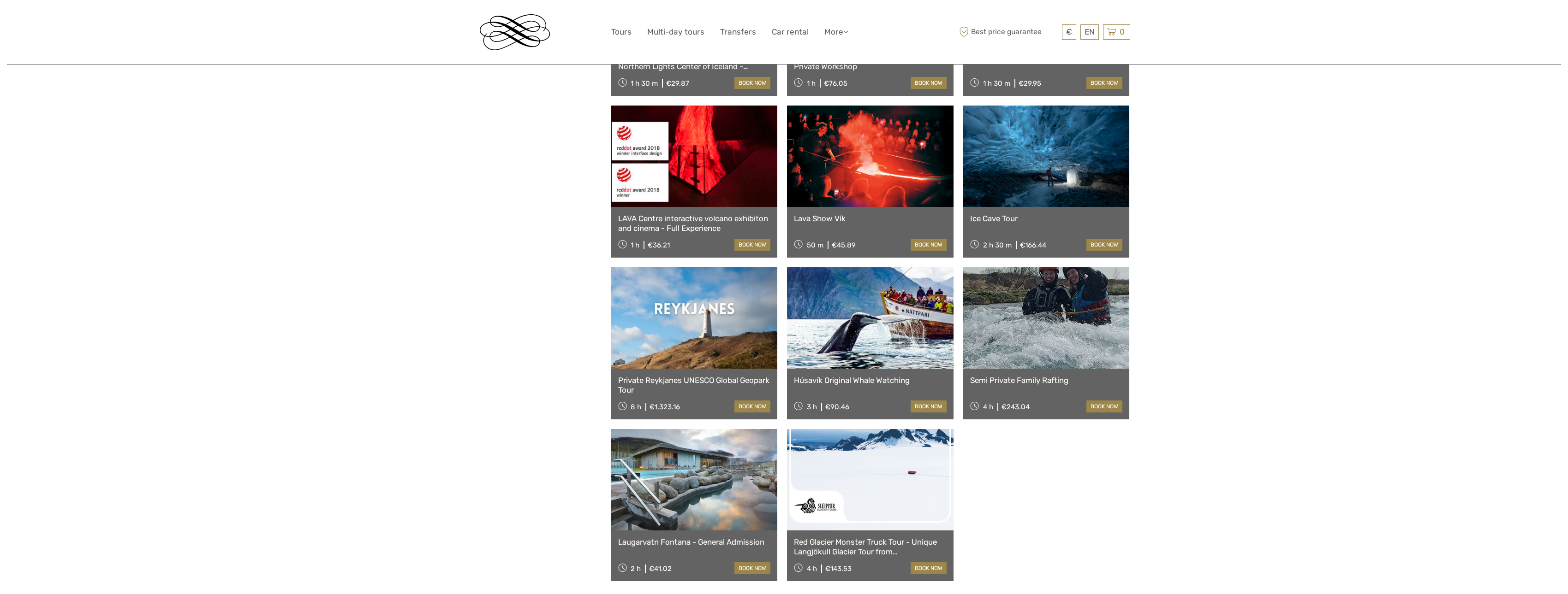
click at [694, 542] on link "Laugarvatn Fontana - General Admission" at bounding box center [694, 541] width 153 height 9
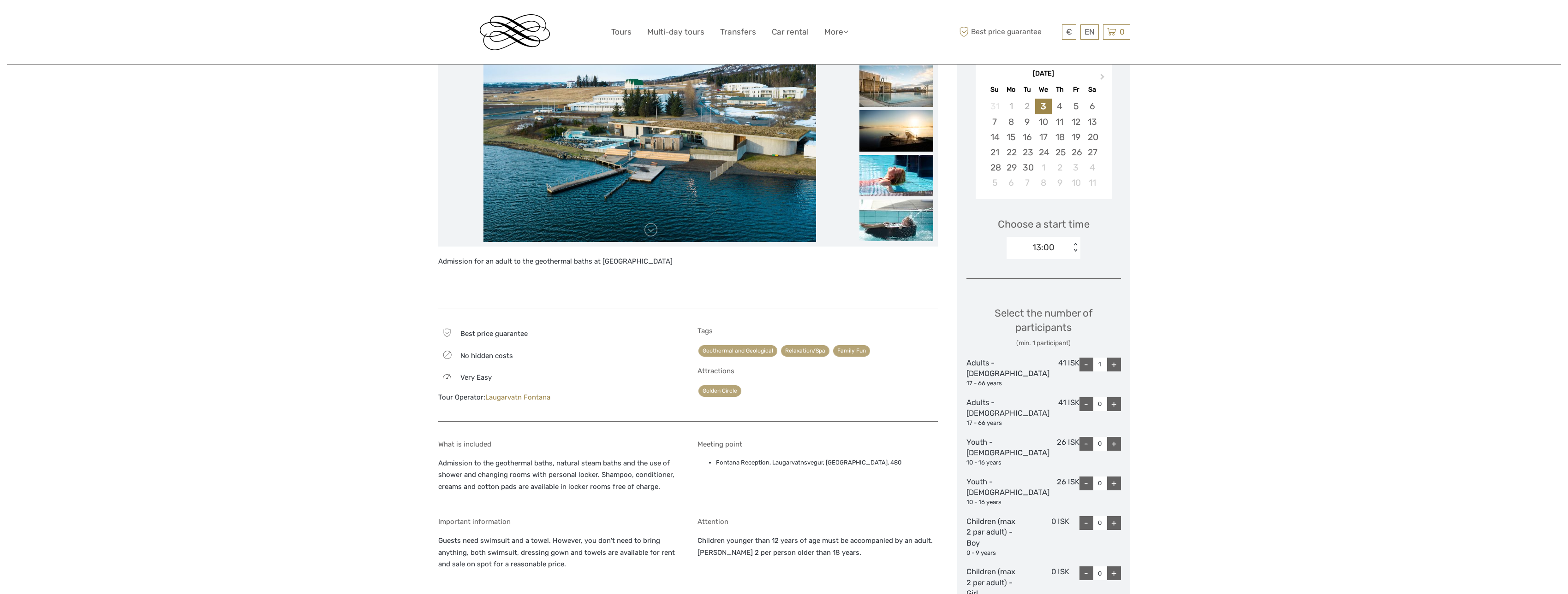
scroll to position [138, 0]
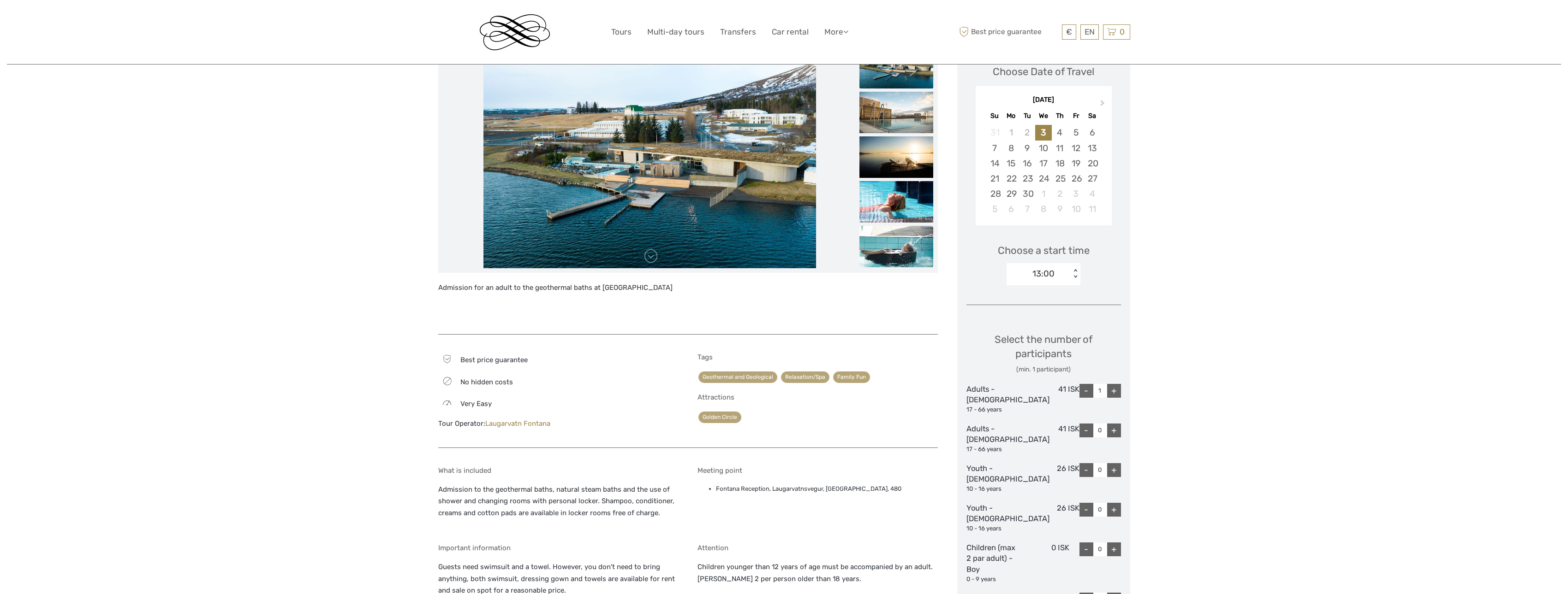
click at [887, 247] on img at bounding box center [896, 247] width 73 height 41
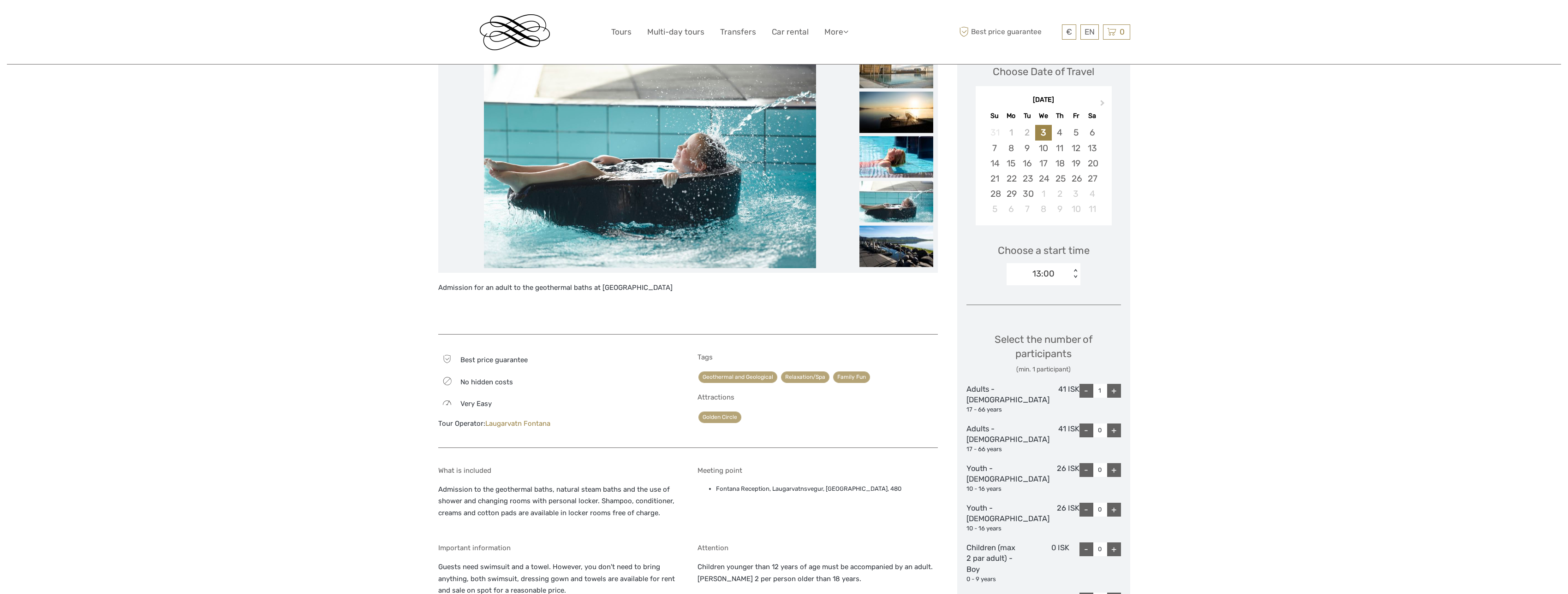
click at [887, 247] on img at bounding box center [896, 247] width 73 height 41
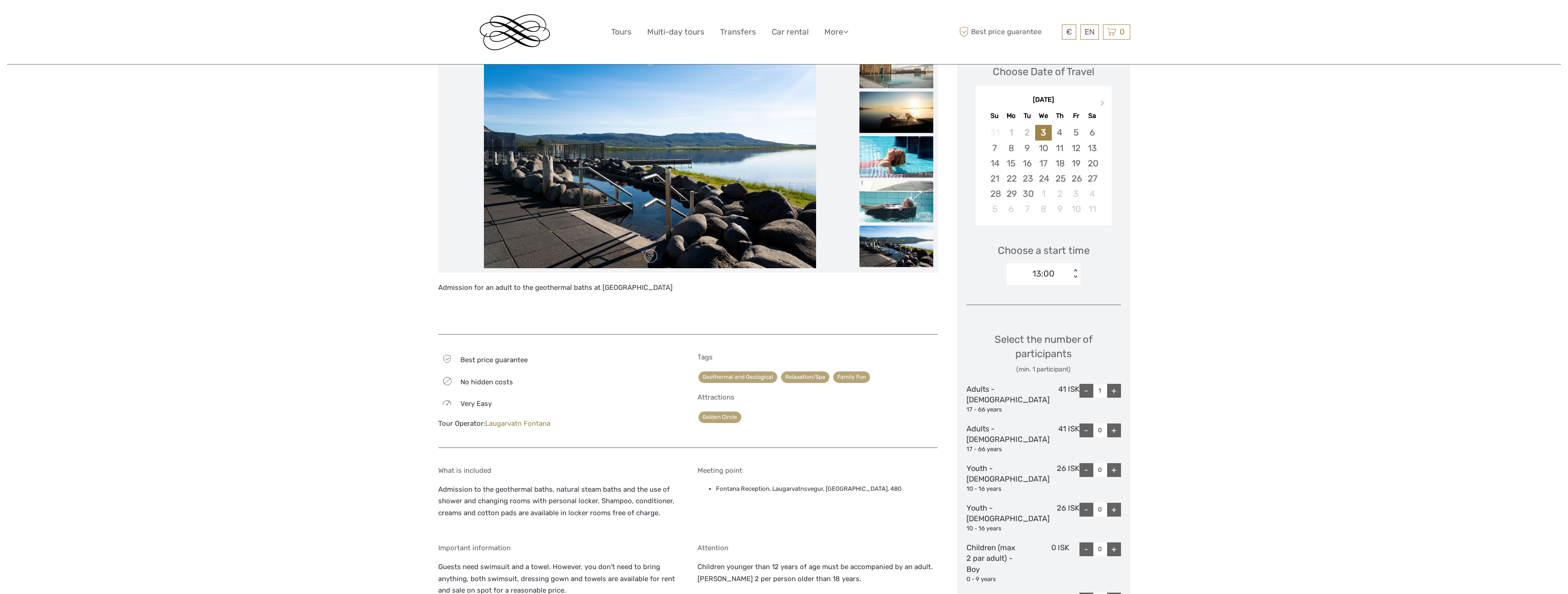
click at [887, 247] on img at bounding box center [896, 247] width 73 height 41
click at [885, 203] on img at bounding box center [896, 202] width 73 height 41
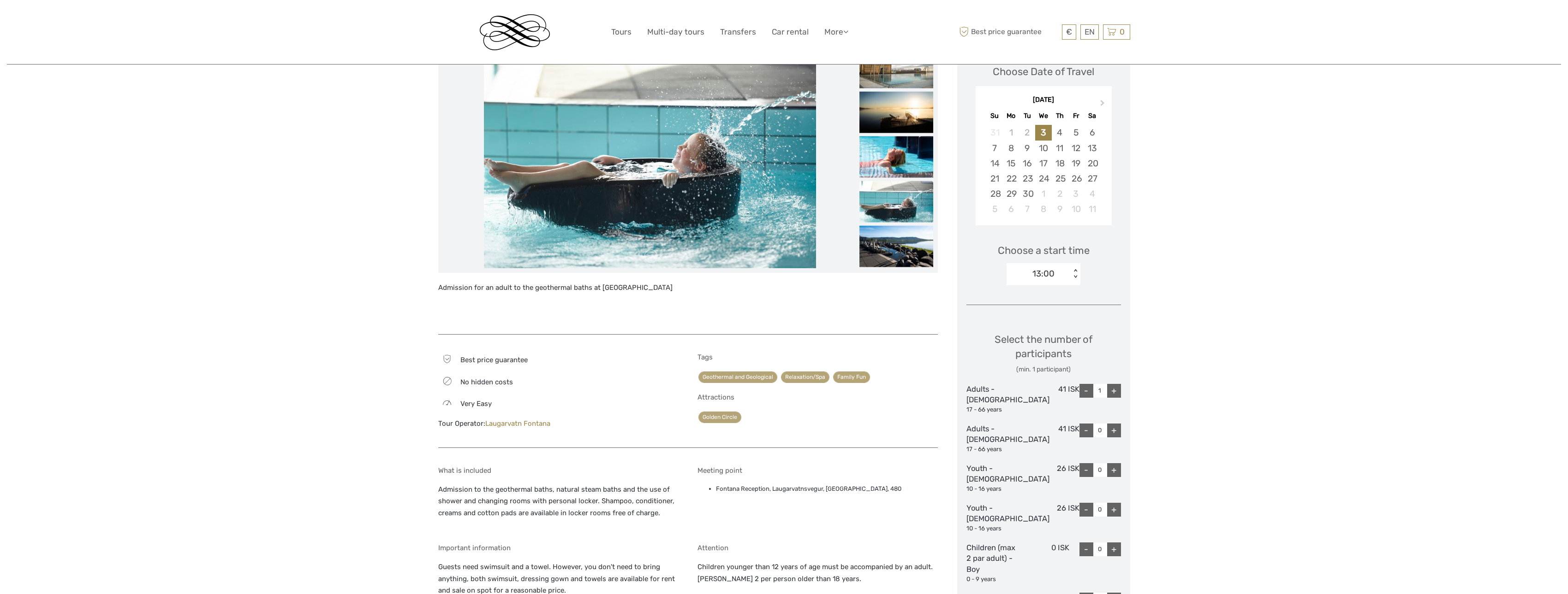
scroll to position [131, 0]
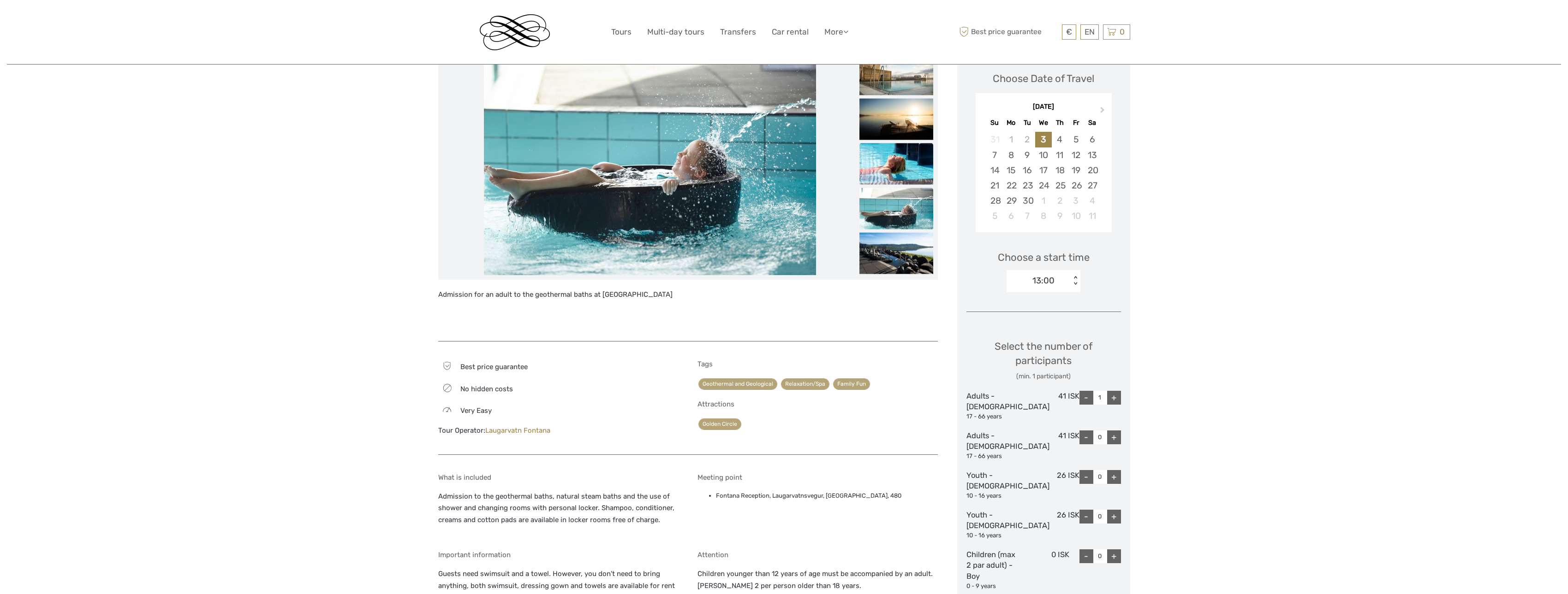
click at [889, 185] on img at bounding box center [896, 164] width 73 height 41
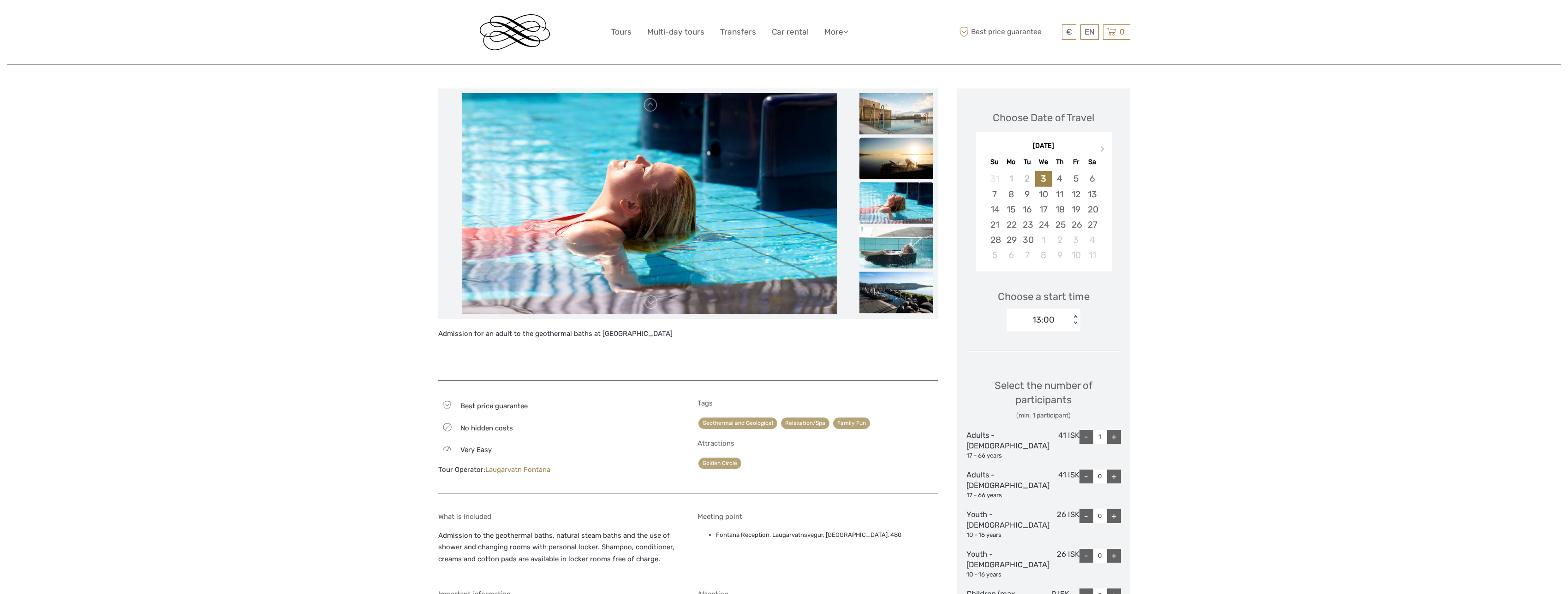
click at [892, 166] on img at bounding box center [896, 159] width 73 height 41
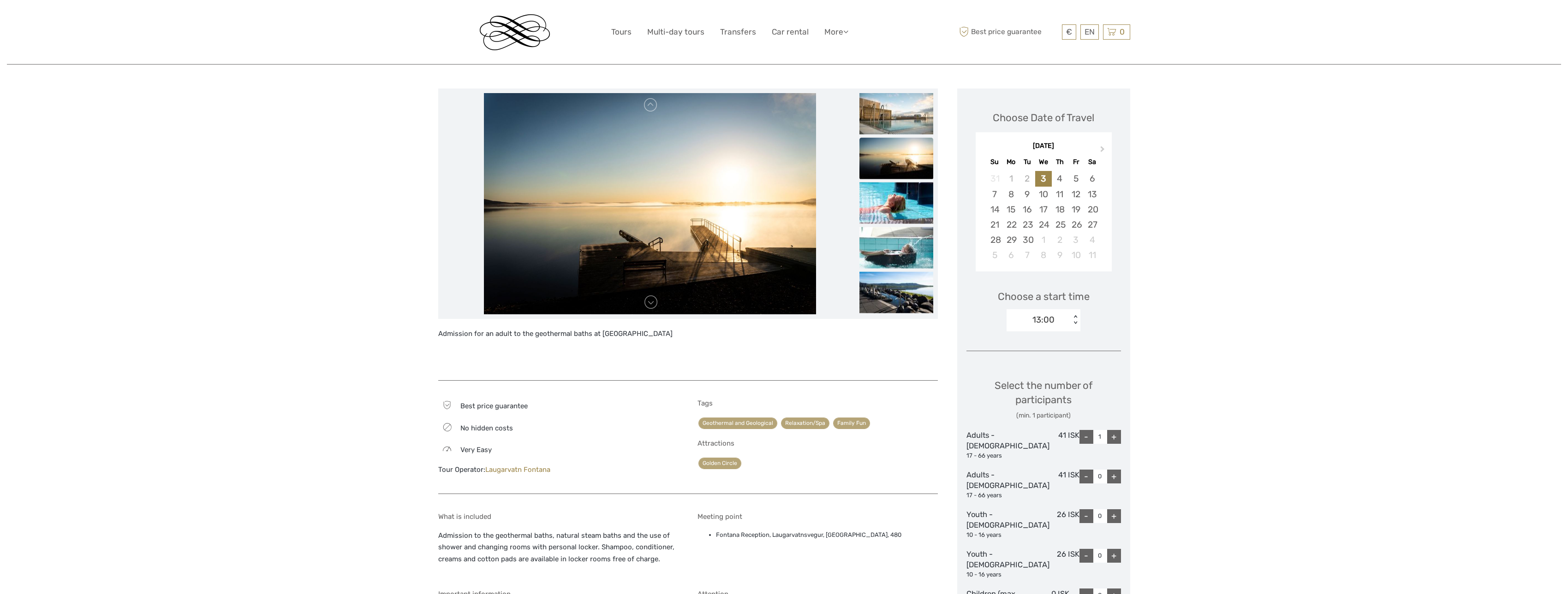
click at [892, 180] on img at bounding box center [896, 159] width 73 height 41
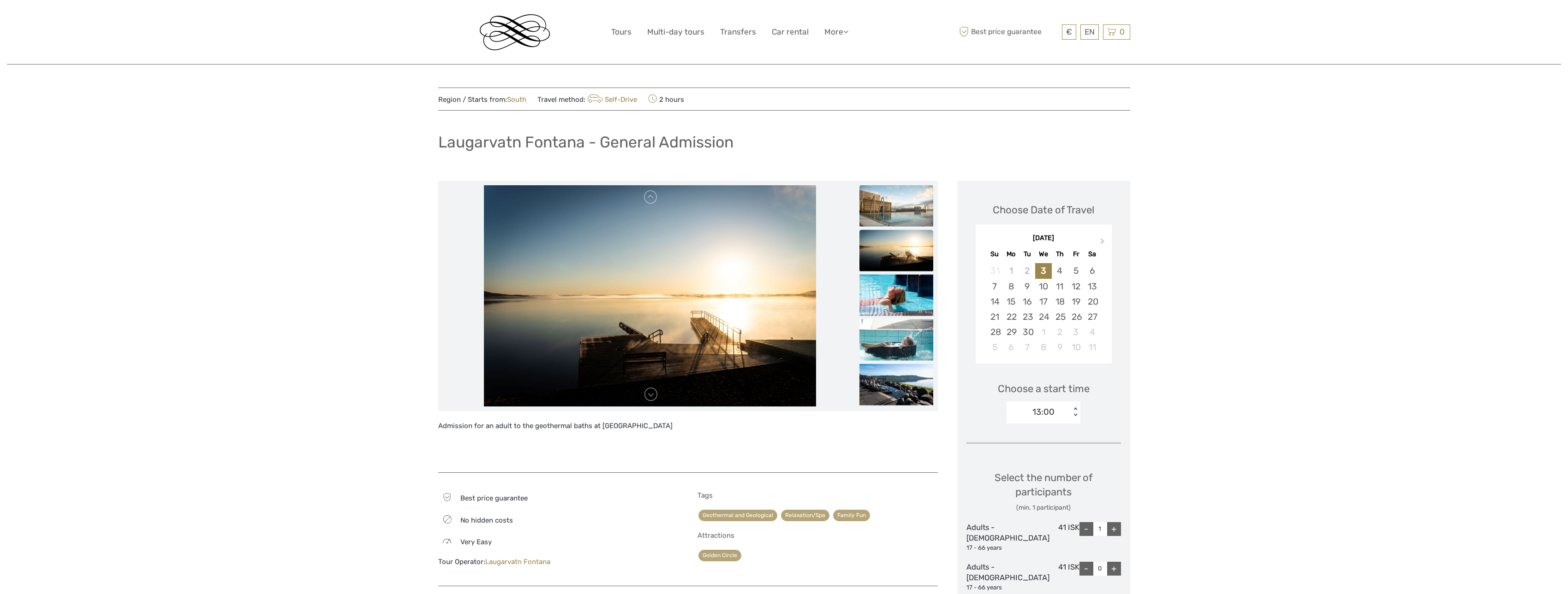
click at [897, 213] on img at bounding box center [896, 206] width 73 height 41
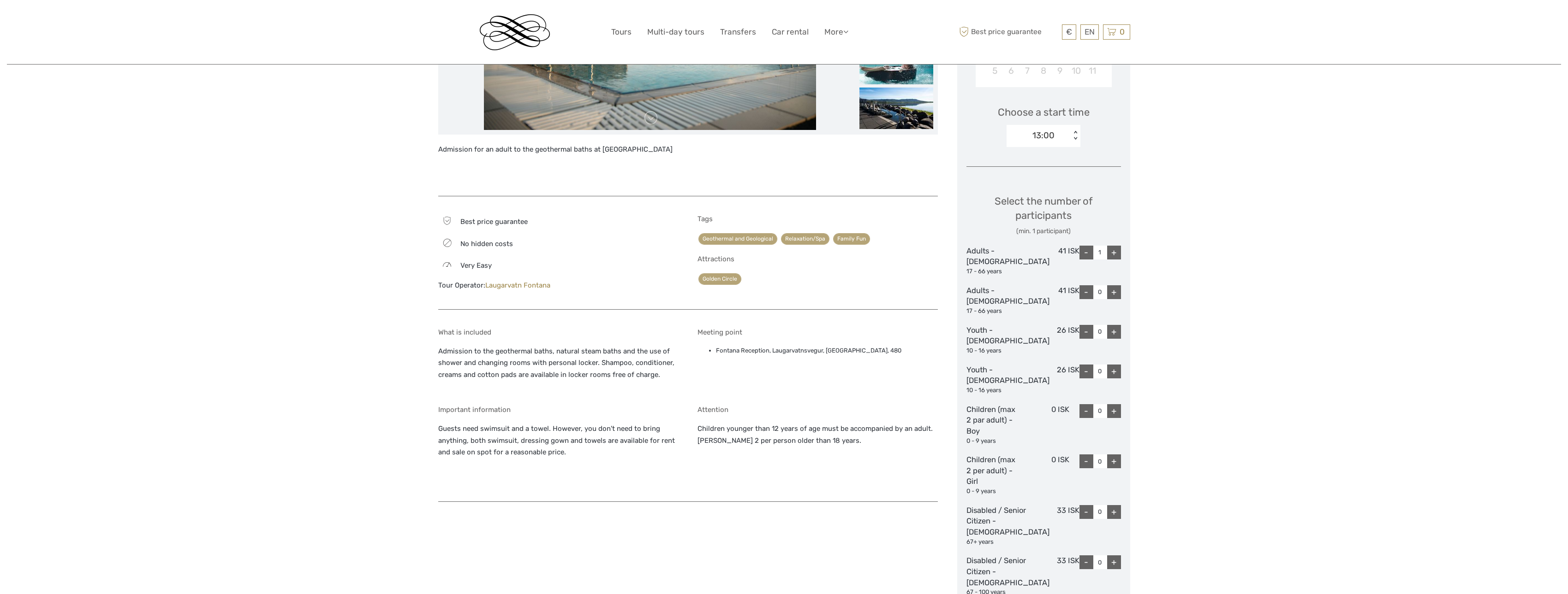
scroll to position [46, 0]
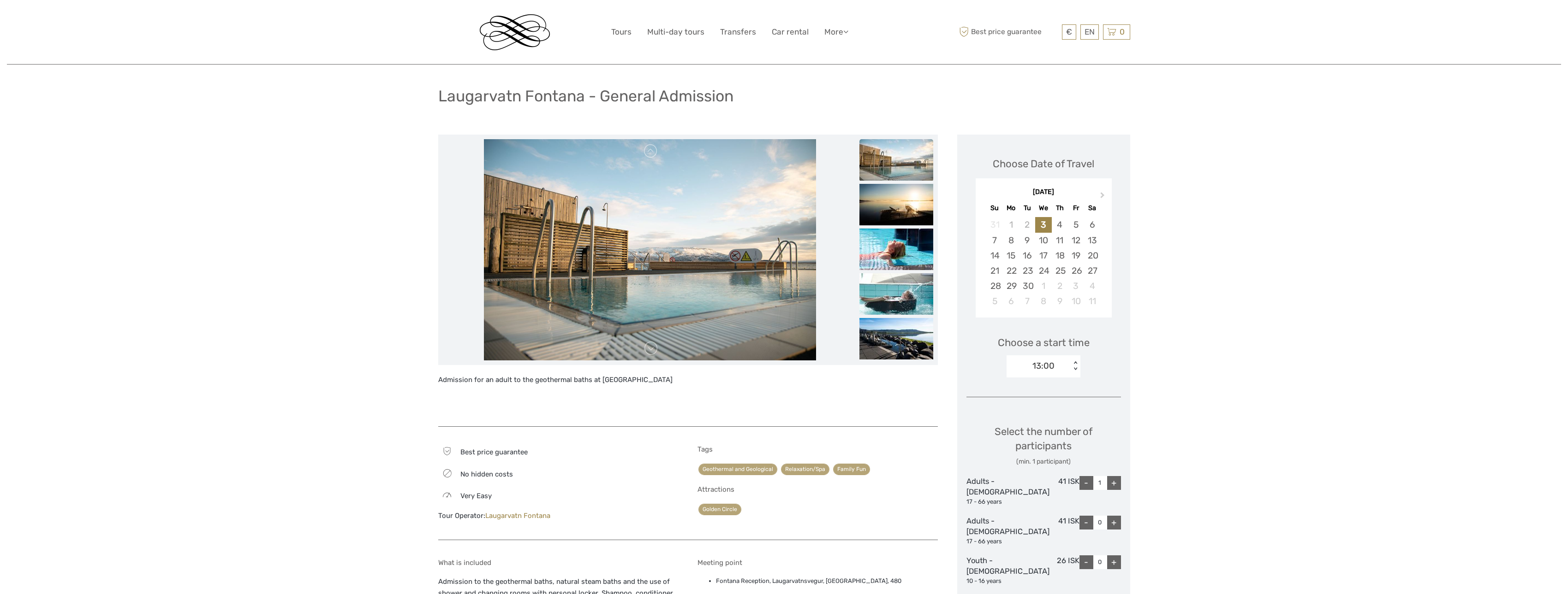
drag, startPoint x: 435, startPoint y: 100, endPoint x: 578, endPoint y: 99, distance: 143.0
drag, startPoint x: 578, startPoint y: 99, endPoint x: 432, endPoint y: 101, distance: 146.0
